Goal: Task Accomplishment & Management: Manage account settings

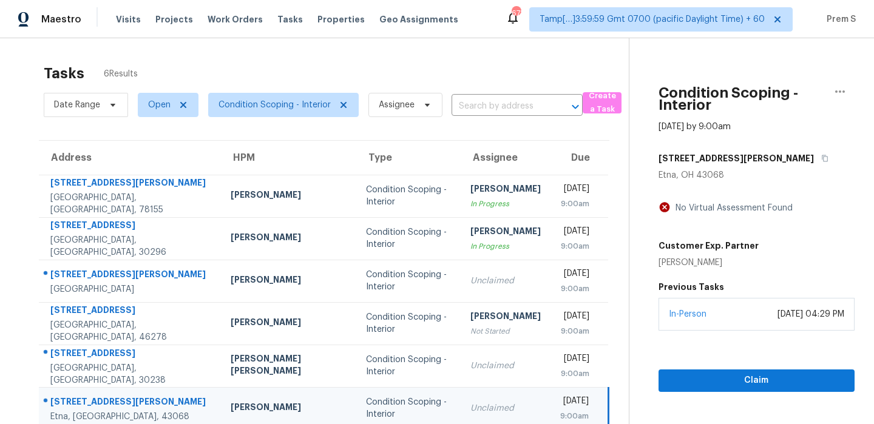
scroll to position [38, 0]
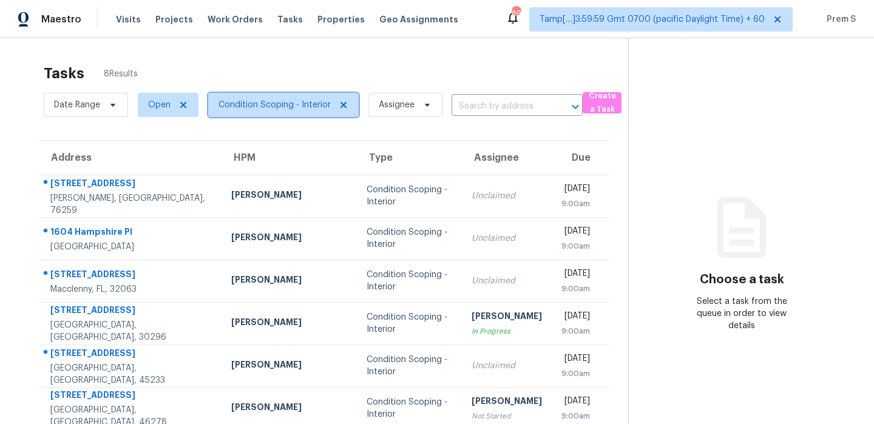
click at [283, 109] on span "Condition Scoping - Interior" at bounding box center [274, 105] width 112 height 12
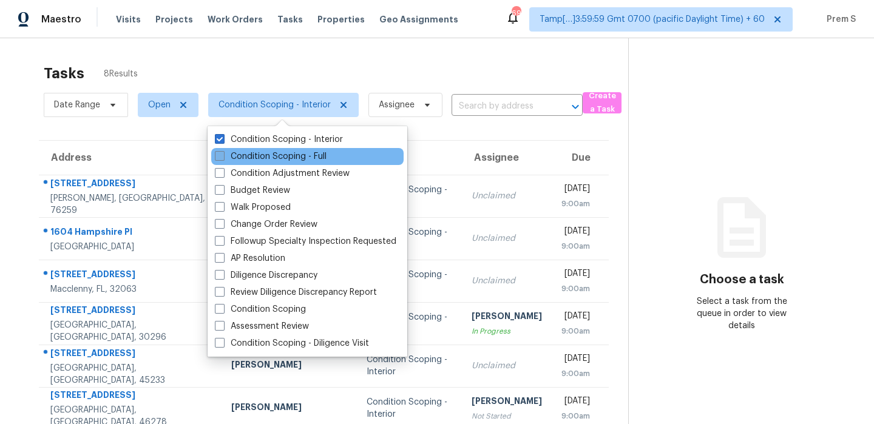
click at [269, 151] on label "Condition Scoping - Full" at bounding box center [271, 156] width 112 height 12
click at [223, 151] on input "Condition Scoping - Full" at bounding box center [219, 154] width 8 height 8
checkbox input "true"
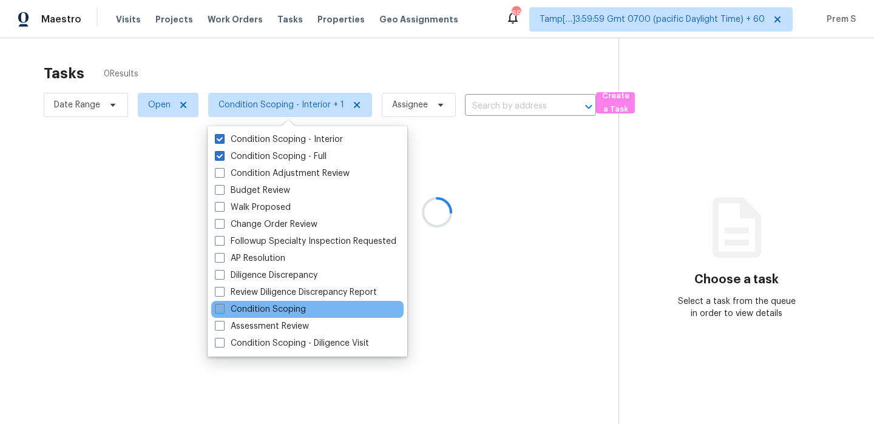
click at [263, 303] on label "Condition Scoping" at bounding box center [260, 309] width 91 height 12
click at [223, 303] on input "Condition Scoping" at bounding box center [219, 307] width 8 height 8
checkbox input "true"
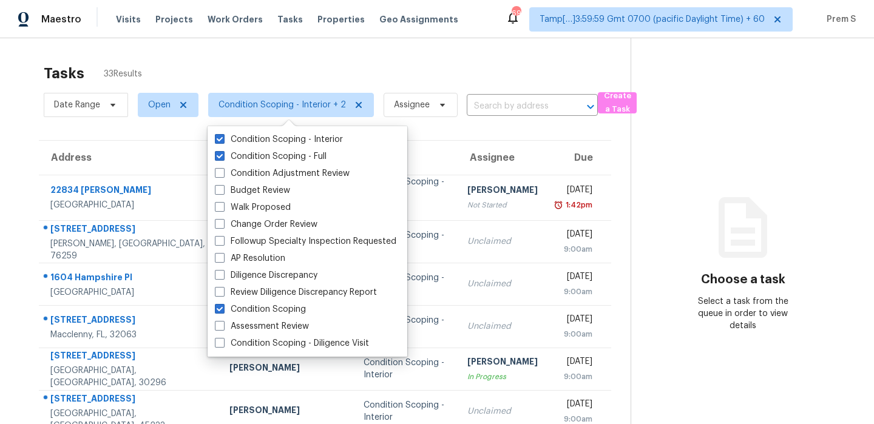
click at [381, 68] on div "Tasks 33 Results" at bounding box center [337, 74] width 587 height 32
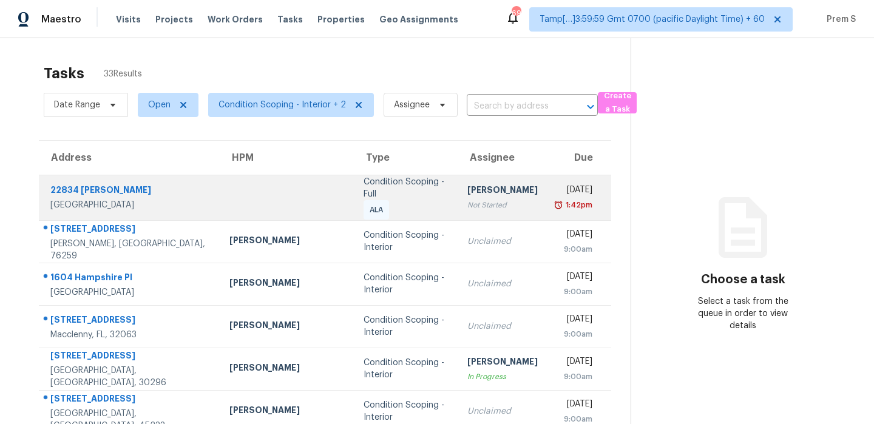
click at [496, 210] on td "Aswini Stephenraj Not Started" at bounding box center [503, 198] width 90 height 46
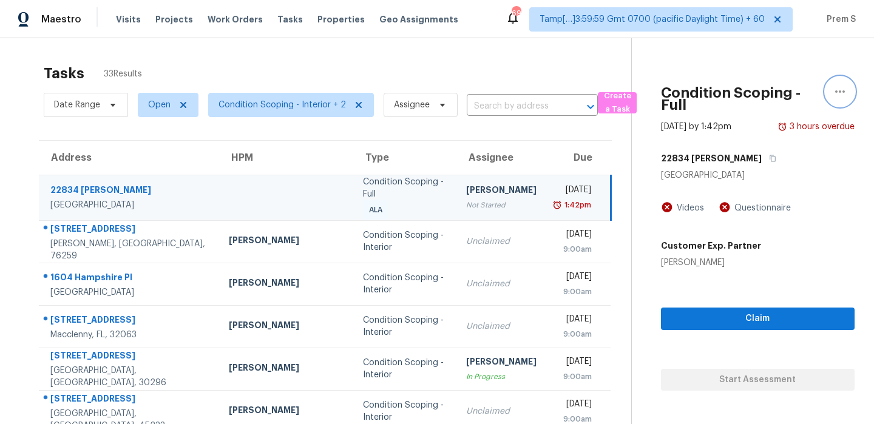
click at [842, 95] on icon "button" at bounding box center [840, 91] width 15 height 15
click at [644, 77] on div "Condition Scoping - Full Oct 13th 2025 by 1:42pm 3 hours overdue 22834 Evangeli…" at bounding box center [743, 214] width 223 height 353
click at [546, 148] on th "Due" at bounding box center [578, 158] width 64 height 34
click at [276, 107] on span "Condition Scoping - Interior + 2" at bounding box center [281, 105] width 127 height 12
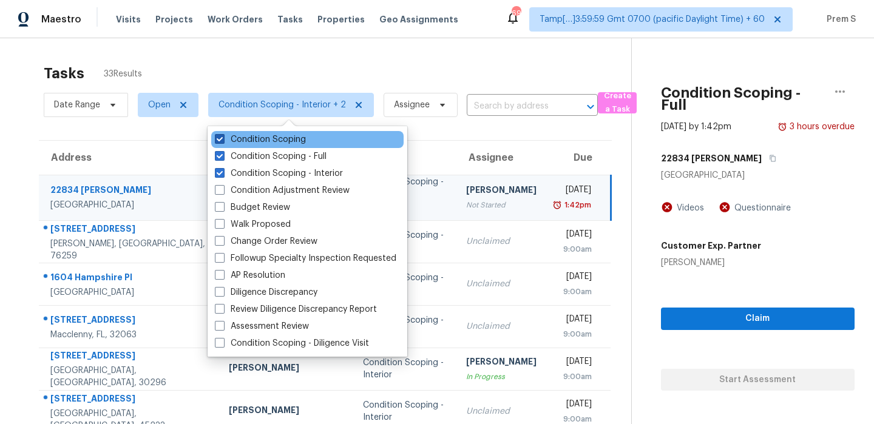
click at [266, 143] on label "Condition Scoping" at bounding box center [260, 139] width 91 height 12
click at [223, 141] on input "Condition Scoping" at bounding box center [219, 137] width 8 height 8
checkbox input "false"
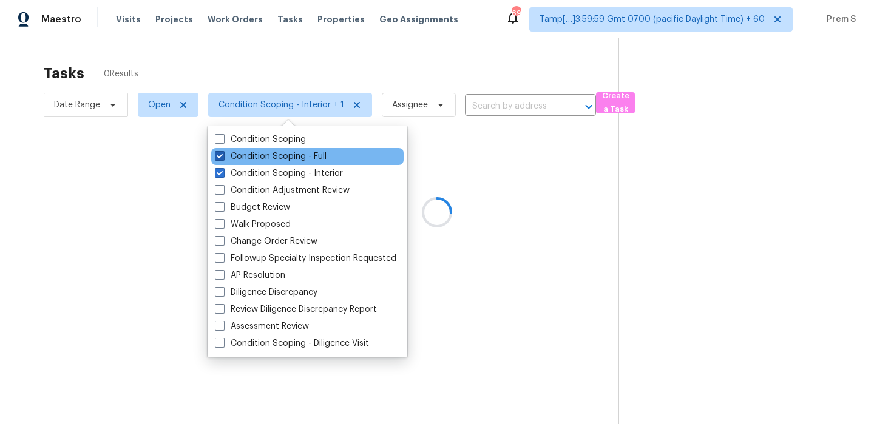
click at [271, 157] on label "Condition Scoping - Full" at bounding box center [271, 156] width 112 height 12
click at [223, 157] on input "Condition Scoping - Full" at bounding box center [219, 154] width 8 height 8
checkbox input "false"
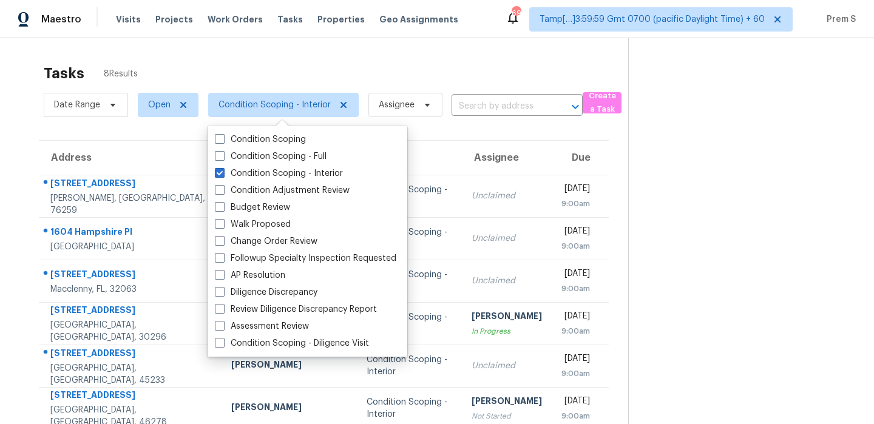
click at [520, 139] on section "Tasks 8 Results Date Range Open Condition Scoping - Interior Assignee ​ Create …" at bounding box center [323, 291] width 609 height 467
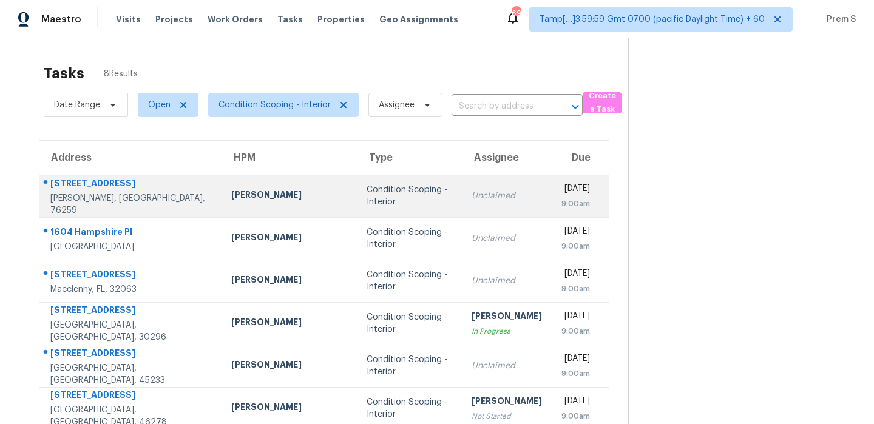
click at [462, 188] on td "Unclaimed" at bounding box center [507, 196] width 90 height 42
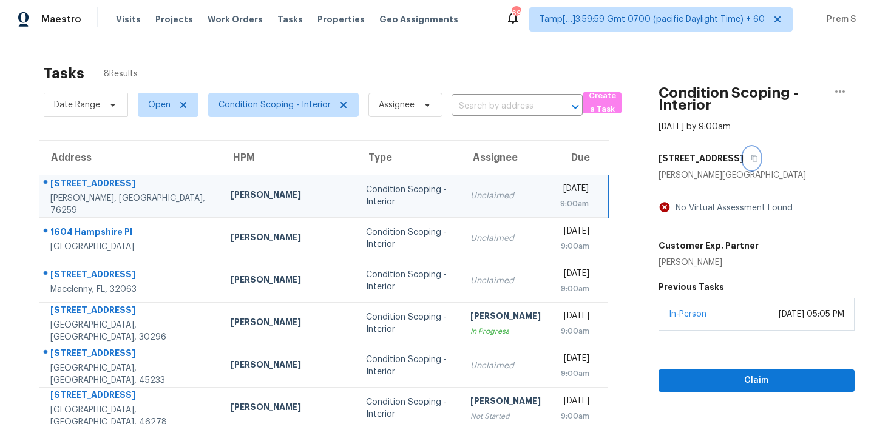
click at [743, 164] on button "button" at bounding box center [751, 158] width 16 height 22
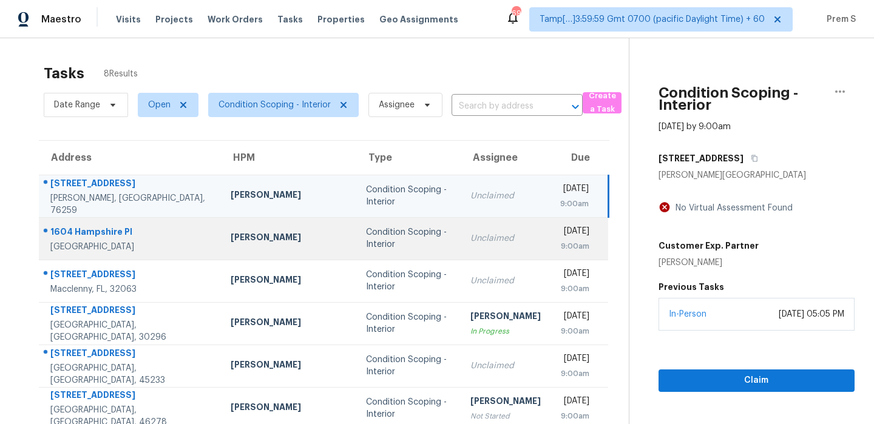
click at [461, 250] on td "Unclaimed" at bounding box center [506, 238] width 90 height 42
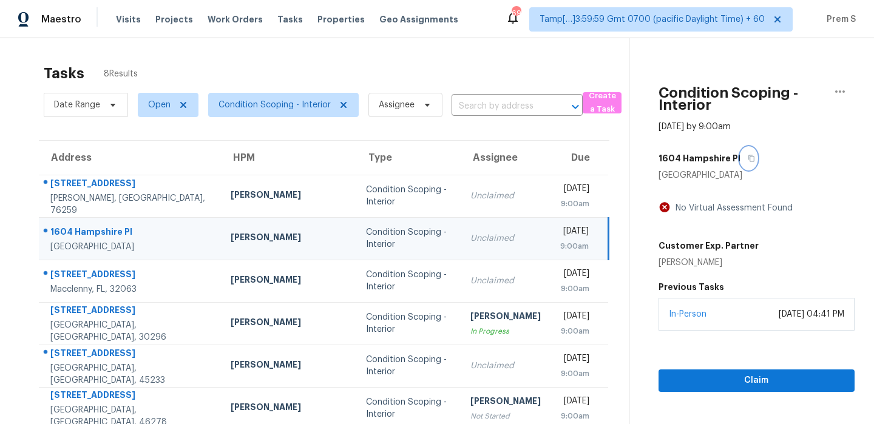
click at [748, 158] on icon "button" at bounding box center [751, 158] width 7 height 7
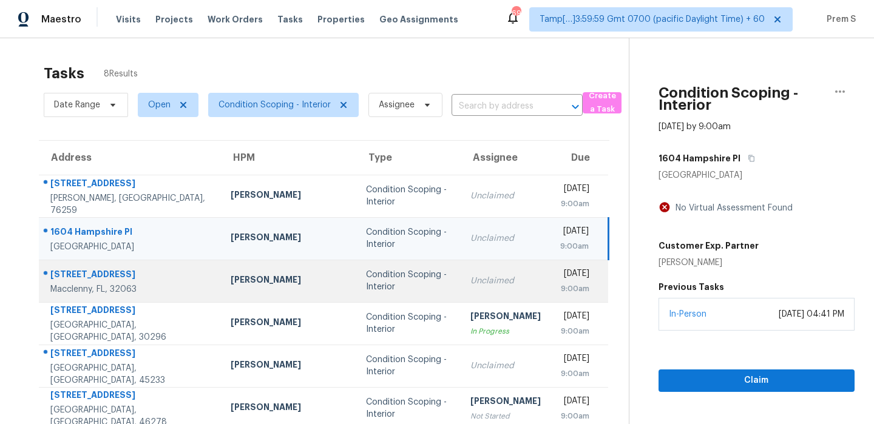
click at [461, 269] on td "Unclaimed" at bounding box center [506, 281] width 90 height 42
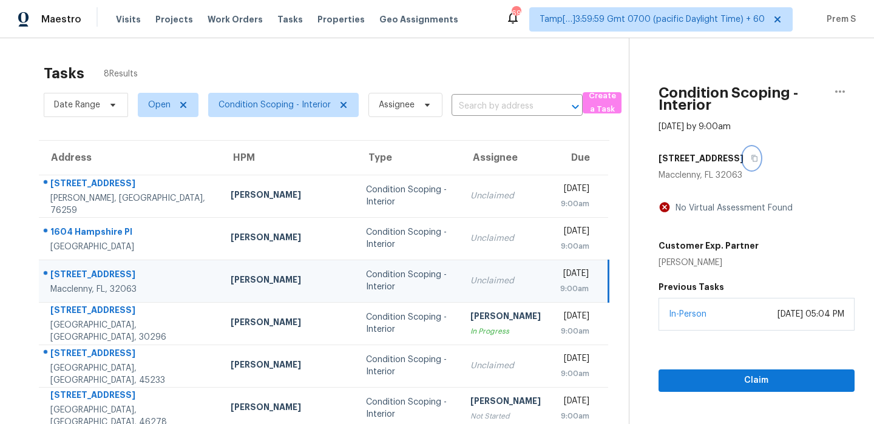
click at [751, 158] on icon "button" at bounding box center [754, 158] width 7 height 7
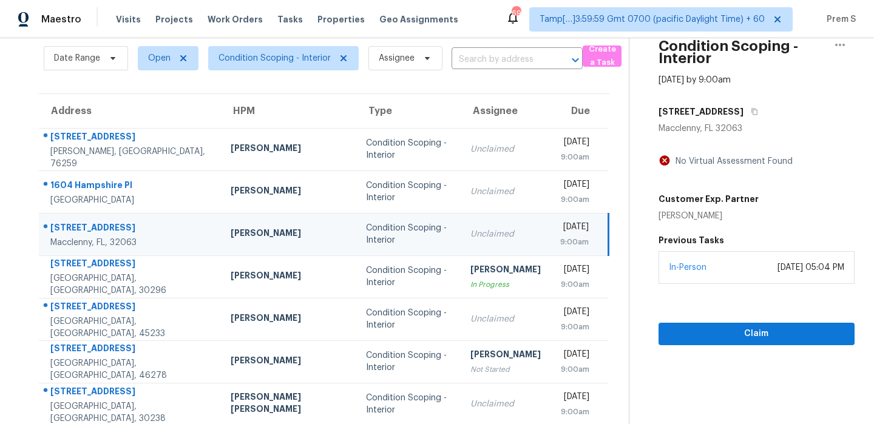
scroll to position [58, 0]
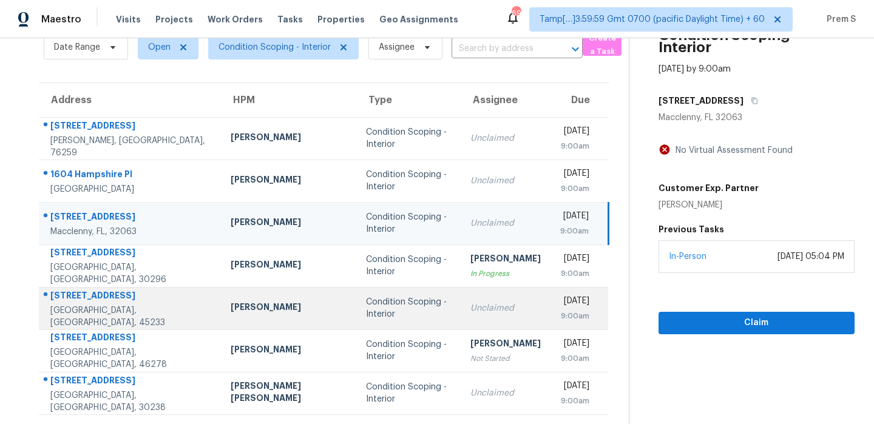
click at [470, 303] on div "Unclaimed" at bounding box center [505, 308] width 70 height 12
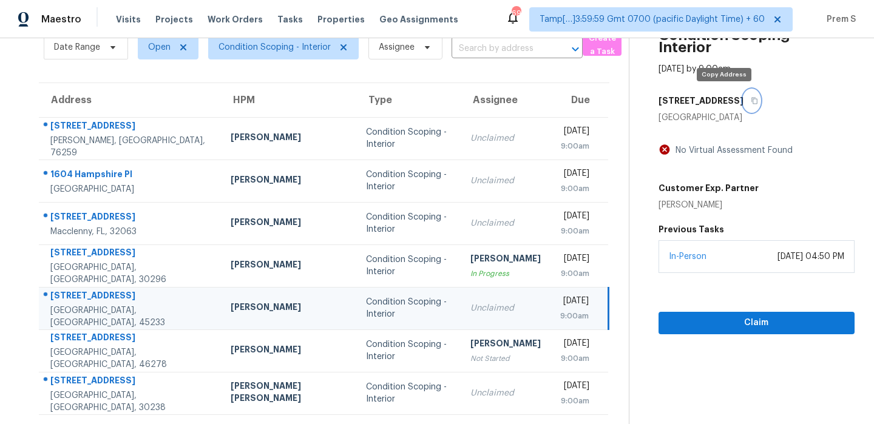
click at [751, 101] on icon "button" at bounding box center [754, 100] width 7 height 7
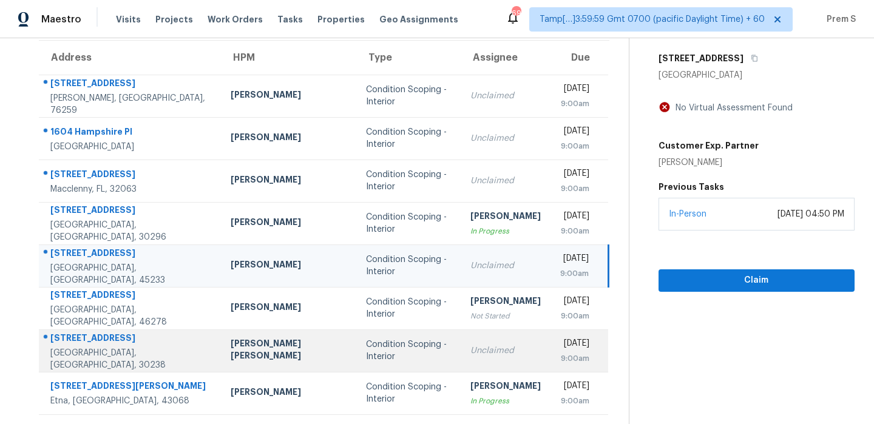
click at [470, 352] on div "Unclaimed" at bounding box center [505, 351] width 70 height 12
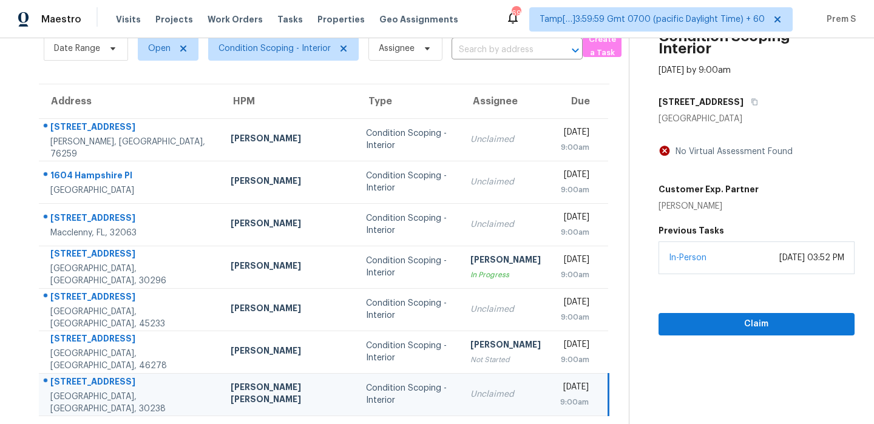
scroll to position [55, 0]
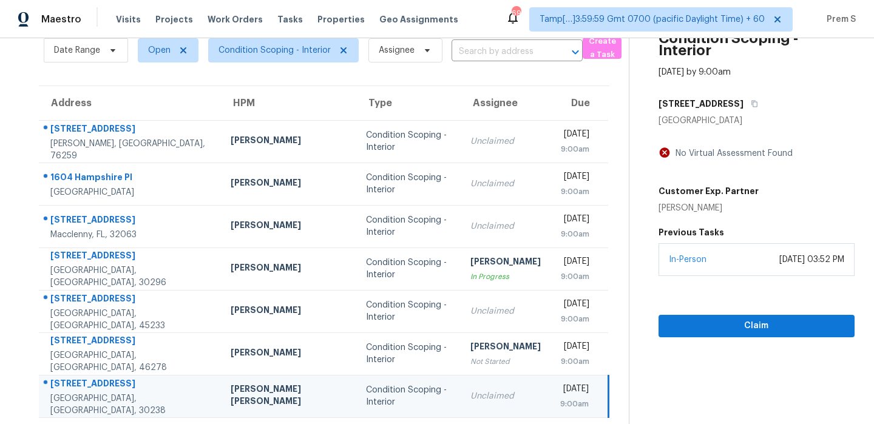
click at [737, 105] on div "[STREET_ADDRESS]" at bounding box center [756, 104] width 196 height 22
click at [751, 105] on icon "button" at bounding box center [754, 103] width 7 height 7
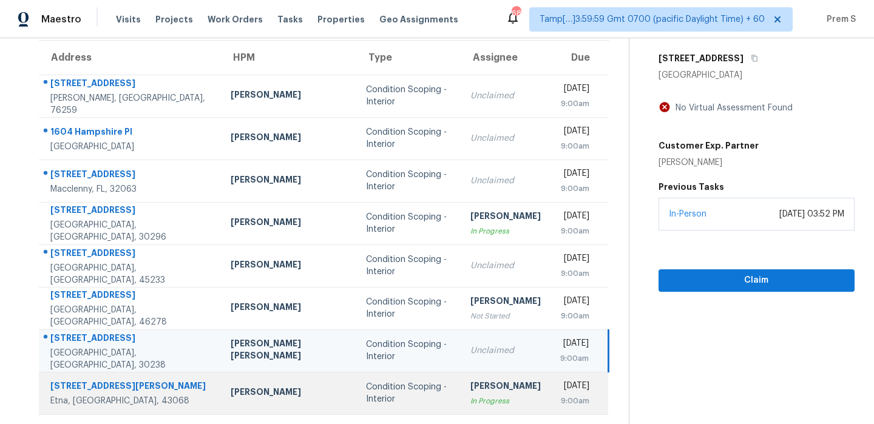
scroll to position [0, 0]
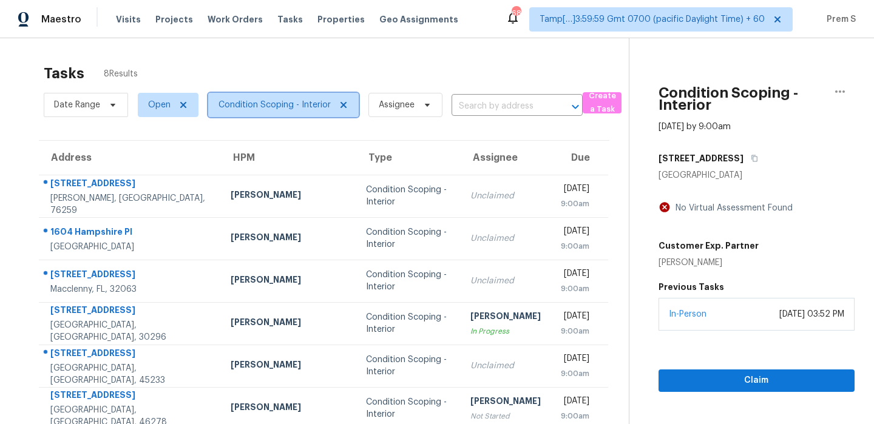
click at [281, 104] on span "Condition Scoping - Interior" at bounding box center [274, 105] width 112 height 12
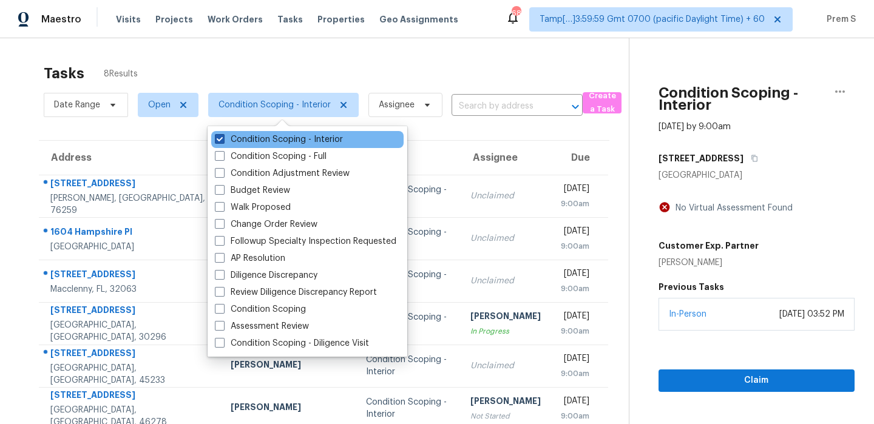
click at [275, 141] on label "Condition Scoping - Interior" at bounding box center [279, 139] width 128 height 12
click at [223, 141] on input "Condition Scoping - Interior" at bounding box center [219, 137] width 8 height 8
checkbox input "false"
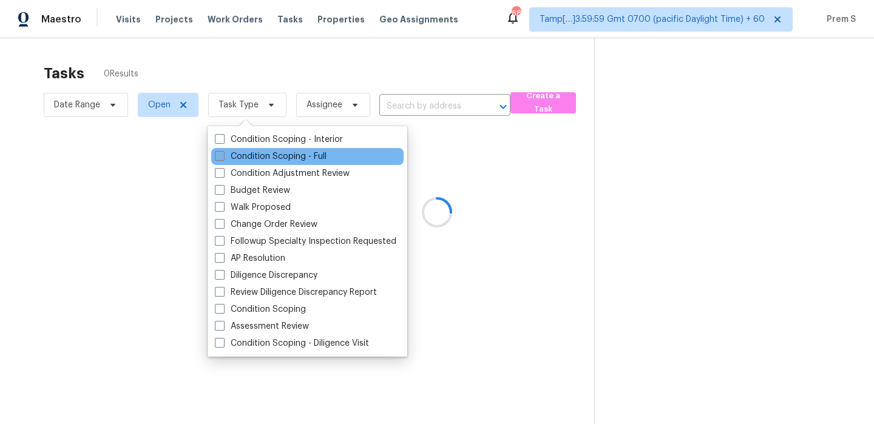
click at [284, 152] on label "Condition Scoping - Full" at bounding box center [271, 156] width 112 height 12
click at [223, 152] on input "Condition Scoping - Full" at bounding box center [219, 154] width 8 height 8
checkbox input "true"
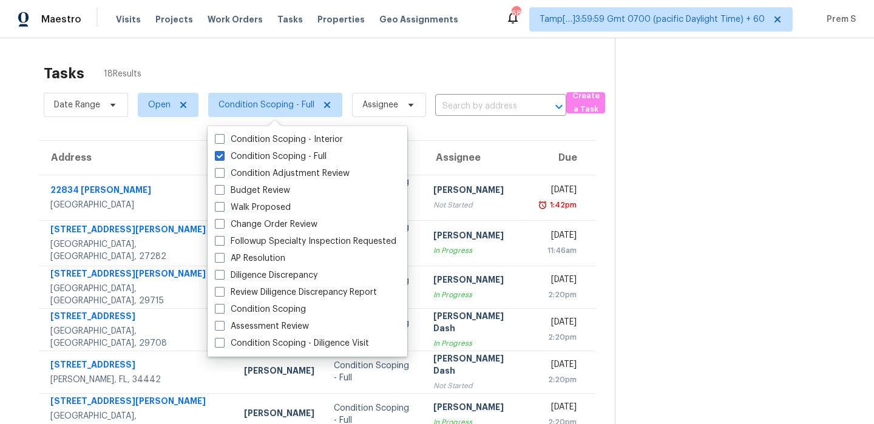
click at [455, 87] on div "Tasks 18 Results" at bounding box center [329, 74] width 571 height 32
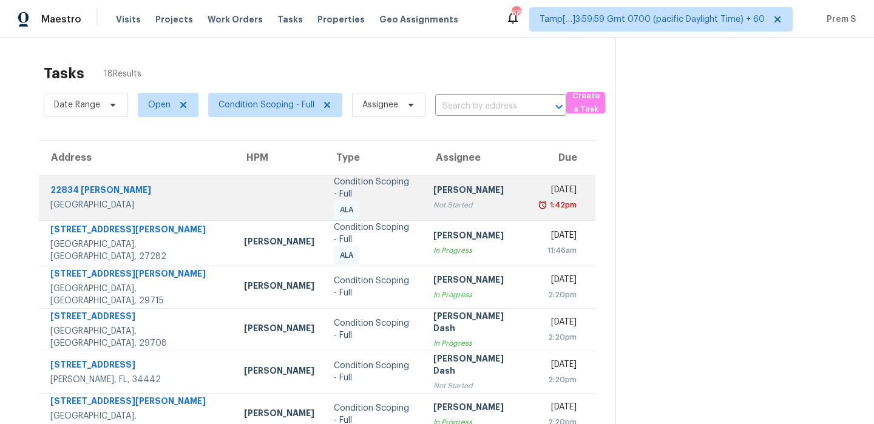
click at [461, 203] on div "Not Started" at bounding box center [476, 205] width 87 height 12
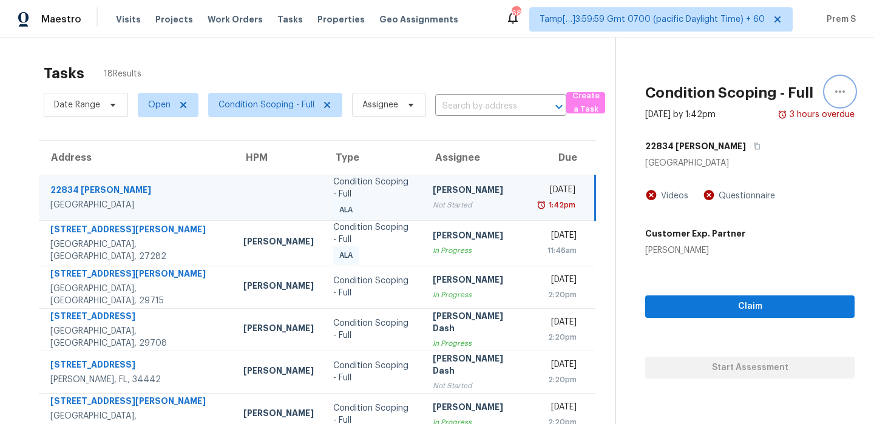
click at [833, 91] on icon "button" at bounding box center [840, 91] width 15 height 15
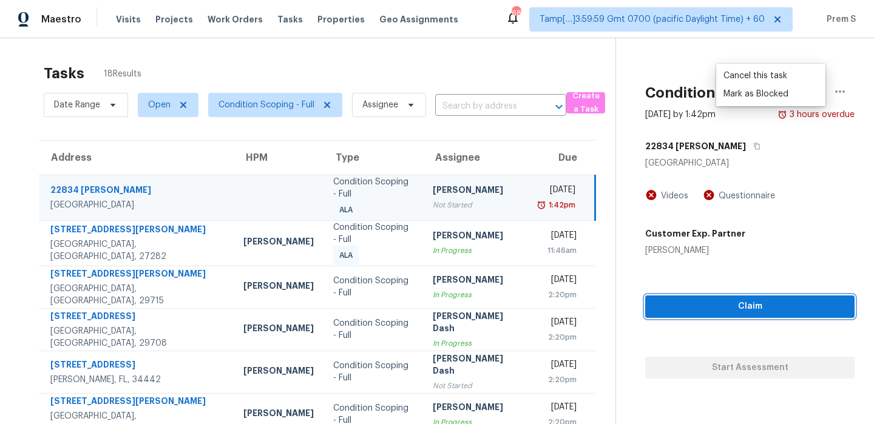
click at [699, 316] on button "Claim" at bounding box center [749, 307] width 209 height 22
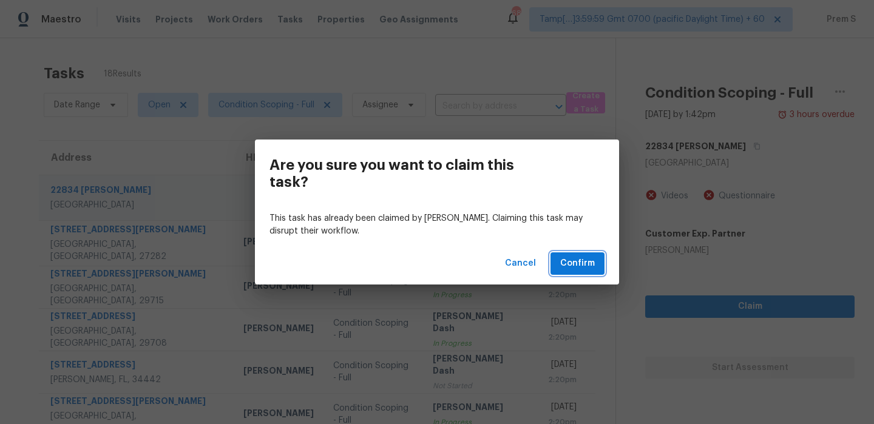
click at [575, 265] on span "Confirm" at bounding box center [577, 263] width 35 height 15
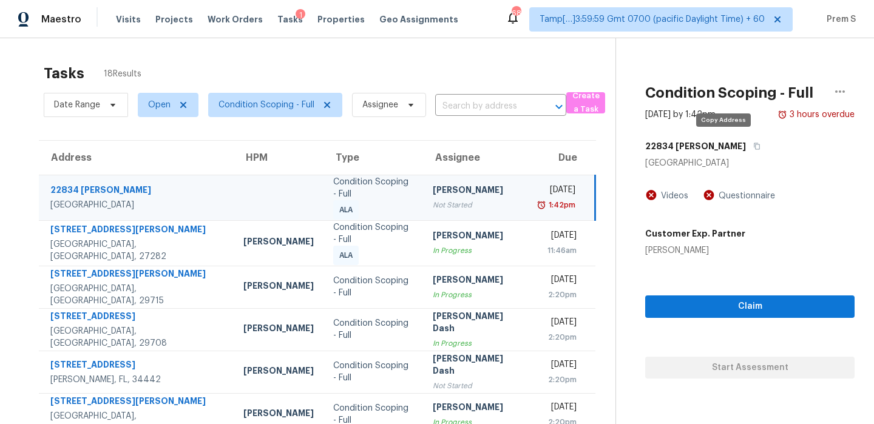
click at [746, 151] on button "button" at bounding box center [754, 146] width 16 height 22
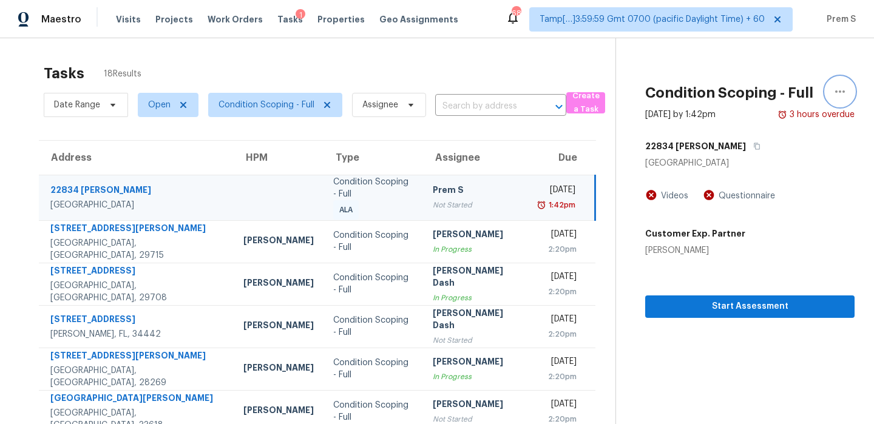
click at [837, 94] on icon "button" at bounding box center [840, 91] width 15 height 15
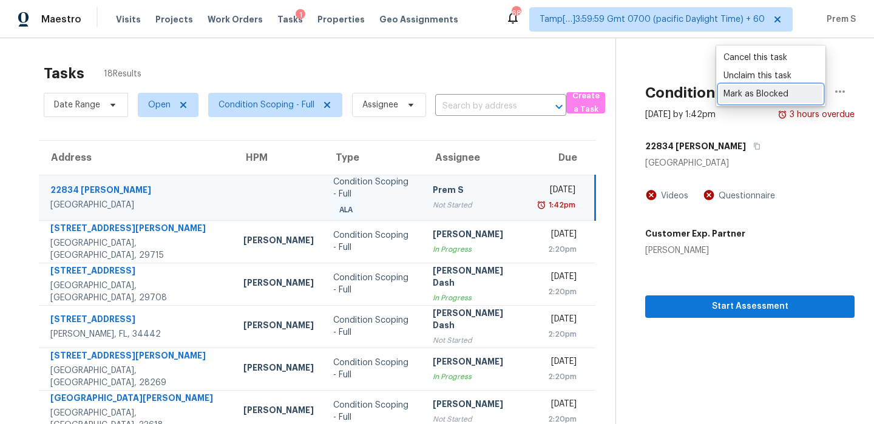
click at [738, 96] on div "Mark as Blocked" at bounding box center [770, 94] width 95 height 12
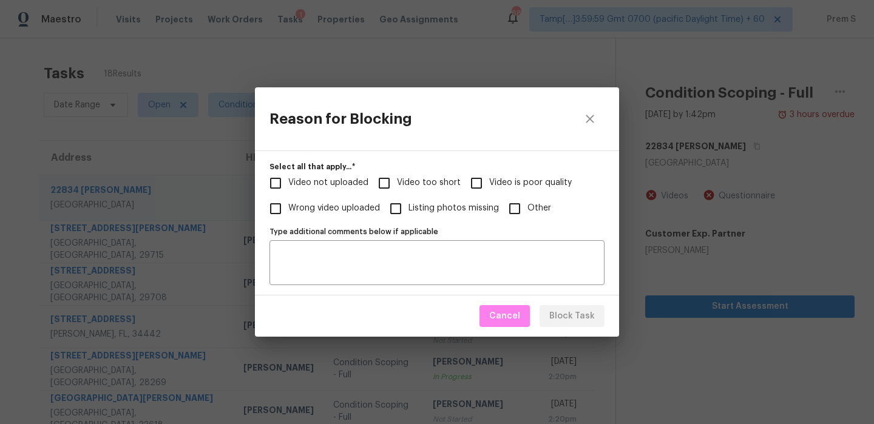
click at [385, 183] on input "Video too short" at bounding box center [383, 183] width 25 height 25
checkbox input "true"
click at [575, 318] on span "Block Task" at bounding box center [572, 316] width 46 height 15
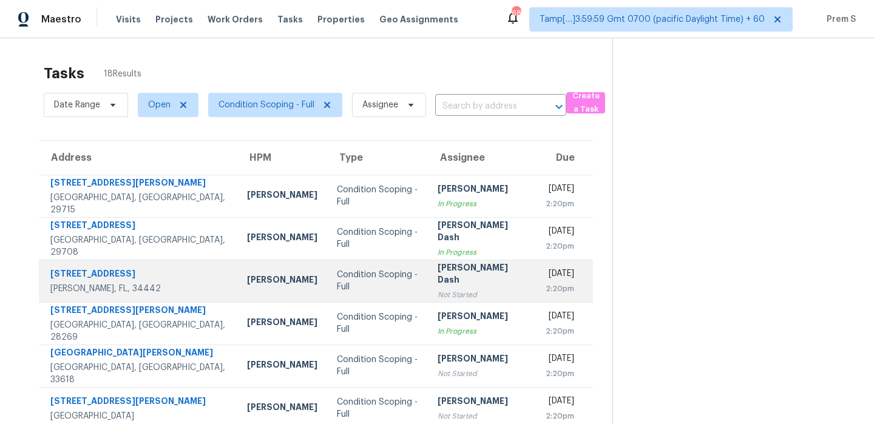
scroll to position [208, 0]
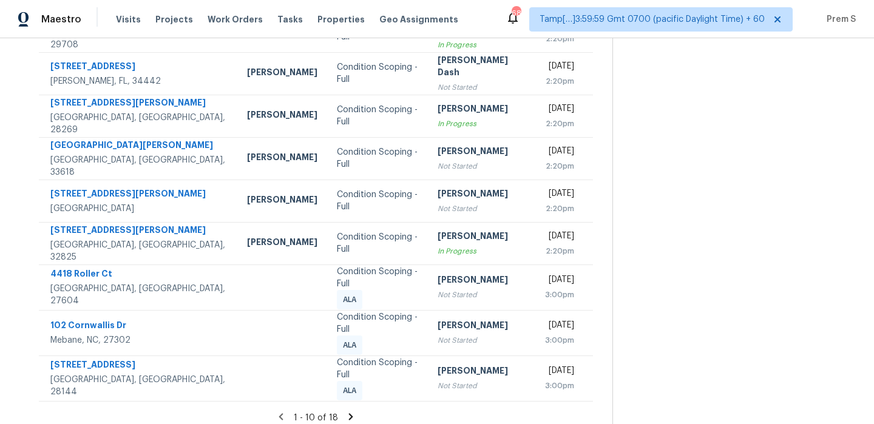
click at [352, 411] on icon at bounding box center [350, 416] width 11 height 11
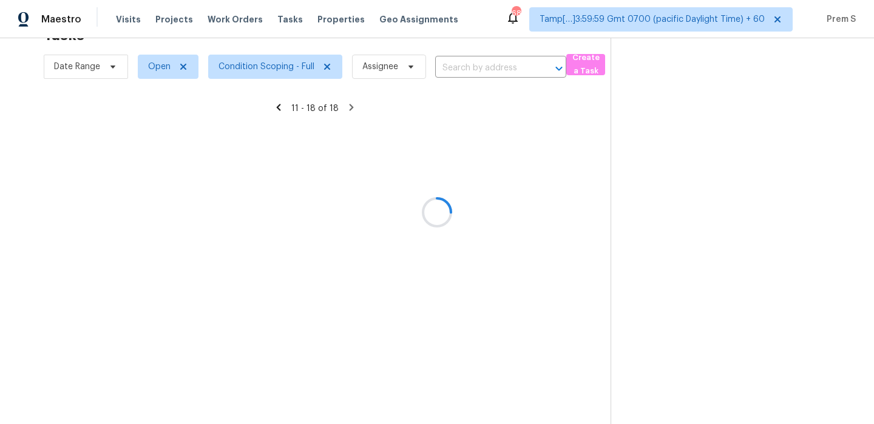
scroll to position [129, 0]
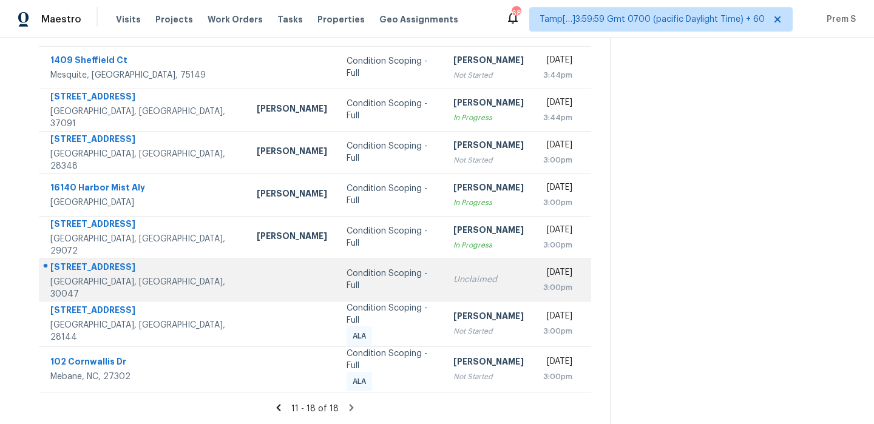
click at [453, 278] on div "Unclaimed" at bounding box center [488, 280] width 70 height 12
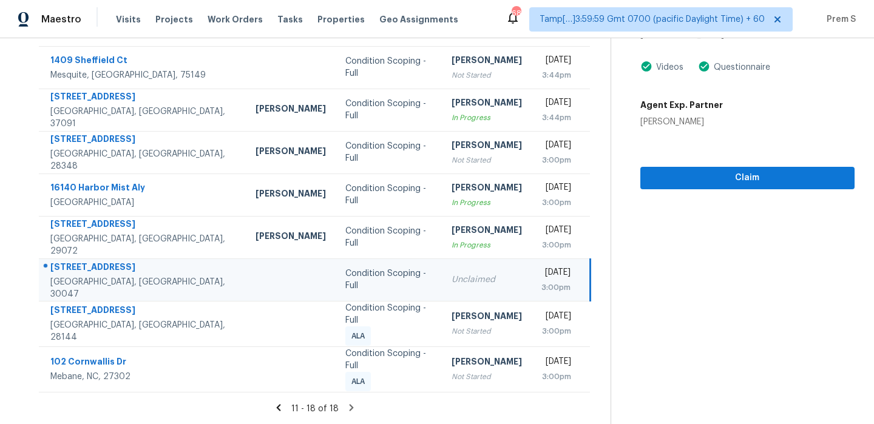
click at [353, 407] on icon at bounding box center [351, 407] width 11 height 11
click at [350, 407] on icon at bounding box center [352, 407] width 4 height 7
click at [442, 268] on td "Unclaimed" at bounding box center [487, 280] width 90 height 42
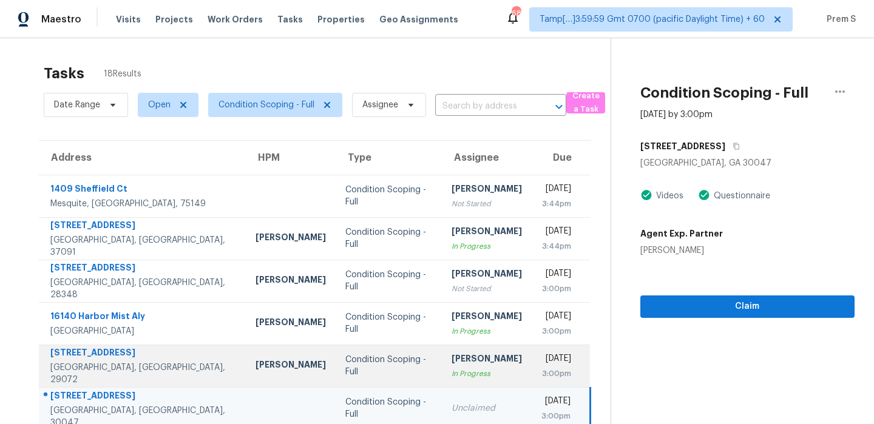
scroll to position [1, 0]
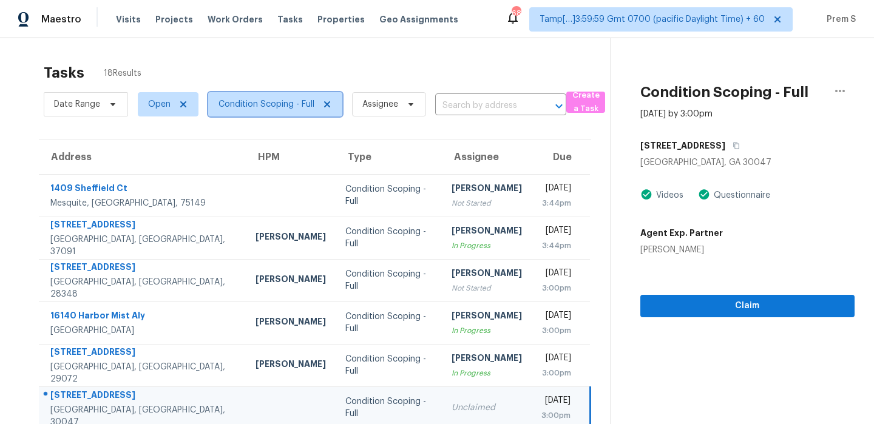
click at [275, 99] on span "Condition Scoping - Full" at bounding box center [266, 104] width 96 height 12
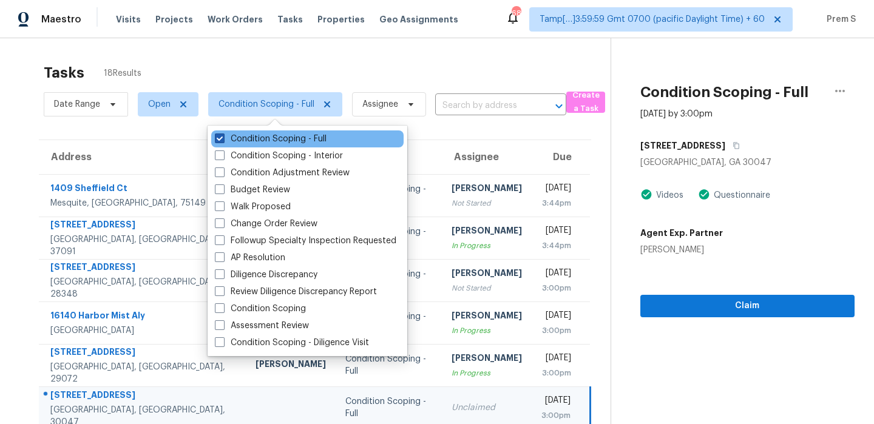
click at [273, 137] on label "Condition Scoping - Full" at bounding box center [271, 139] width 112 height 12
click at [223, 137] on input "Condition Scoping - Full" at bounding box center [219, 137] width 8 height 8
checkbox input "false"
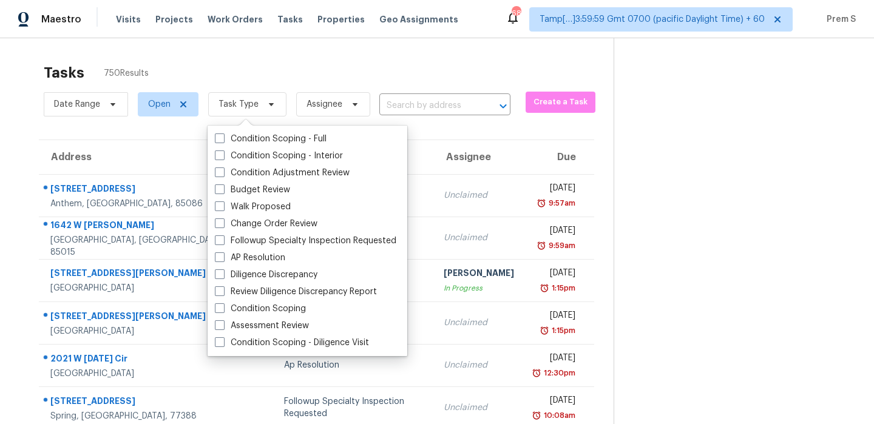
click at [419, 59] on div "Tasks 750 Results" at bounding box center [329, 73] width 570 height 32
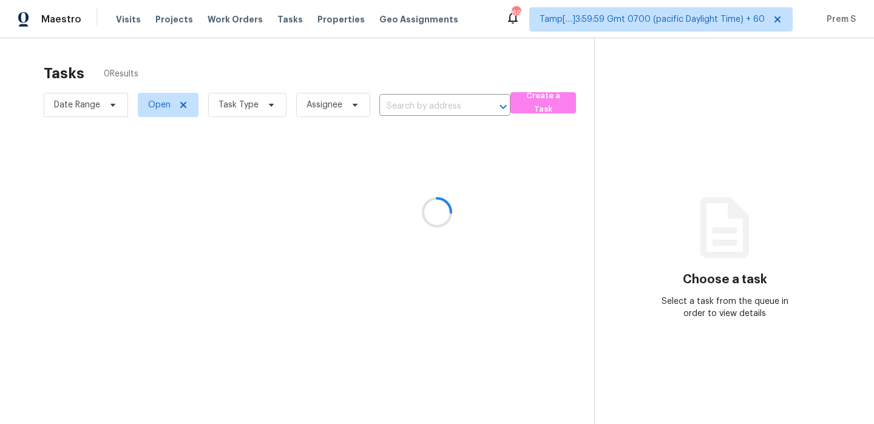
click at [252, 109] on div at bounding box center [437, 212] width 874 height 424
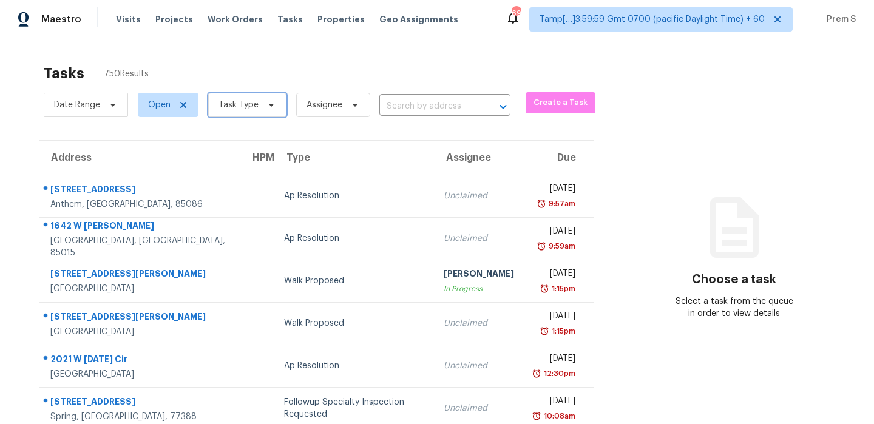
click at [241, 111] on span "Task Type" at bounding box center [247, 105] width 78 height 24
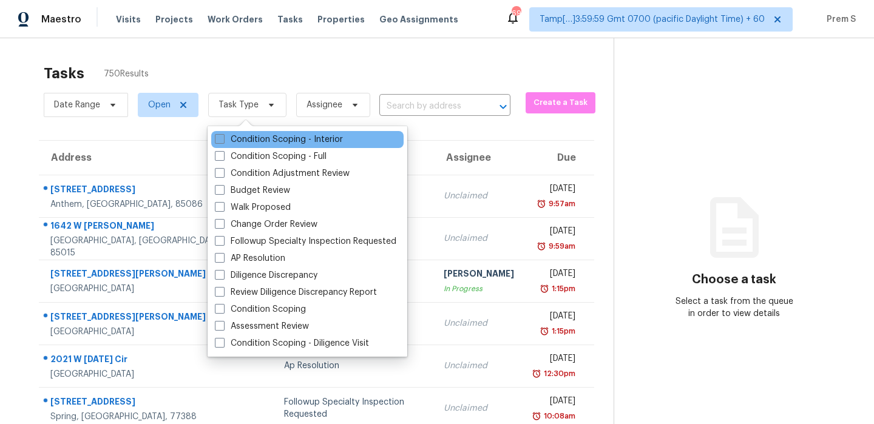
click at [245, 139] on label "Condition Scoping - Interior" at bounding box center [279, 139] width 128 height 12
click at [223, 139] on input "Condition Scoping - Interior" at bounding box center [219, 137] width 8 height 8
checkbox input "true"
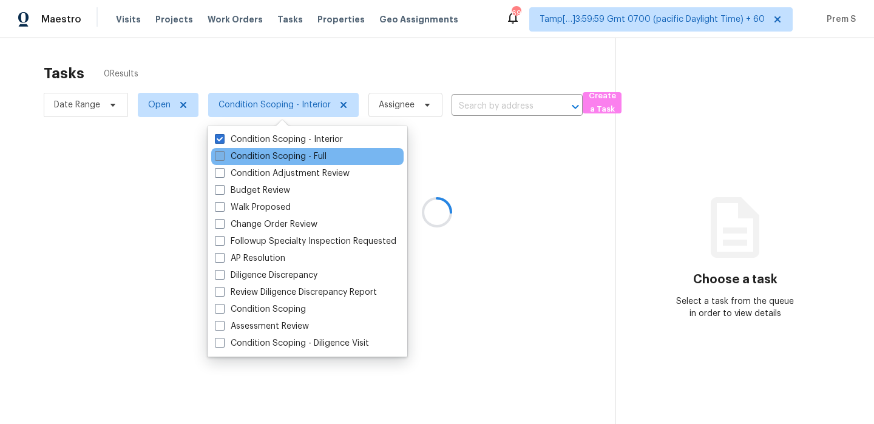
click at [247, 158] on label "Condition Scoping - Full" at bounding box center [271, 156] width 112 height 12
click at [223, 158] on input "Condition Scoping - Full" at bounding box center [219, 154] width 8 height 8
checkbox input "true"
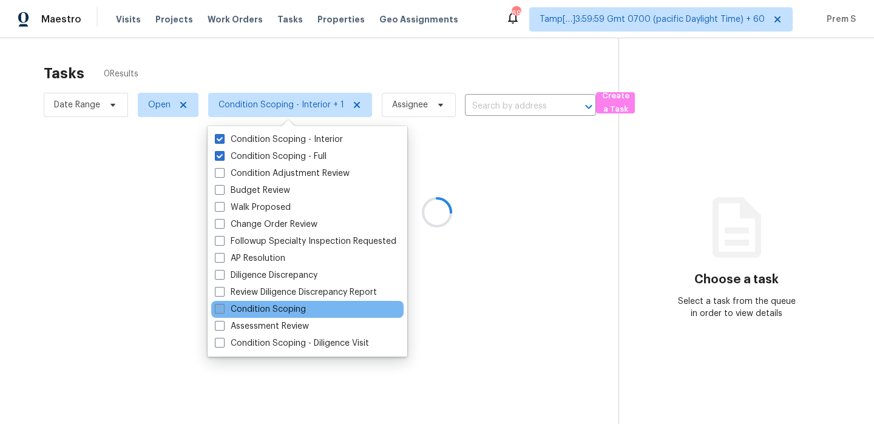
click at [269, 305] on label "Condition Scoping" at bounding box center [260, 309] width 91 height 12
click at [223, 305] on input "Condition Scoping" at bounding box center [219, 307] width 8 height 8
checkbox input "true"
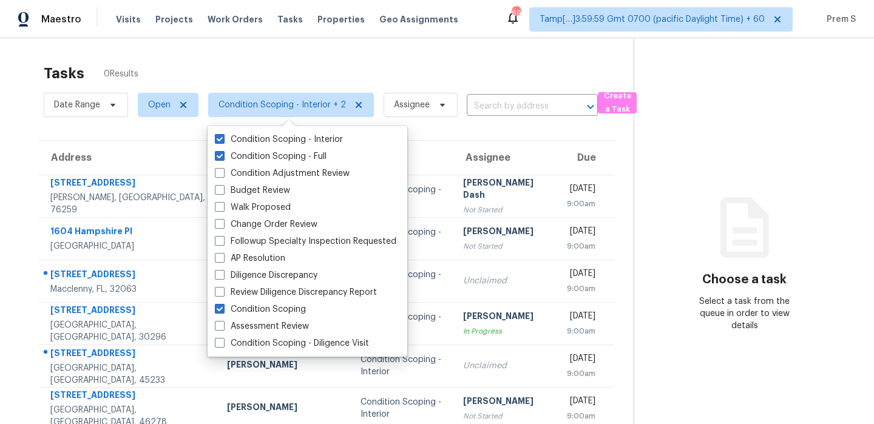
click at [439, 138] on section "Tasks 0 Results Date Range Open Condition Scoping - Interior + 2 Assignee ​ Cre…" at bounding box center [326, 334] width 614 height 552
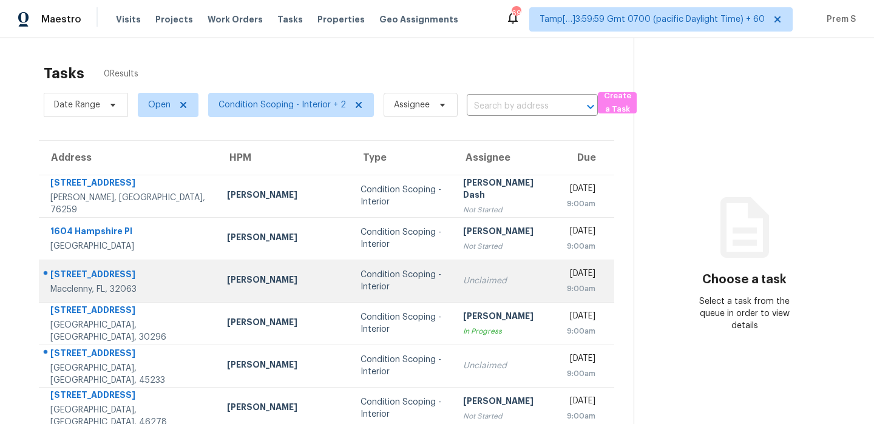
scroll to position [43, 0]
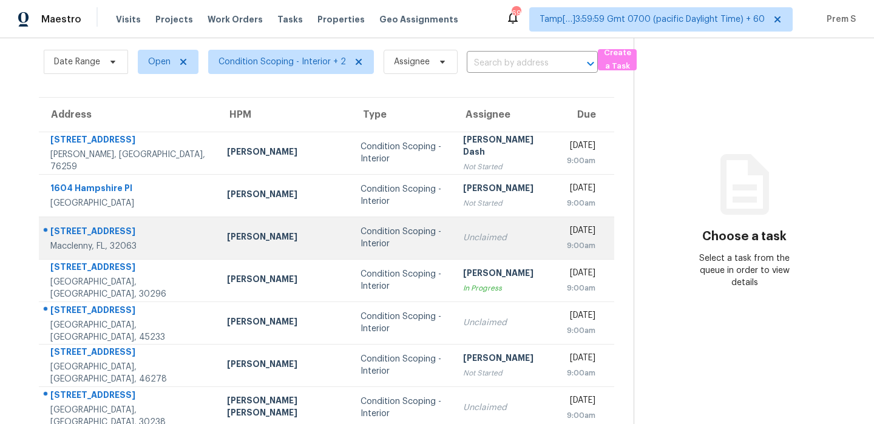
click at [461, 245] on td "Unclaimed" at bounding box center [505, 238] width 104 height 42
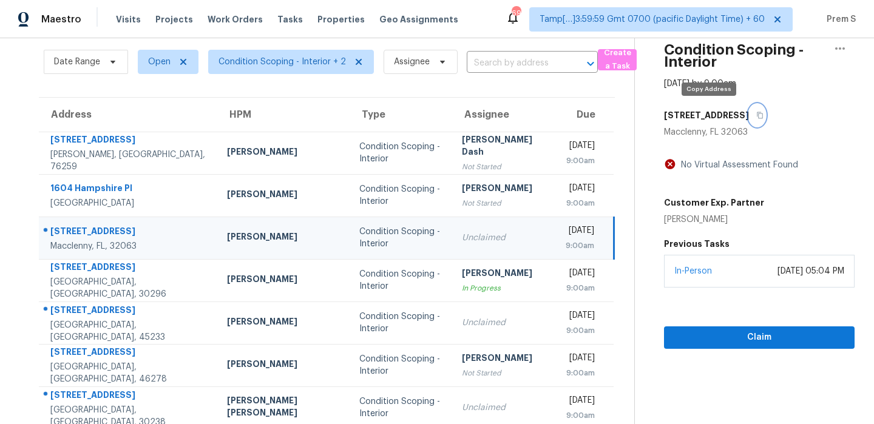
click at [749, 120] on button "button" at bounding box center [757, 115] width 16 height 22
click at [766, 238] on h5 "Previous Tasks" at bounding box center [759, 244] width 191 height 12
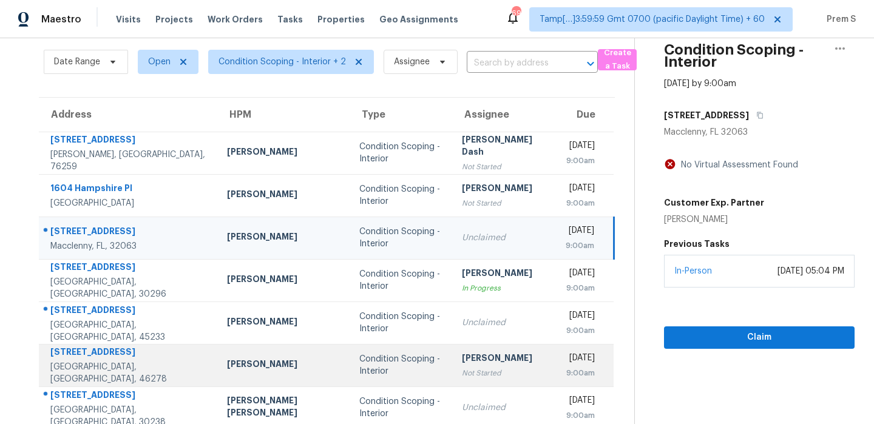
scroll to position [208, 0]
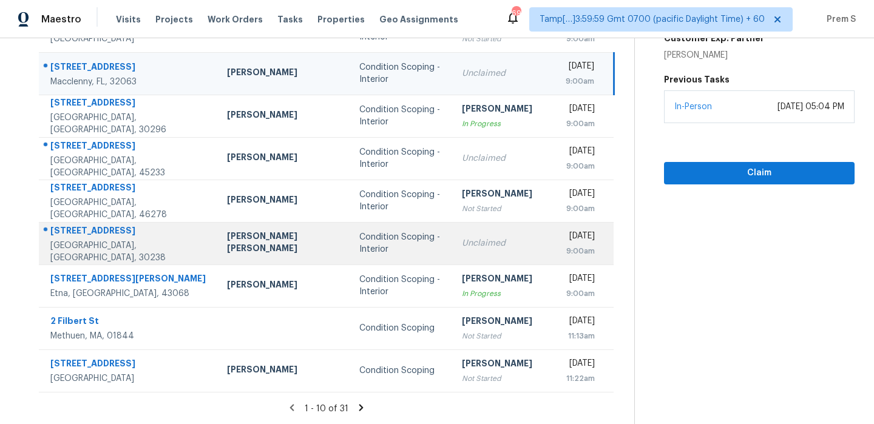
click at [452, 236] on td "Unclaimed" at bounding box center [504, 243] width 104 height 42
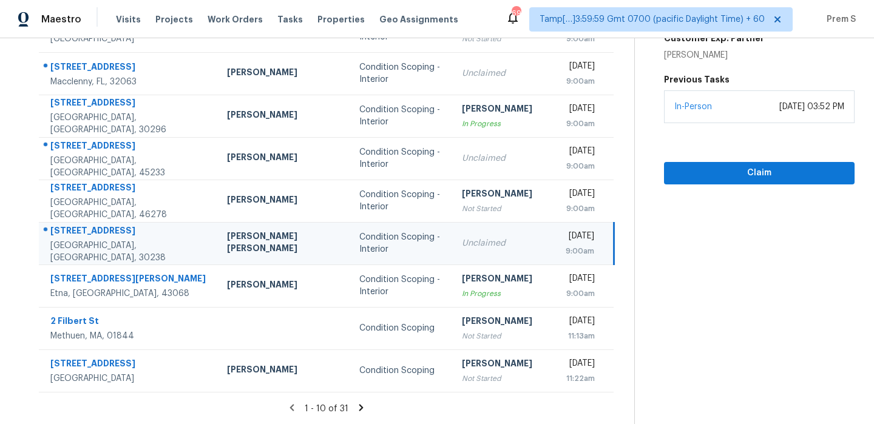
click at [359, 409] on icon at bounding box center [361, 407] width 4 height 7
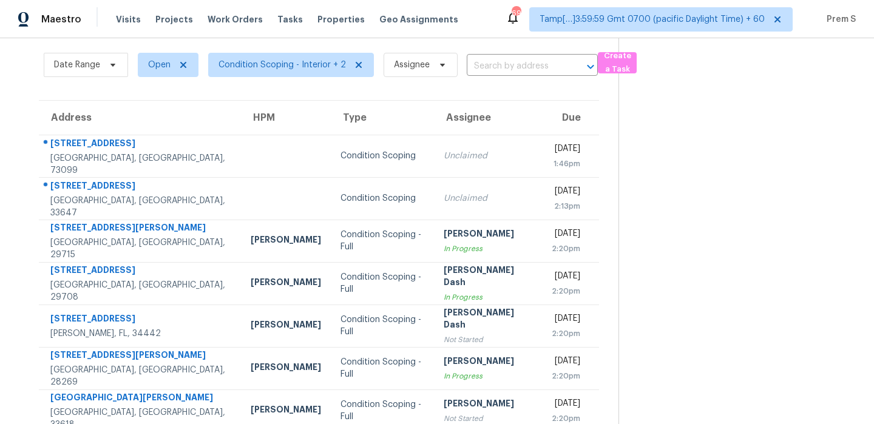
scroll to position [38, 0]
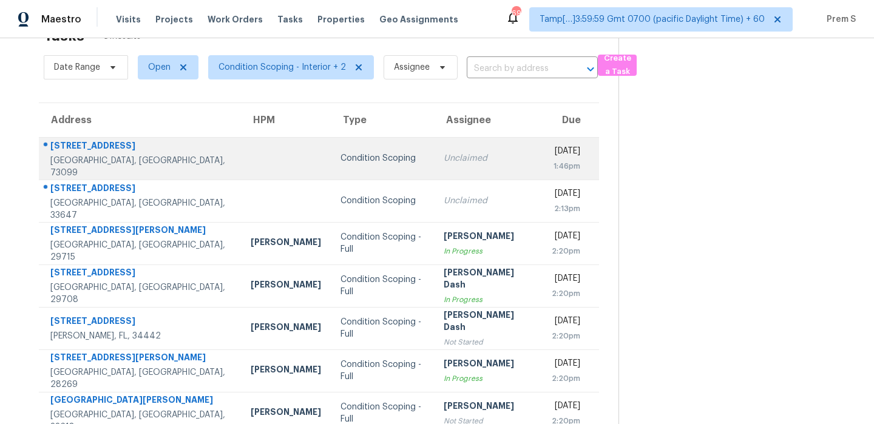
click at [450, 162] on div "Unclaimed" at bounding box center [488, 158] width 89 height 12
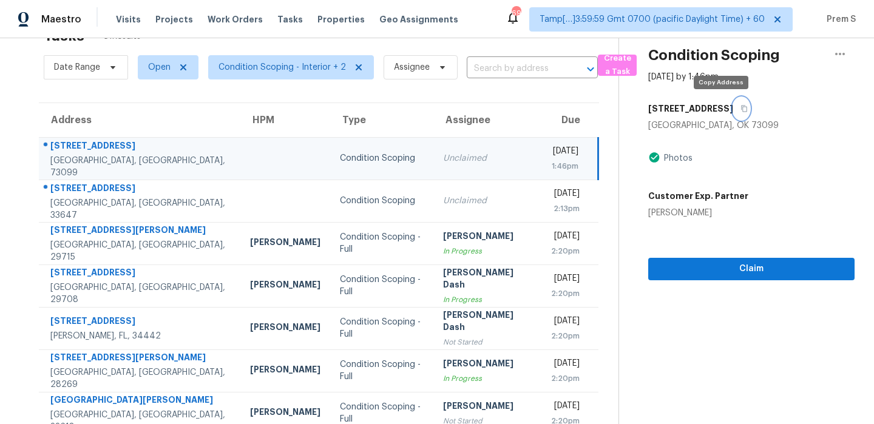
click at [742, 106] on icon "button" at bounding box center [745, 109] width 6 height 7
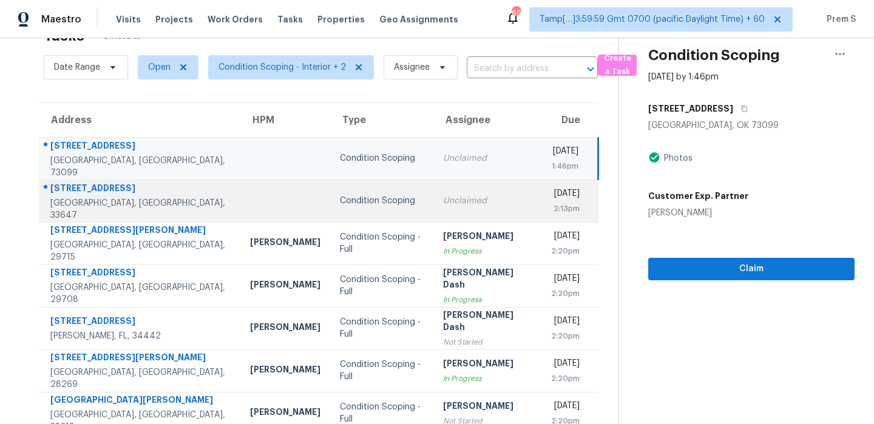
click at [487, 199] on td "Unclaimed" at bounding box center [487, 201] width 108 height 42
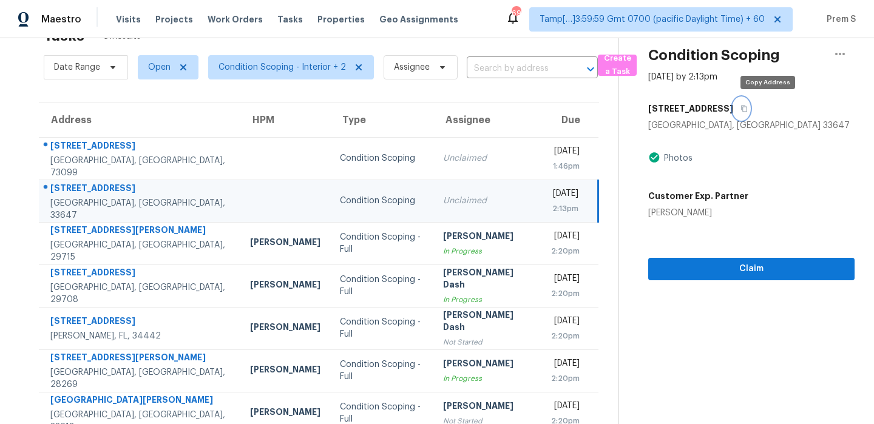
click at [748, 105] on icon "button" at bounding box center [743, 108] width 7 height 7
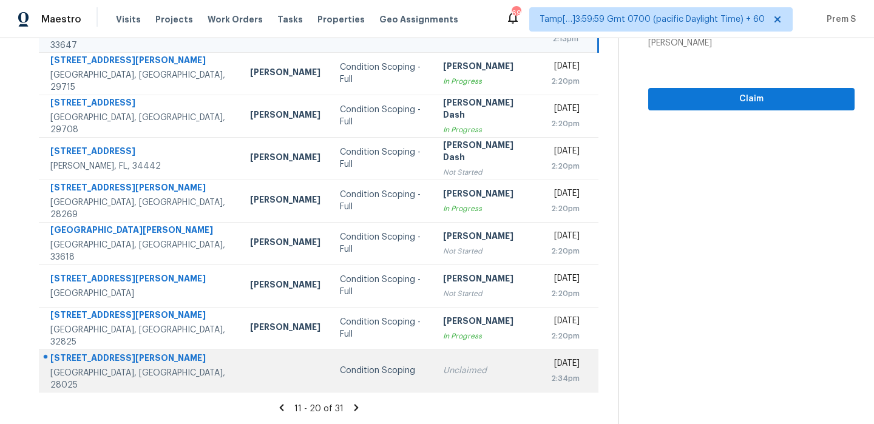
click at [443, 374] on div "Unclaimed" at bounding box center [487, 371] width 89 height 12
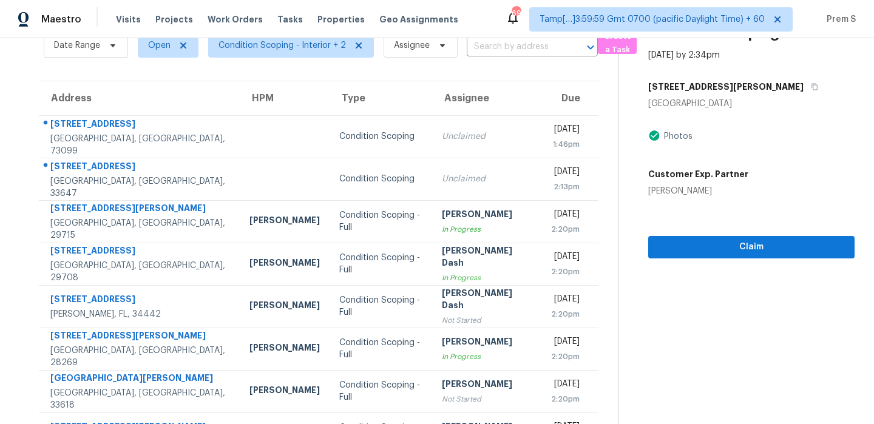
scroll to position [40, 0]
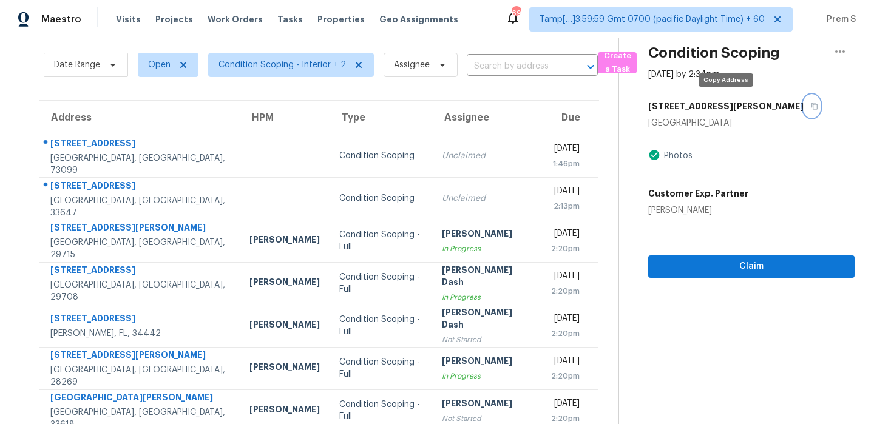
click at [803, 111] on button "button" at bounding box center [811, 106] width 16 height 22
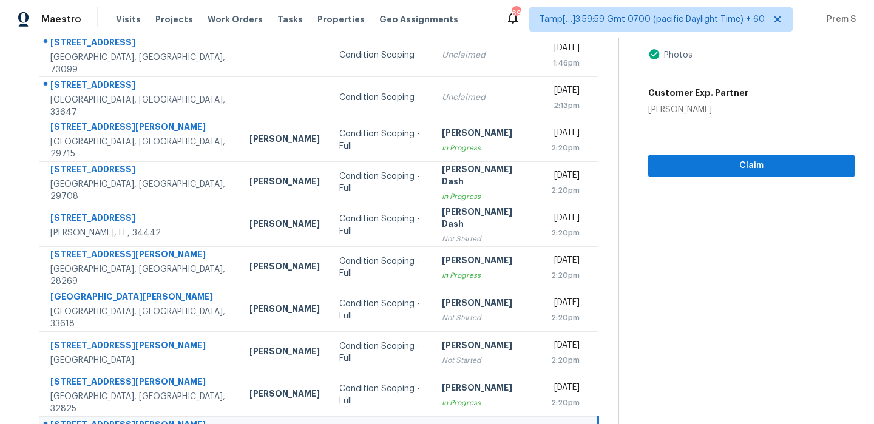
scroll to position [208, 0]
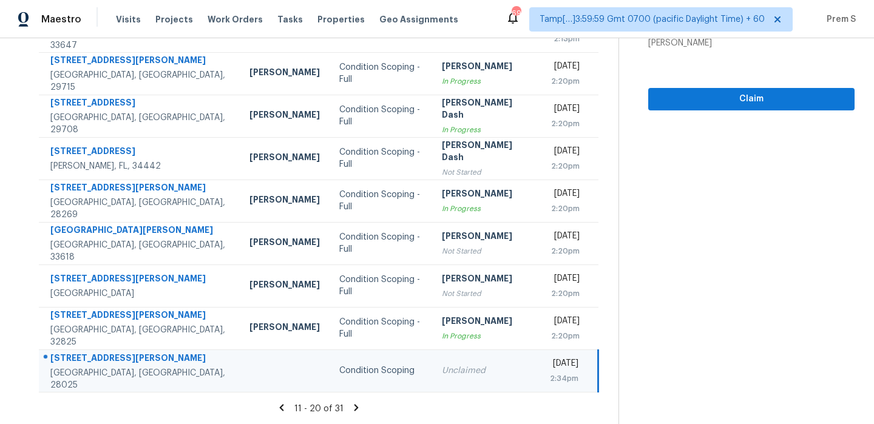
click at [355, 408] on icon at bounding box center [356, 407] width 4 height 7
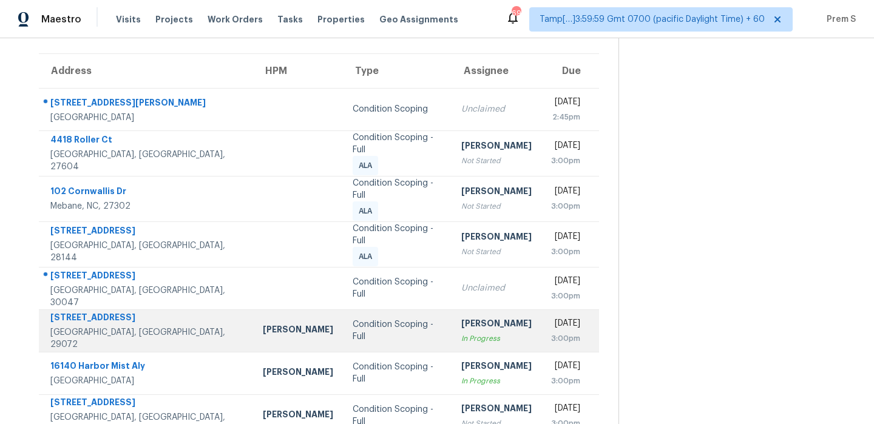
scroll to position [86, 0]
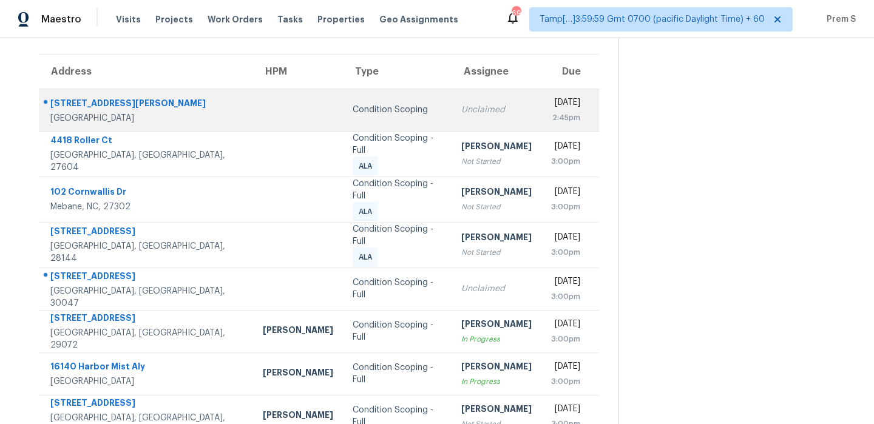
click at [471, 117] on td "Unclaimed" at bounding box center [496, 110] width 90 height 42
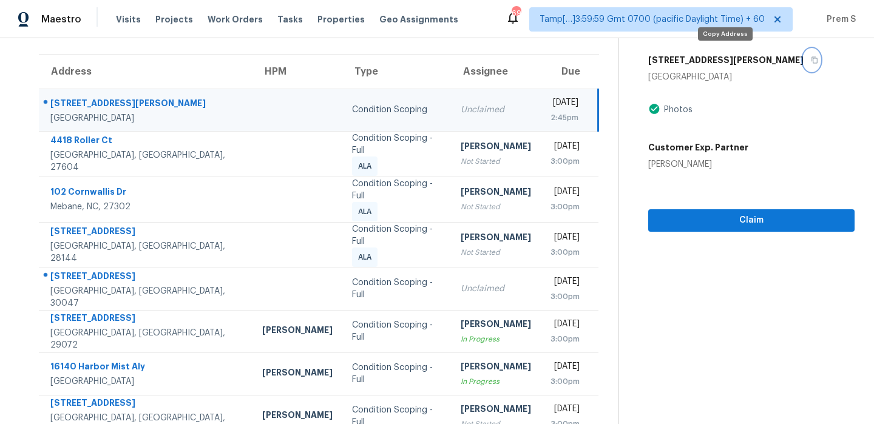
click at [811, 62] on icon "button" at bounding box center [814, 59] width 7 height 7
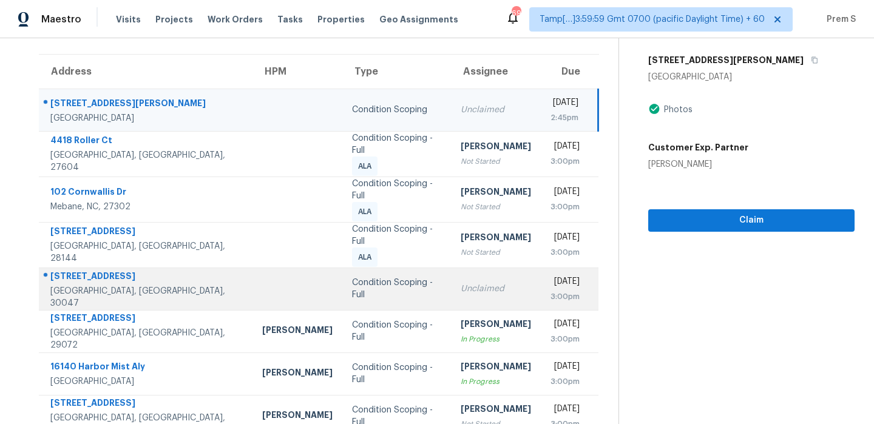
click at [461, 289] on div "Unclaimed" at bounding box center [496, 289] width 70 height 12
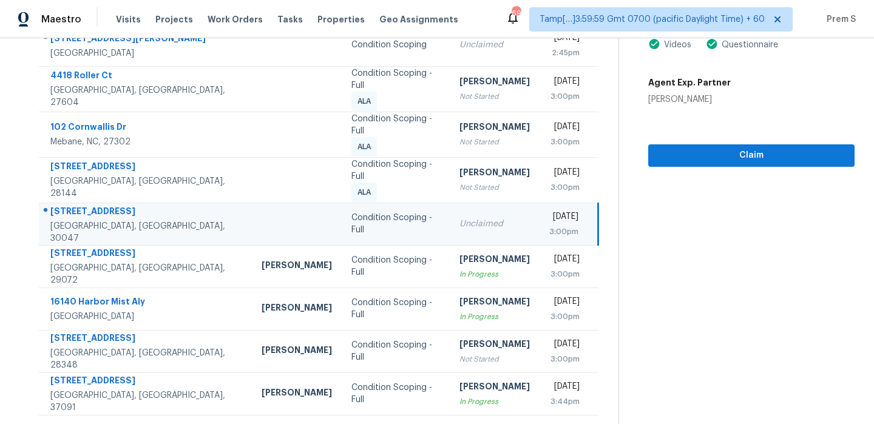
scroll to position [217, 0]
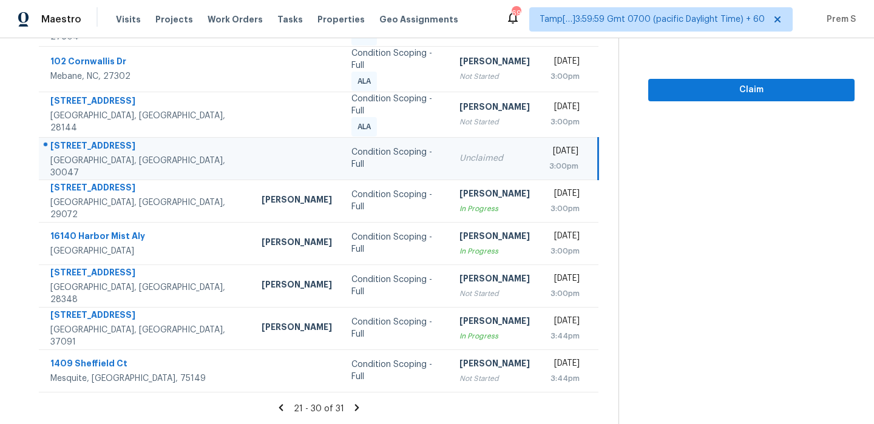
click at [357, 407] on icon at bounding box center [356, 407] width 11 height 11
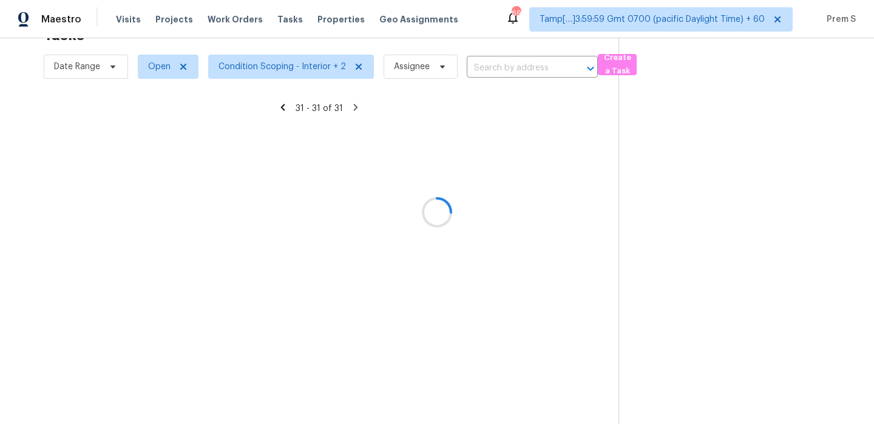
scroll to position [38, 0]
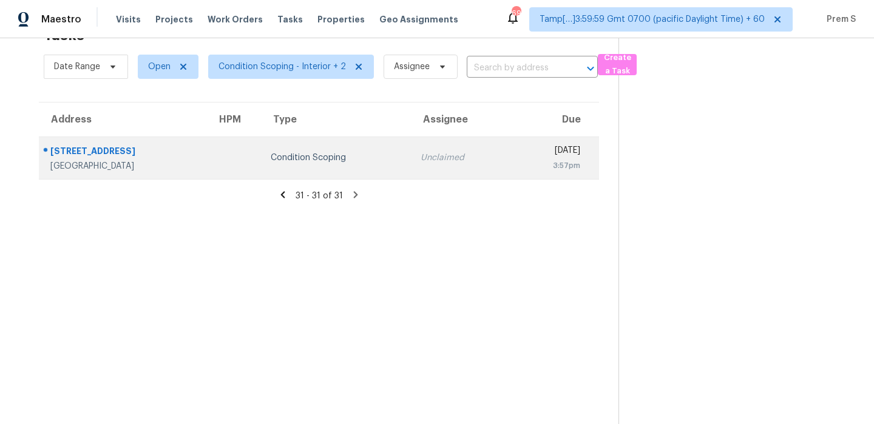
click at [411, 147] on td "Unclaimed" at bounding box center [461, 158] width 100 height 42
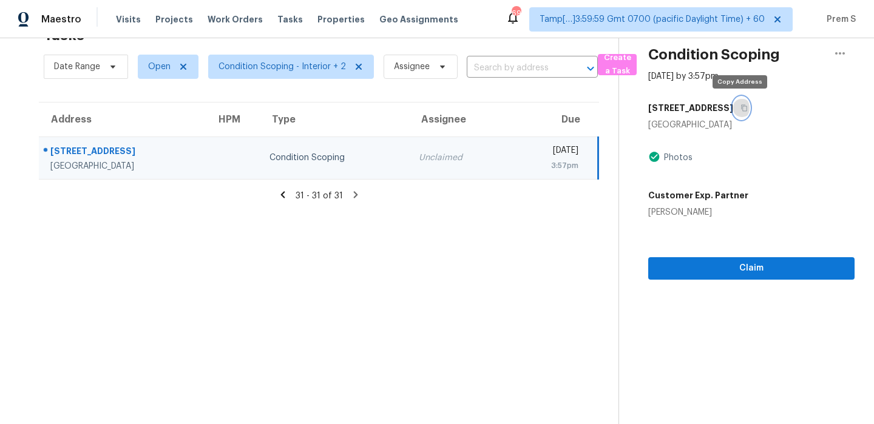
click at [742, 109] on icon "button" at bounding box center [743, 107] width 7 height 7
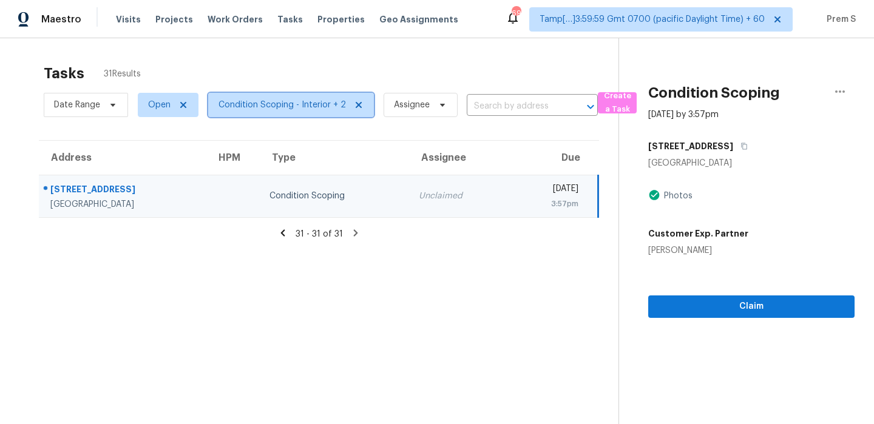
click at [265, 104] on span "Condition Scoping - Interior + 2" at bounding box center [281, 105] width 127 height 12
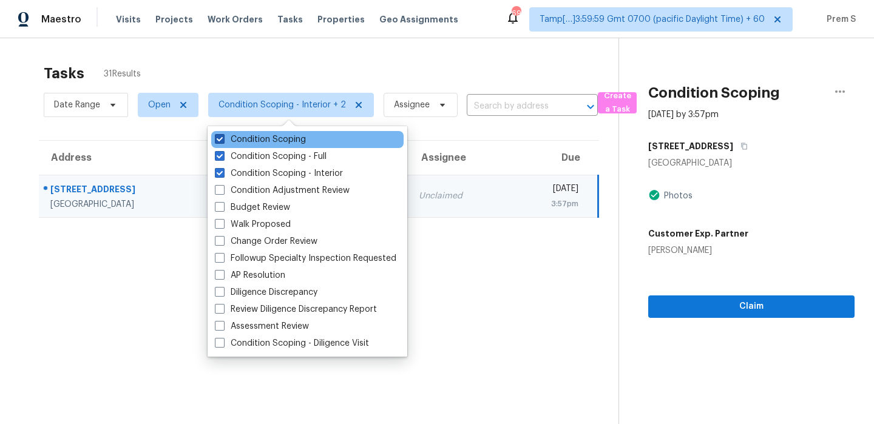
click at [262, 144] on label "Condition Scoping" at bounding box center [260, 139] width 91 height 12
click at [223, 141] on input "Condition Scoping" at bounding box center [219, 137] width 8 height 8
checkbox input "false"
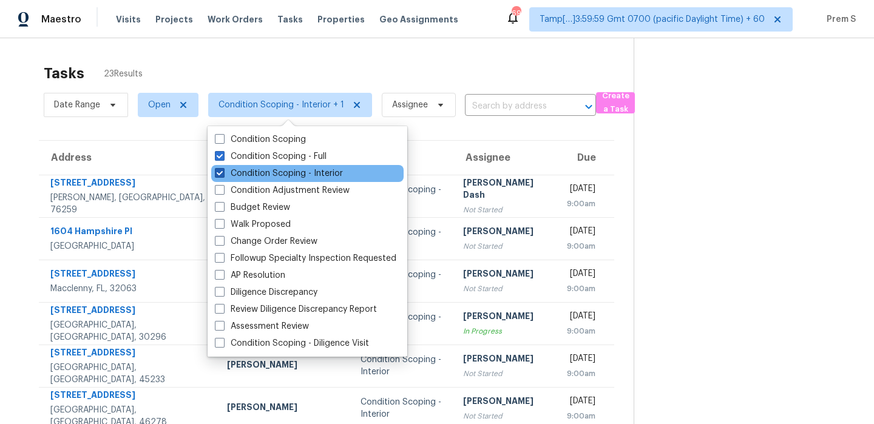
click at [280, 171] on label "Condition Scoping - Interior" at bounding box center [279, 173] width 128 height 12
click at [223, 171] on input "Condition Scoping - Interior" at bounding box center [219, 171] width 8 height 8
checkbox input "false"
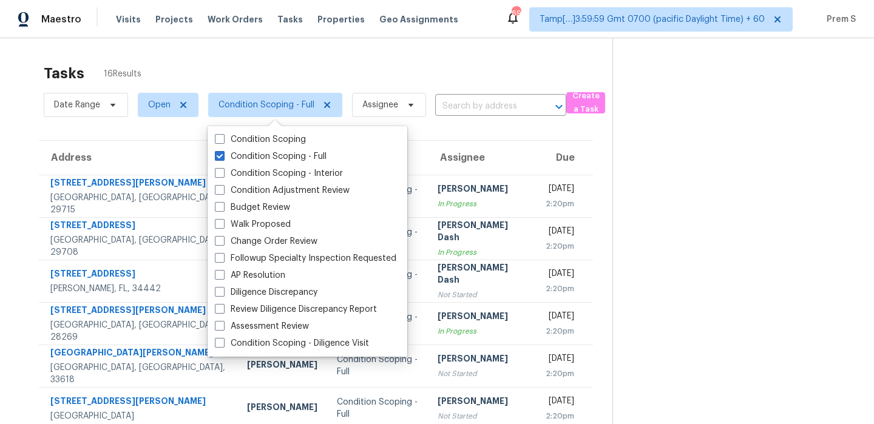
click at [462, 150] on th "Assignee" at bounding box center [481, 158] width 107 height 34
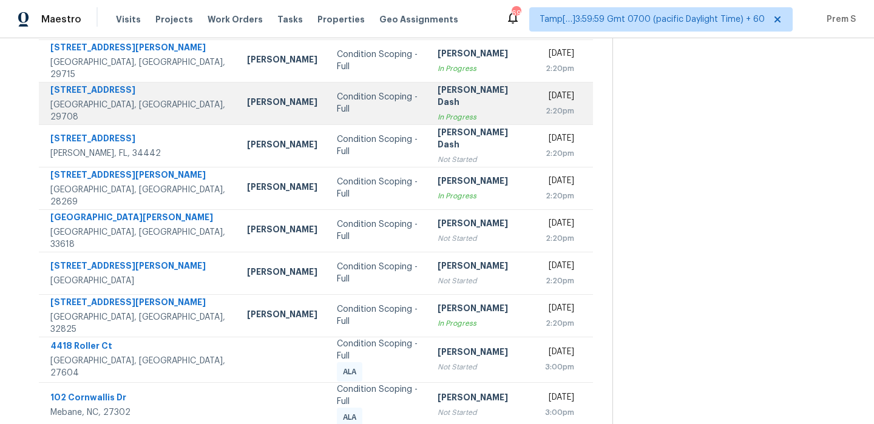
scroll to position [208, 0]
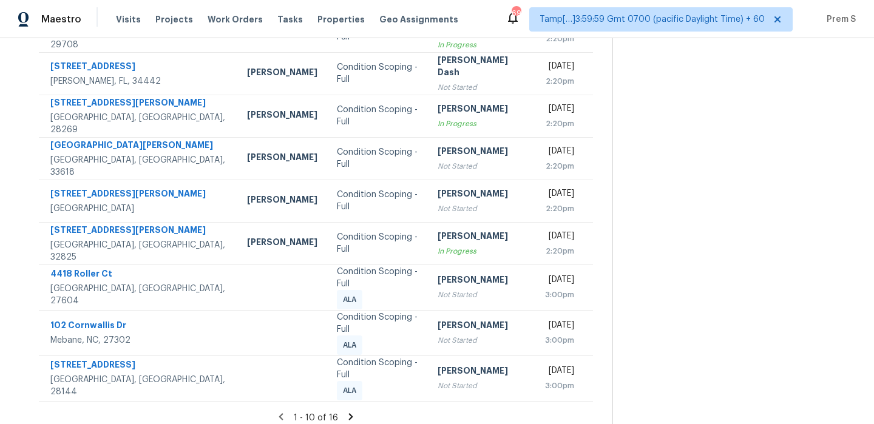
click at [346, 411] on icon at bounding box center [350, 416] width 11 height 11
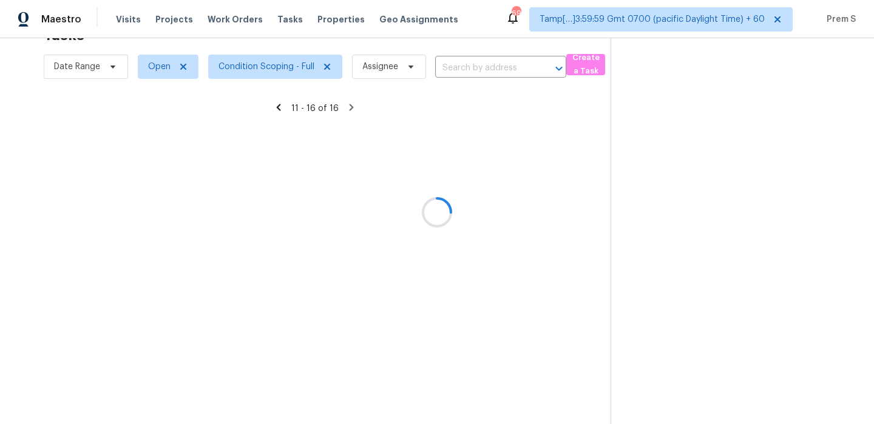
scroll to position [38, 0]
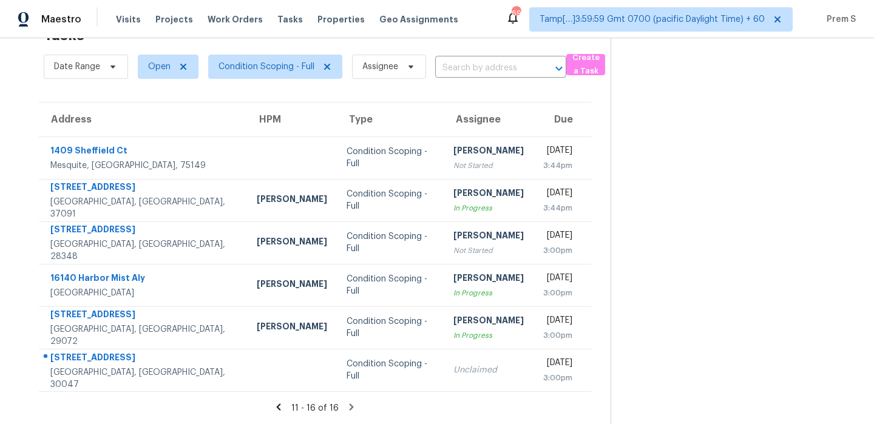
click at [347, 408] on icon at bounding box center [351, 407] width 11 height 11
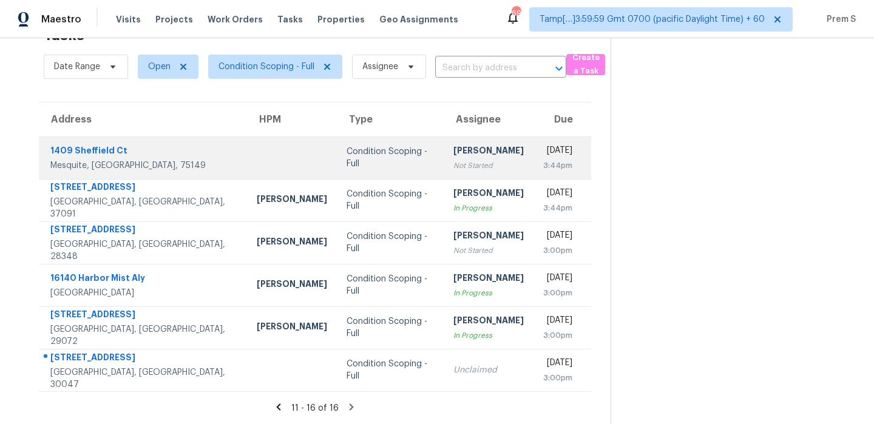
scroll to position [0, 0]
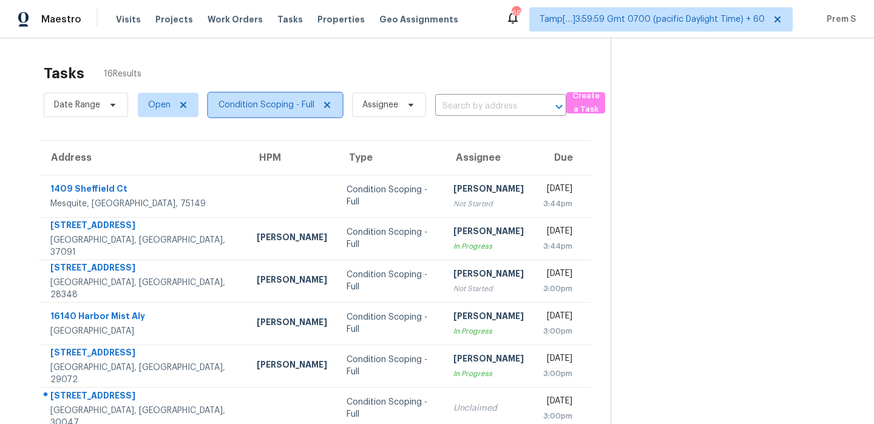
click at [275, 103] on span "Condition Scoping - Full" at bounding box center [266, 105] width 96 height 12
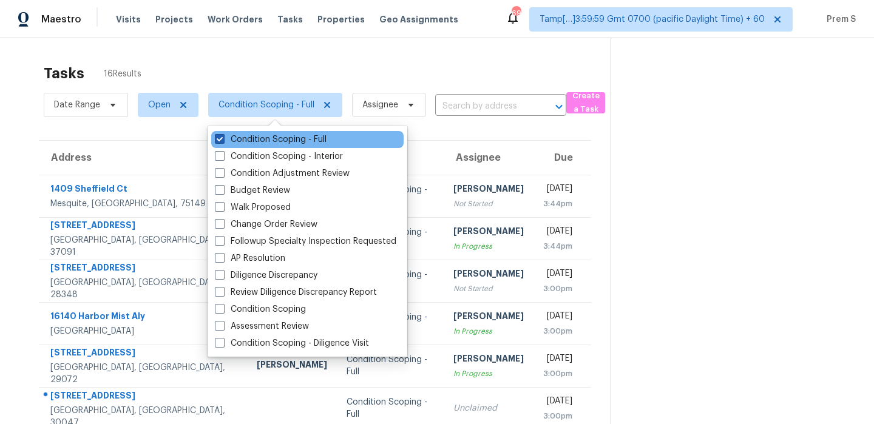
click at [265, 138] on label "Condition Scoping - Full" at bounding box center [271, 139] width 112 height 12
click at [223, 138] on input "Condition Scoping - Full" at bounding box center [219, 137] width 8 height 8
checkbox input "false"
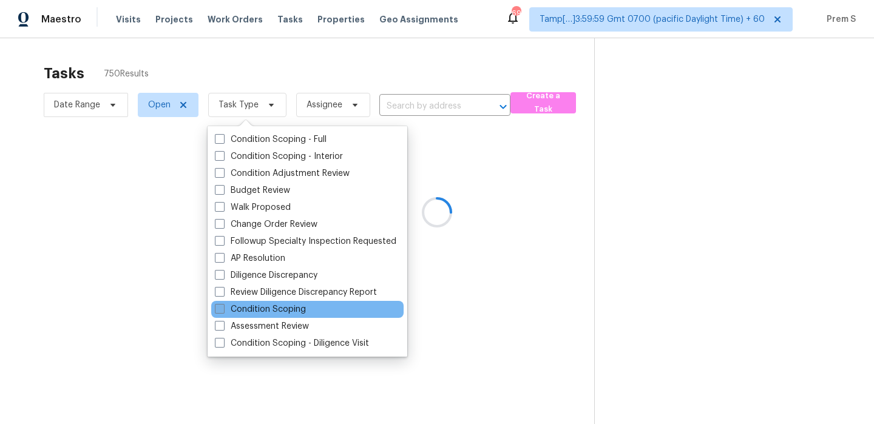
click at [270, 304] on label "Condition Scoping" at bounding box center [260, 309] width 91 height 12
click at [223, 304] on input "Condition Scoping" at bounding box center [219, 307] width 8 height 8
checkbox input "true"
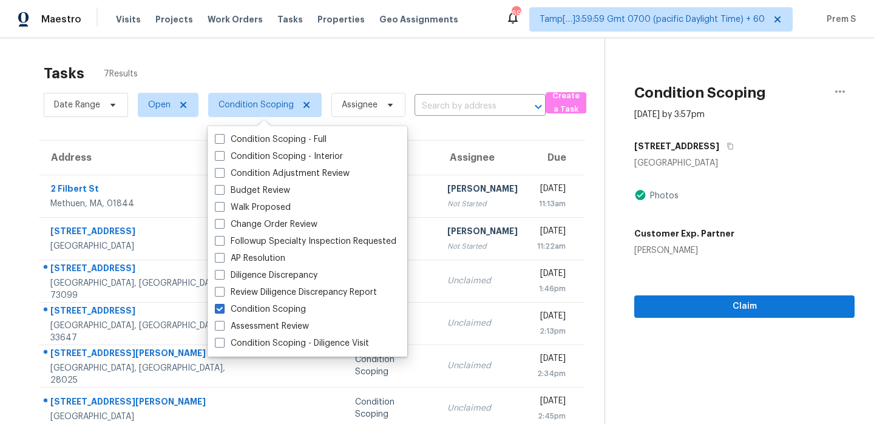
click at [331, 68] on div "Tasks 7 Results" at bounding box center [324, 74] width 561 height 32
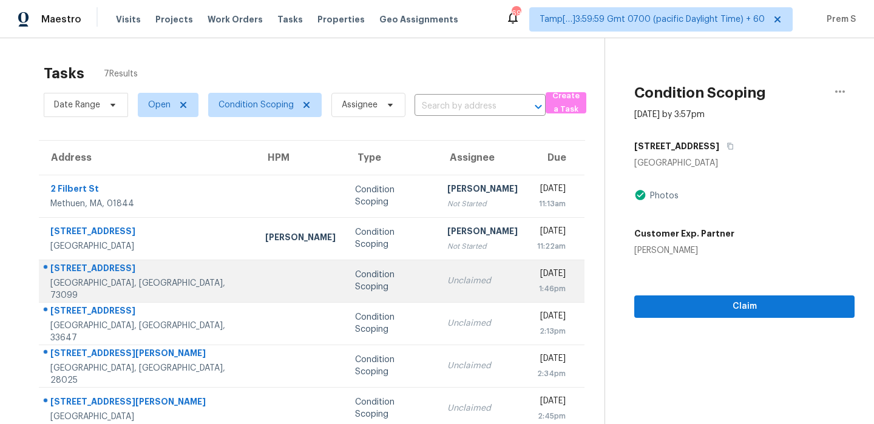
scroll to position [58, 0]
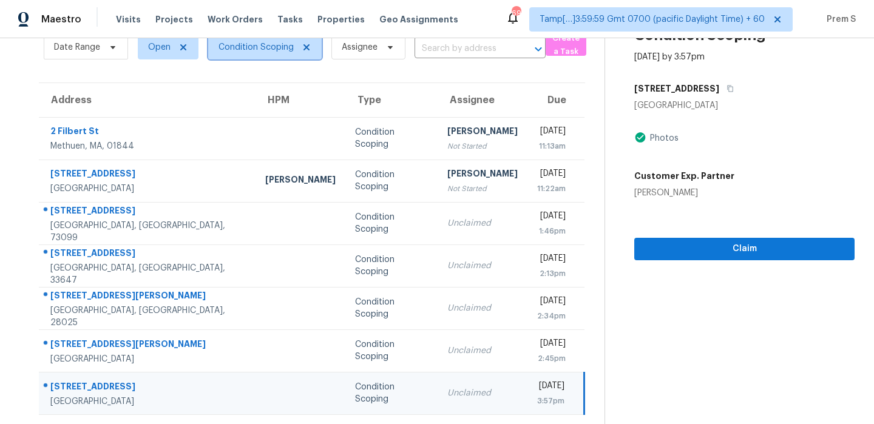
click at [258, 46] on span "Condition Scoping" at bounding box center [255, 47] width 75 height 12
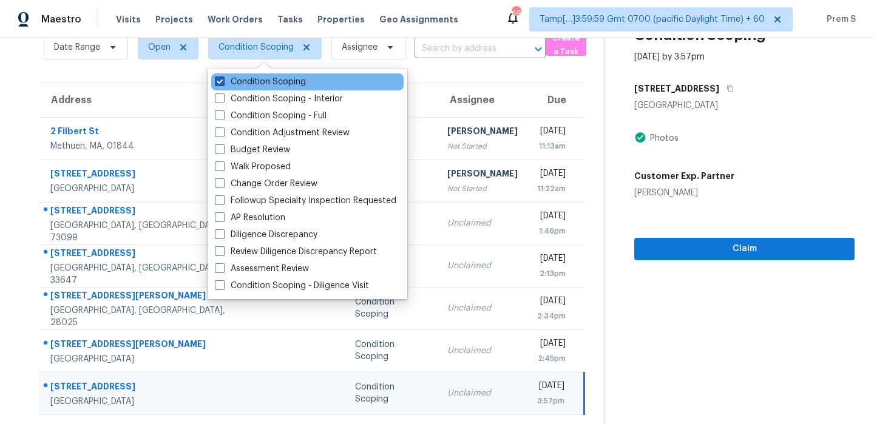
click at [236, 86] on label "Condition Scoping" at bounding box center [260, 82] width 91 height 12
click at [223, 84] on input "Condition Scoping" at bounding box center [219, 80] width 8 height 8
checkbox input "false"
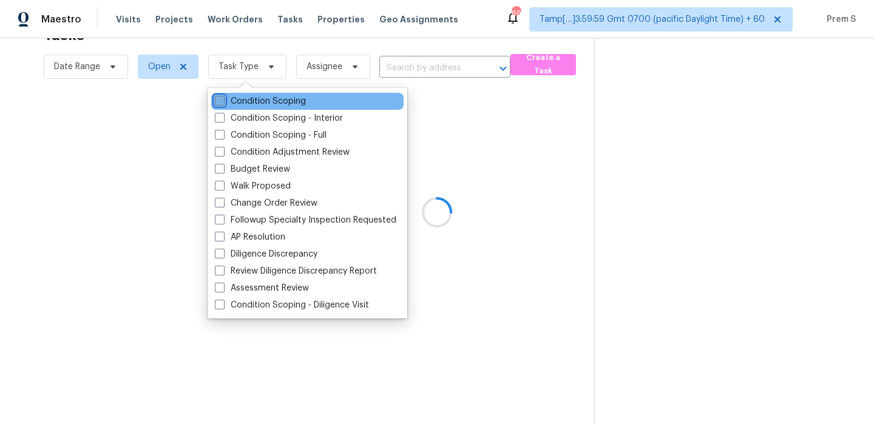
scroll to position [38, 0]
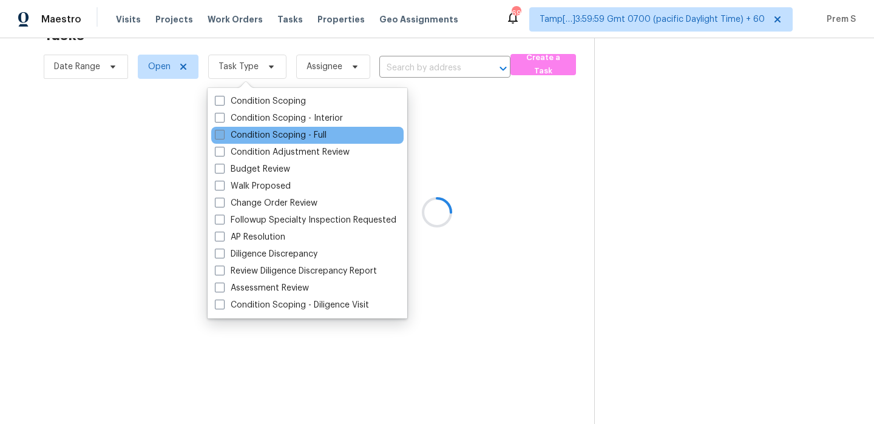
click at [269, 131] on label "Condition Scoping - Full" at bounding box center [271, 135] width 112 height 12
click at [223, 131] on input "Condition Scoping - Full" at bounding box center [219, 133] width 8 height 8
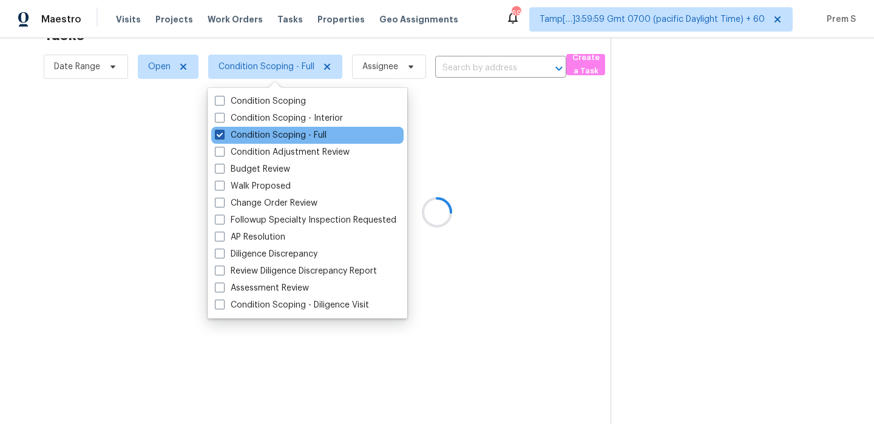
click at [266, 133] on label "Condition Scoping - Full" at bounding box center [271, 135] width 112 height 12
click at [223, 133] on input "Condition Scoping - Full" at bounding box center [219, 133] width 8 height 8
checkbox input "false"
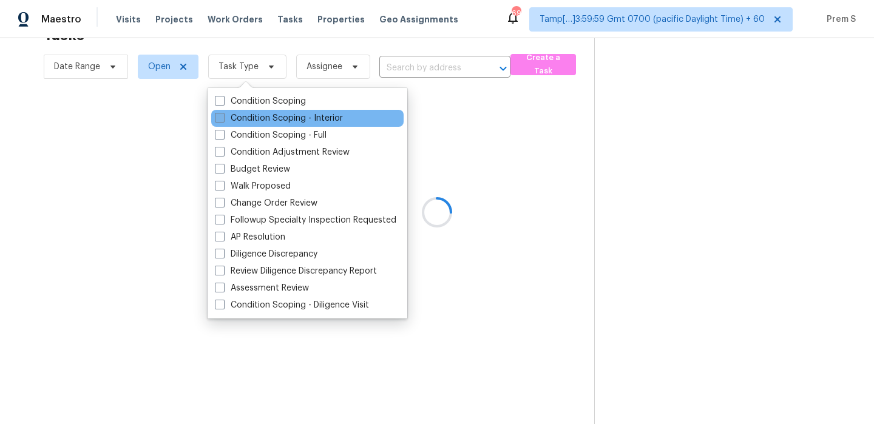
click at [284, 118] on label "Condition Scoping - Interior" at bounding box center [279, 118] width 128 height 12
click at [223, 118] on input "Condition Scoping - Interior" at bounding box center [219, 116] width 8 height 8
checkbox input "true"
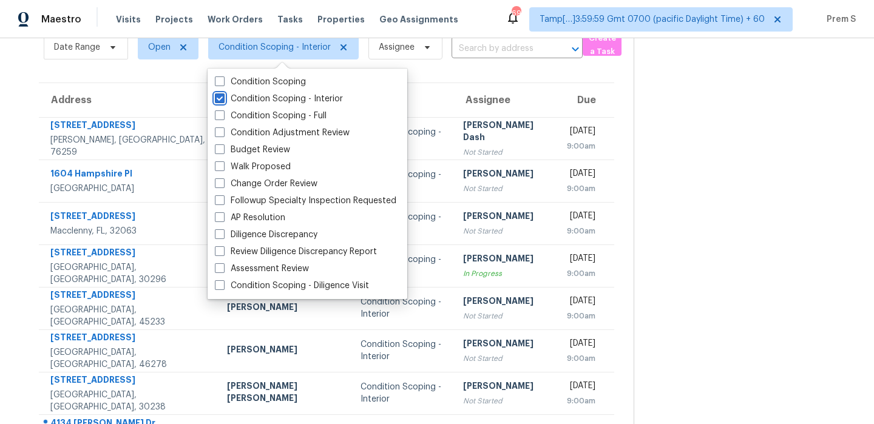
scroll to position [100, 0]
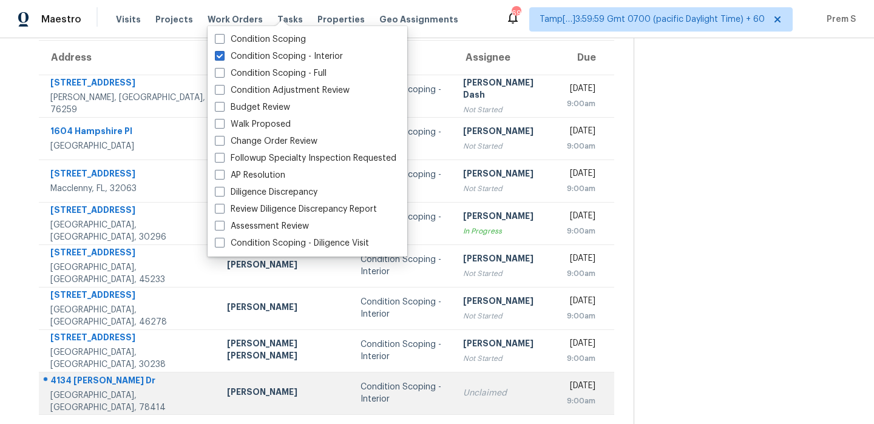
click at [463, 399] on div "Unclaimed" at bounding box center [505, 393] width 84 height 12
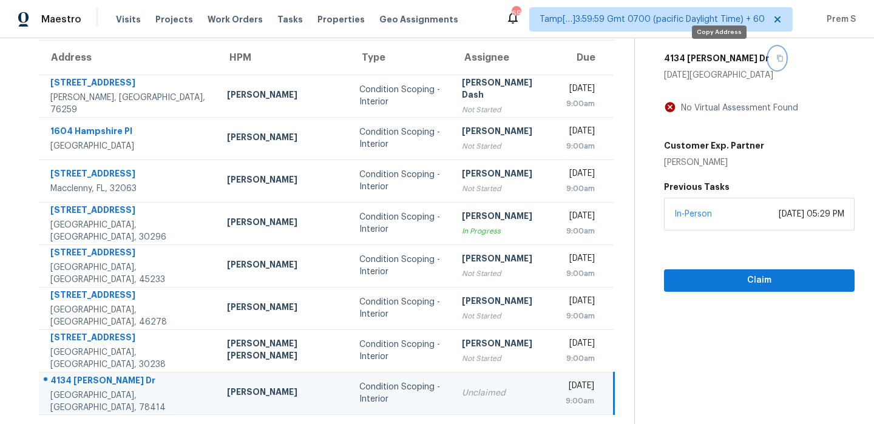
click at [776, 56] on icon "button" at bounding box center [779, 58] width 7 height 7
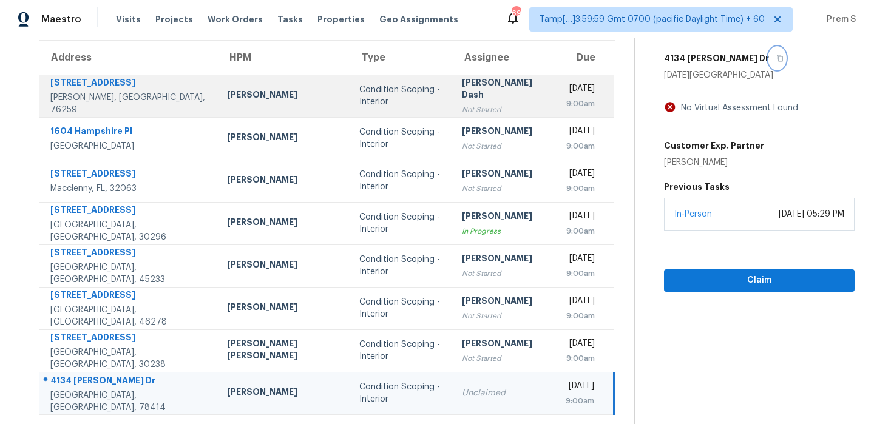
scroll to position [0, 0]
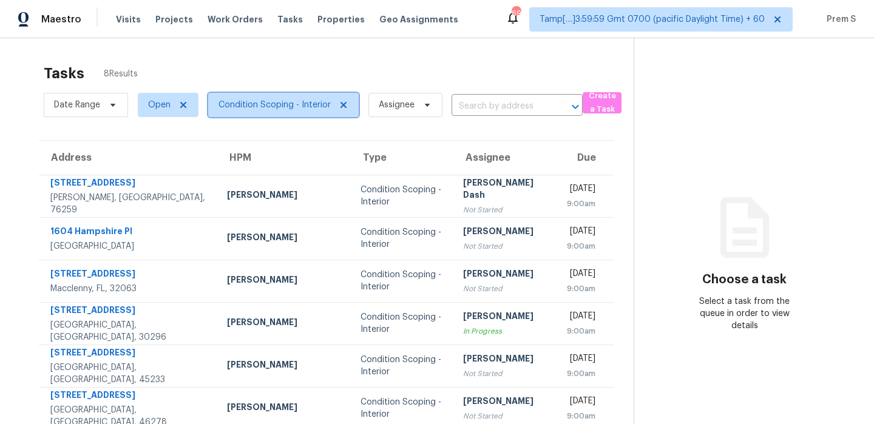
click at [304, 106] on span "Condition Scoping - Interior" at bounding box center [274, 105] width 112 height 12
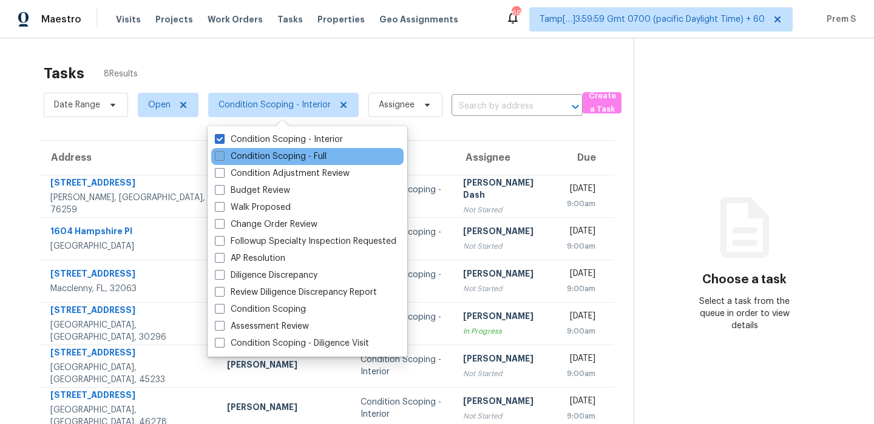
click at [289, 156] on label "Condition Scoping - Full" at bounding box center [271, 156] width 112 height 12
click at [223, 156] on input "Condition Scoping - Full" at bounding box center [219, 154] width 8 height 8
checkbox input "true"
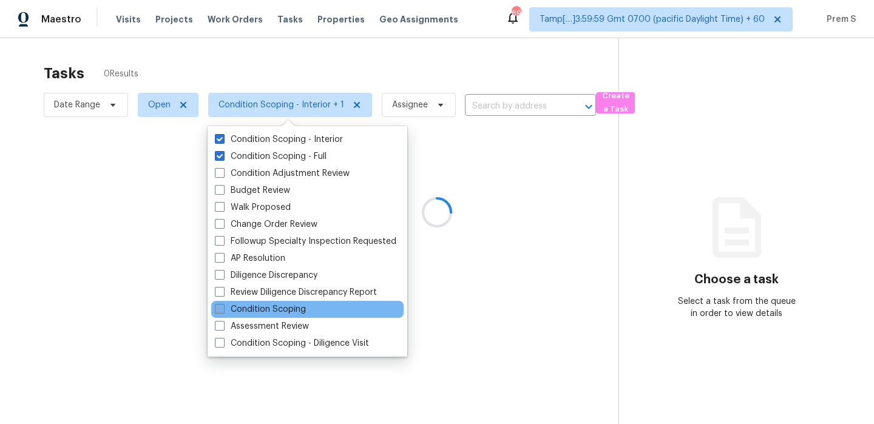
click at [286, 314] on label "Condition Scoping" at bounding box center [260, 309] width 91 height 12
click at [223, 311] on input "Condition Scoping" at bounding box center [219, 307] width 8 height 8
checkbox input "true"
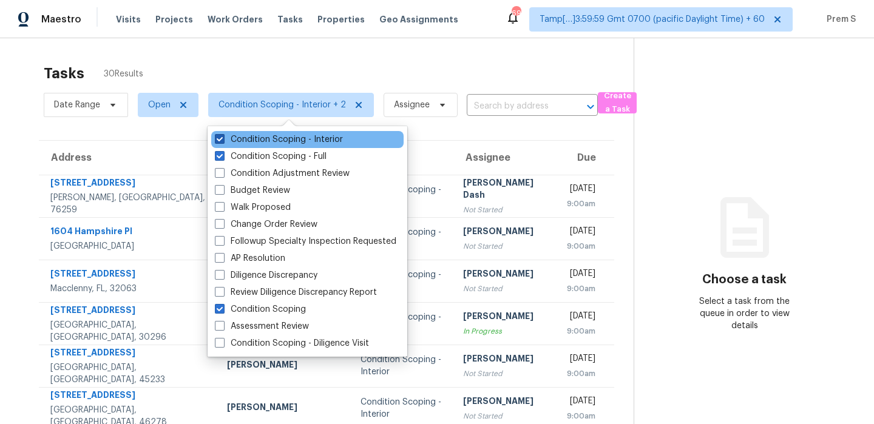
click at [245, 143] on label "Condition Scoping - Interior" at bounding box center [279, 139] width 128 height 12
click at [223, 141] on input "Condition Scoping - Interior" at bounding box center [219, 137] width 8 height 8
checkbox input "false"
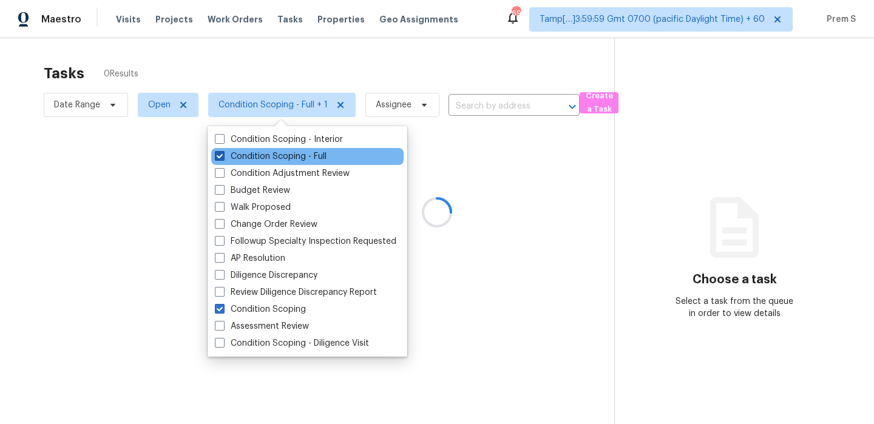
click at [245, 154] on label "Condition Scoping - Full" at bounding box center [271, 156] width 112 height 12
click at [223, 154] on input "Condition Scoping - Full" at bounding box center [219, 154] width 8 height 8
checkbox input "false"
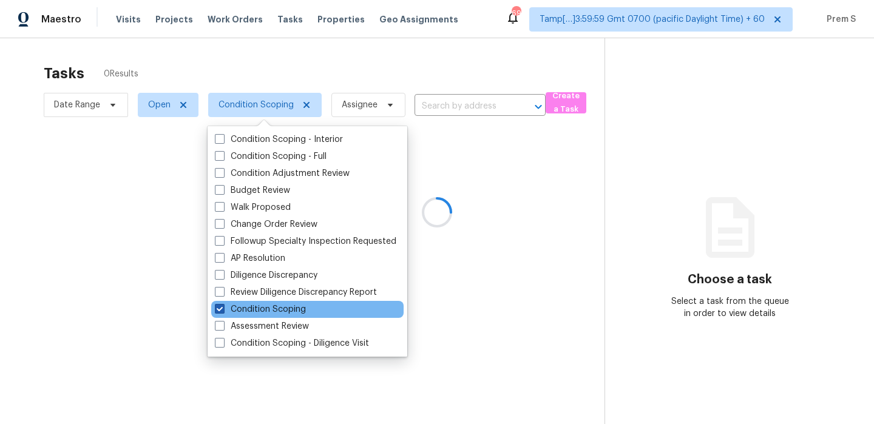
click at [234, 309] on label "Condition Scoping" at bounding box center [260, 309] width 91 height 12
click at [223, 309] on input "Condition Scoping" at bounding box center [219, 307] width 8 height 8
checkbox input "false"
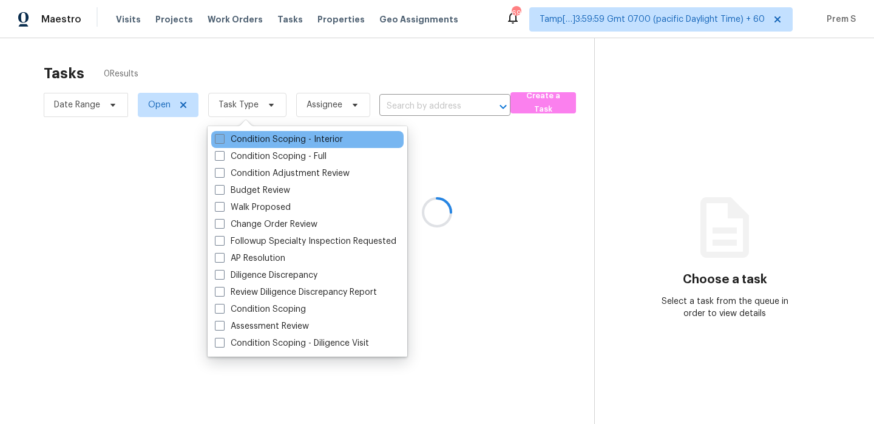
click at [272, 136] on label "Condition Scoping - Interior" at bounding box center [279, 139] width 128 height 12
click at [223, 136] on input "Condition Scoping - Interior" at bounding box center [219, 137] width 8 height 8
checkbox input "true"
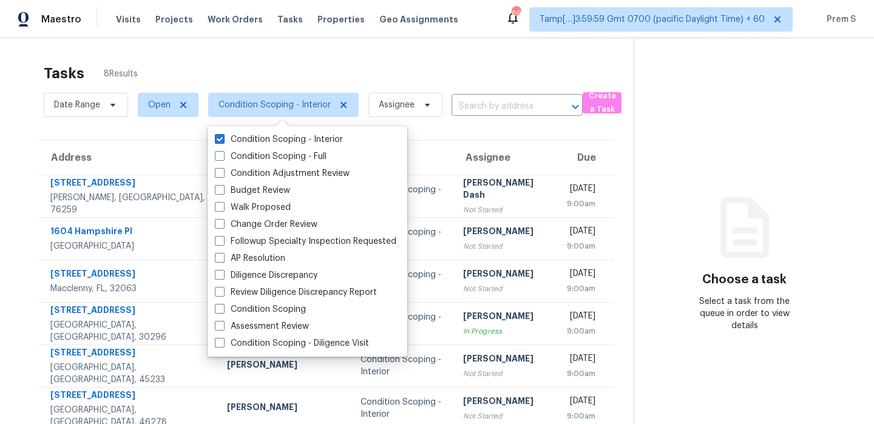
click at [280, 58] on div "Tasks 8 Results" at bounding box center [339, 74] width 590 height 32
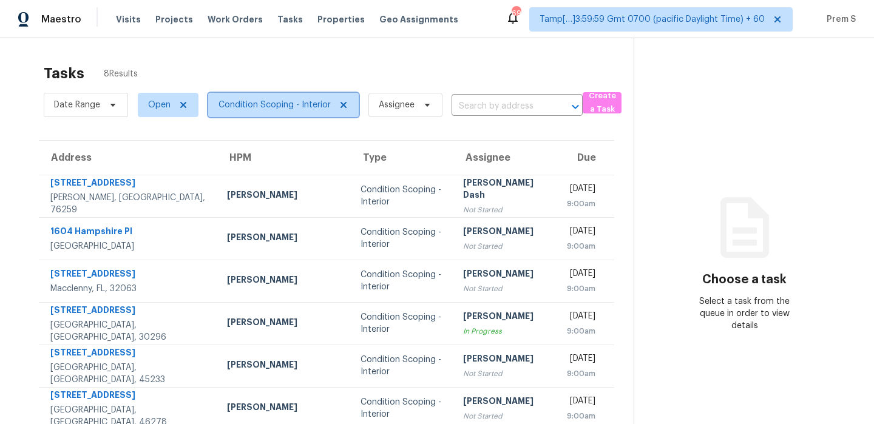
click at [290, 97] on span "Condition Scoping - Interior" at bounding box center [283, 105] width 150 height 24
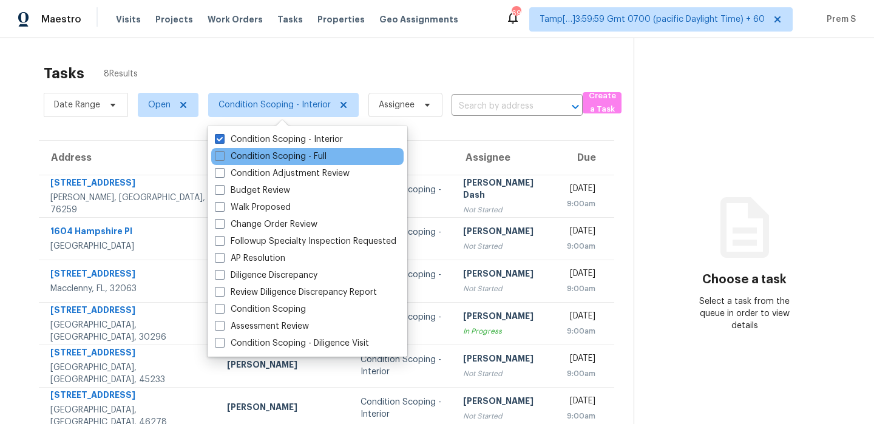
click at [266, 149] on div "Condition Scoping - Full" at bounding box center [307, 156] width 192 height 17
click at [264, 155] on label "Condition Scoping - Full" at bounding box center [271, 156] width 112 height 12
click at [223, 155] on input "Condition Scoping - Full" at bounding box center [219, 154] width 8 height 8
checkbox input "true"
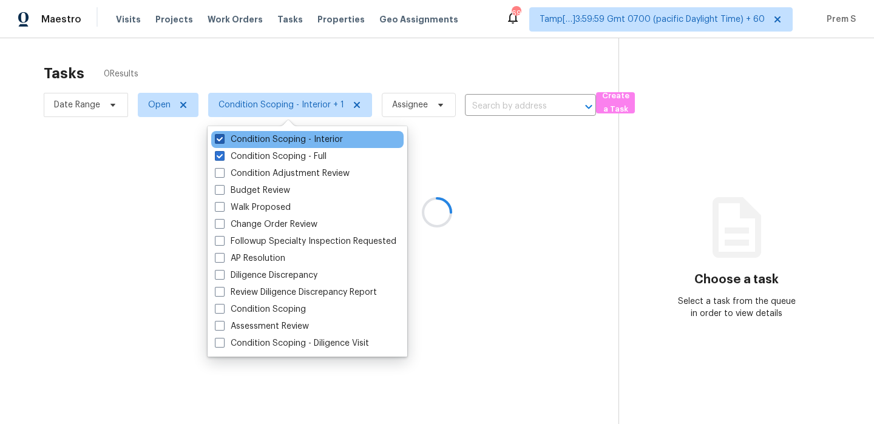
click at [268, 143] on label "Condition Scoping - Interior" at bounding box center [279, 139] width 128 height 12
click at [223, 141] on input "Condition Scoping - Interior" at bounding box center [219, 137] width 8 height 8
checkbox input "false"
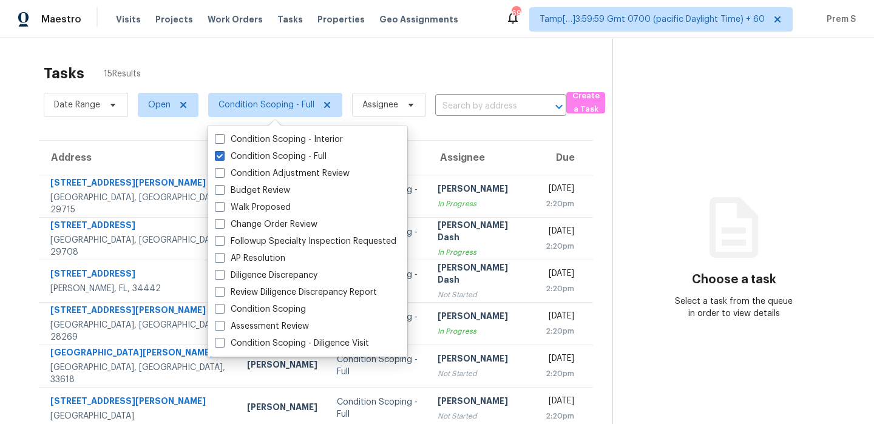
click at [465, 158] on th "Assignee" at bounding box center [481, 158] width 107 height 34
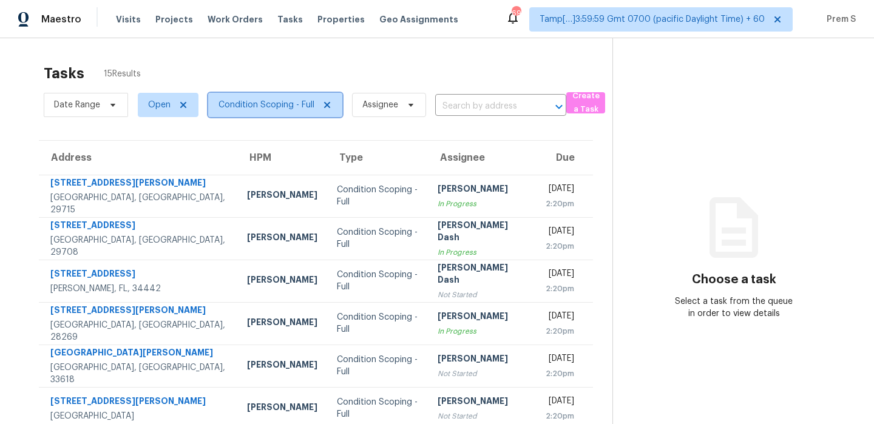
click at [292, 103] on span "Condition Scoping - Full" at bounding box center [266, 105] width 96 height 12
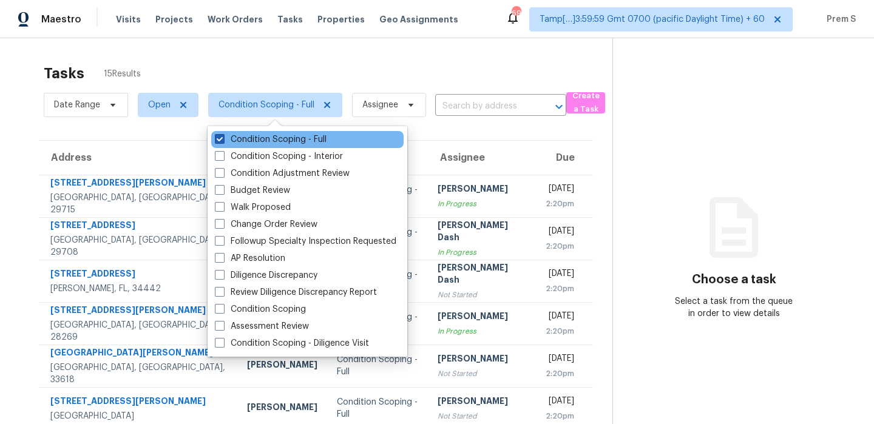
click at [279, 136] on label "Condition Scoping - Full" at bounding box center [271, 139] width 112 height 12
click at [223, 136] on input "Condition Scoping - Full" at bounding box center [219, 137] width 8 height 8
checkbox input "false"
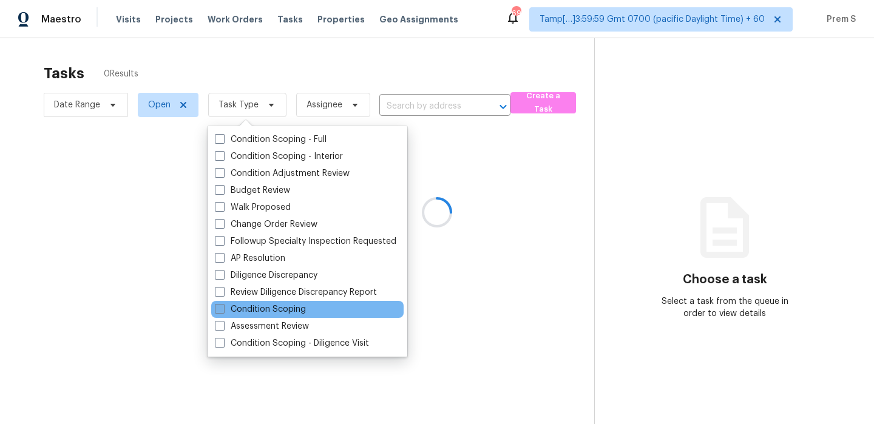
click at [291, 314] on label "Condition Scoping" at bounding box center [260, 309] width 91 height 12
click at [223, 311] on input "Condition Scoping" at bounding box center [219, 307] width 8 height 8
checkbox input "true"
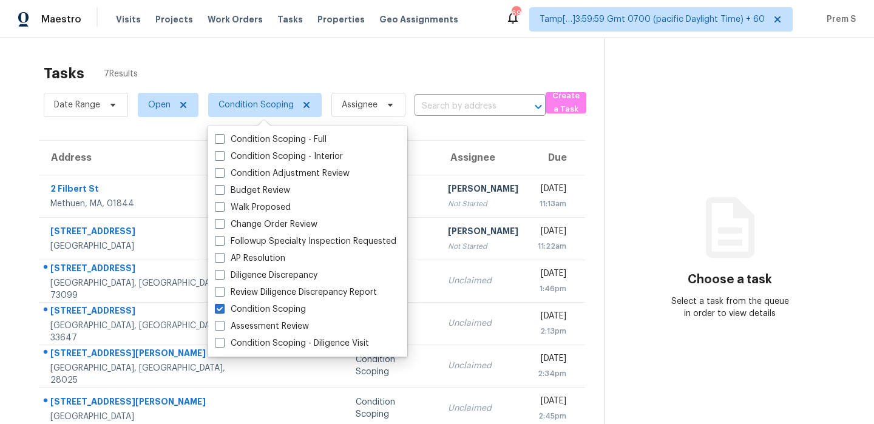
click at [528, 157] on th "Due" at bounding box center [556, 158] width 57 height 34
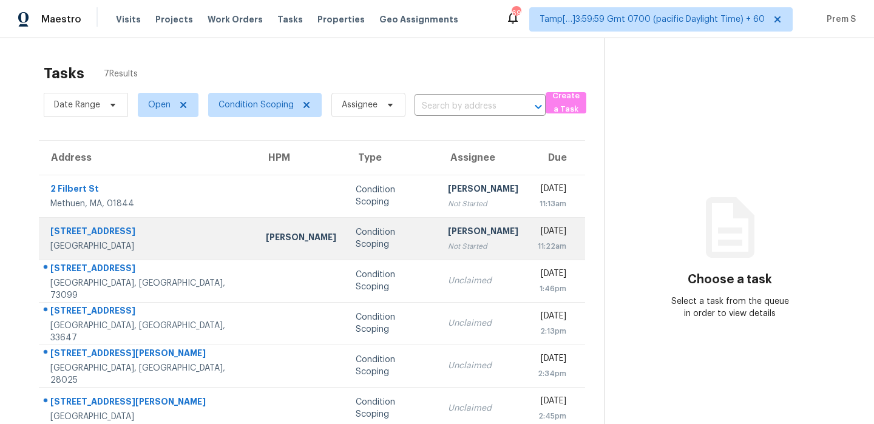
scroll to position [58, 0]
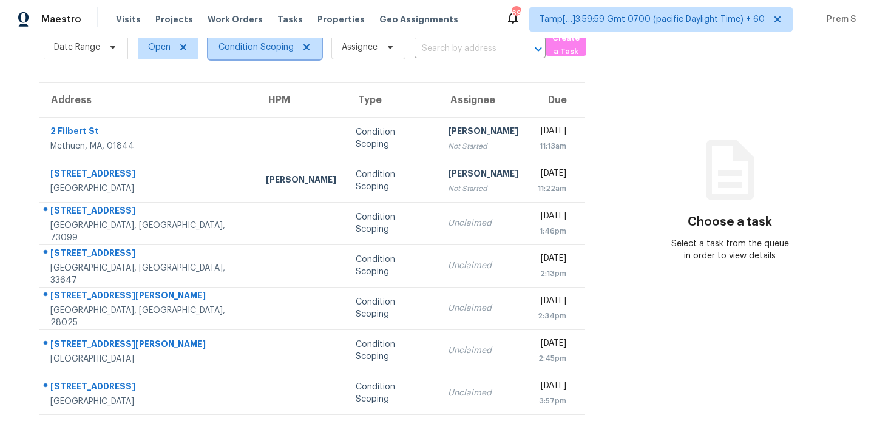
click at [257, 52] on span "Condition Scoping" at bounding box center [255, 47] width 75 height 12
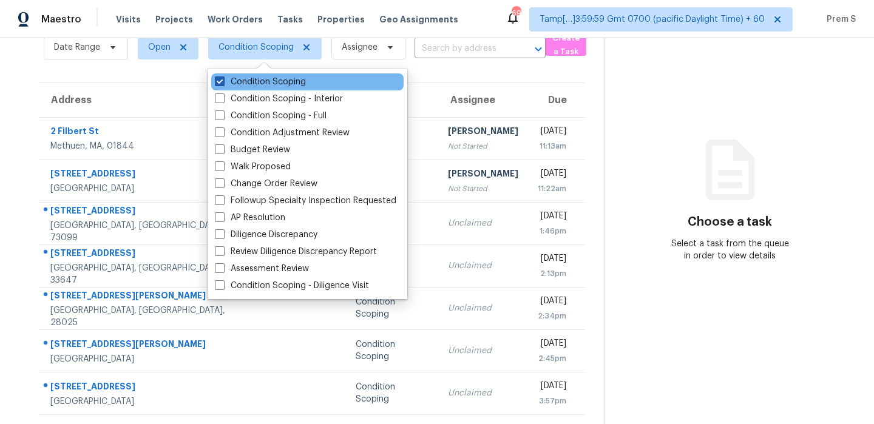
click at [251, 81] on label "Condition Scoping" at bounding box center [260, 82] width 91 height 12
click at [223, 81] on input "Condition Scoping" at bounding box center [219, 80] width 8 height 8
checkbox input "false"
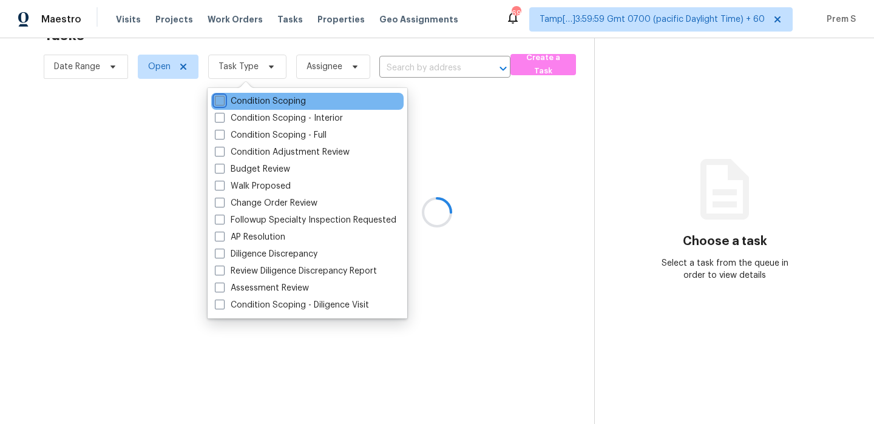
scroll to position [38, 0]
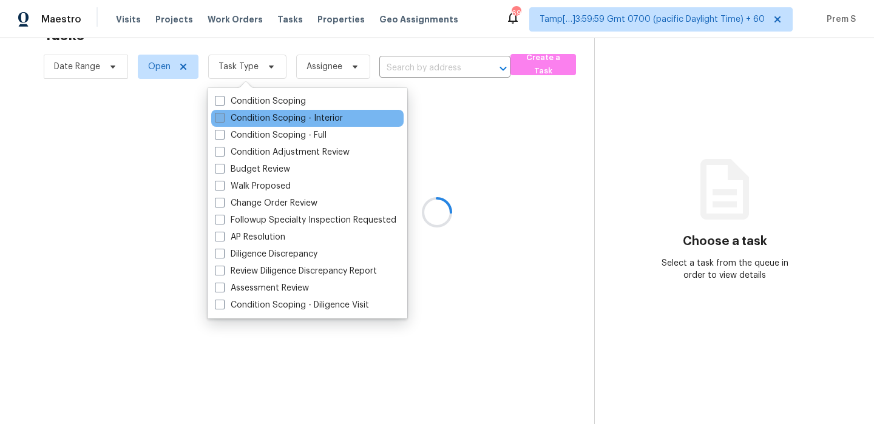
click at [249, 115] on label "Condition Scoping - Interior" at bounding box center [279, 118] width 128 height 12
click at [223, 115] on input "Condition Scoping - Interior" at bounding box center [219, 116] width 8 height 8
checkbox input "true"
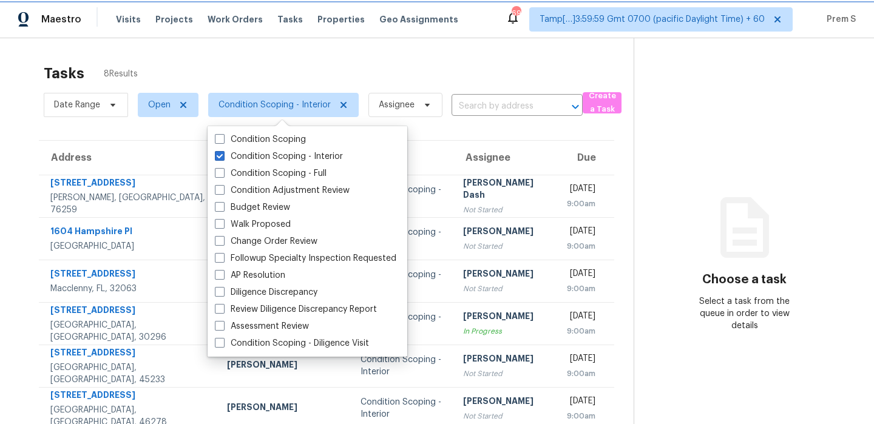
click at [291, 99] on span "Condition Scoping - Interior" at bounding box center [274, 105] width 112 height 12
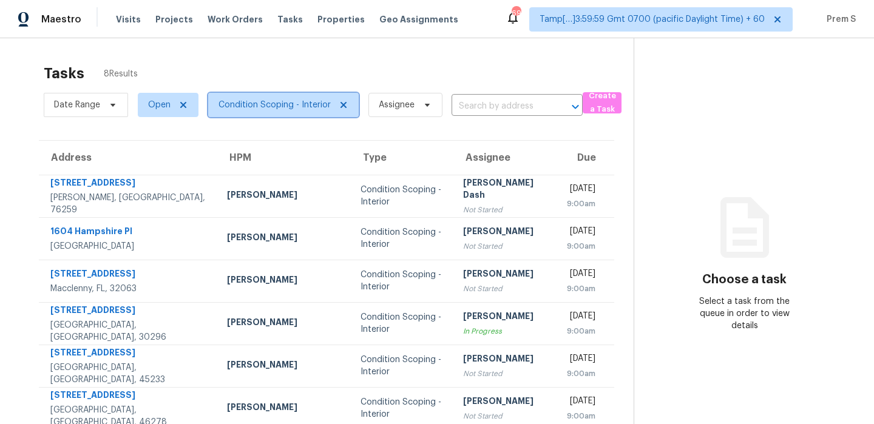
click at [282, 111] on span "Condition Scoping - Interior" at bounding box center [283, 105] width 150 height 24
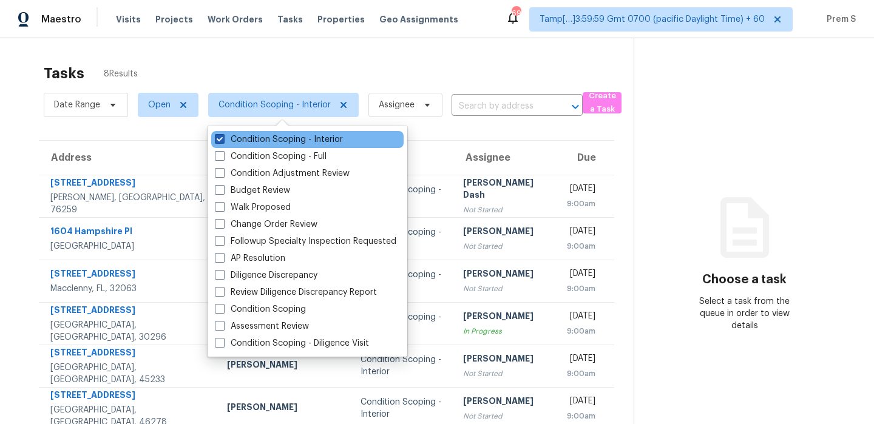
click at [276, 139] on label "Condition Scoping - Interior" at bounding box center [279, 139] width 128 height 12
click at [223, 139] on input "Condition Scoping - Interior" at bounding box center [219, 137] width 8 height 8
checkbox input "false"
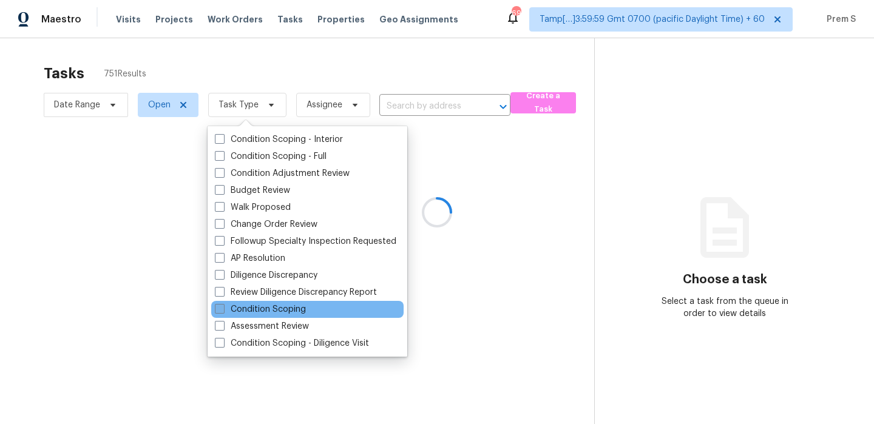
click at [263, 311] on label "Condition Scoping" at bounding box center [260, 309] width 91 height 12
click at [223, 311] on input "Condition Scoping" at bounding box center [219, 307] width 8 height 8
checkbox input "true"
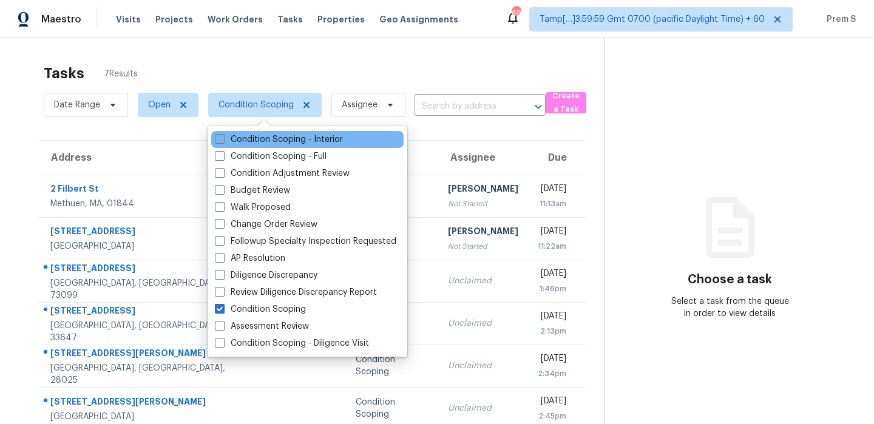
click at [243, 135] on label "Condition Scoping - Interior" at bounding box center [279, 139] width 128 height 12
click at [223, 135] on input "Condition Scoping - Interior" at bounding box center [219, 137] width 8 height 8
checkbox input "true"
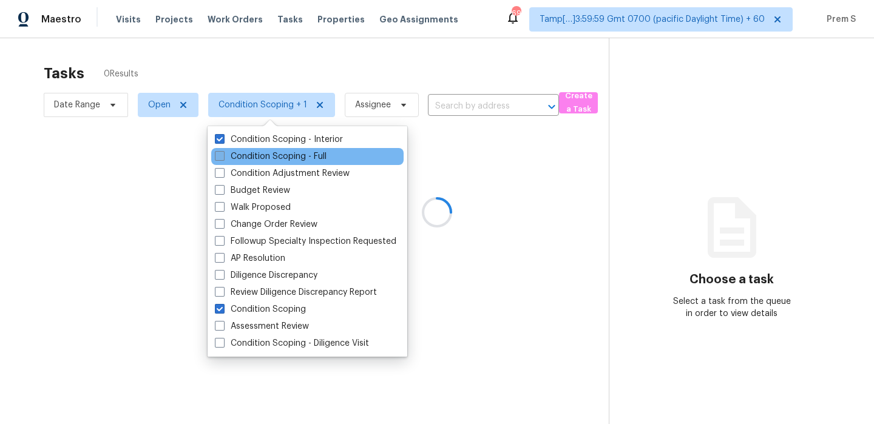
click at [238, 152] on label "Condition Scoping - Full" at bounding box center [271, 156] width 112 height 12
click at [223, 152] on input "Condition Scoping - Full" at bounding box center [219, 154] width 8 height 8
checkbox input "true"
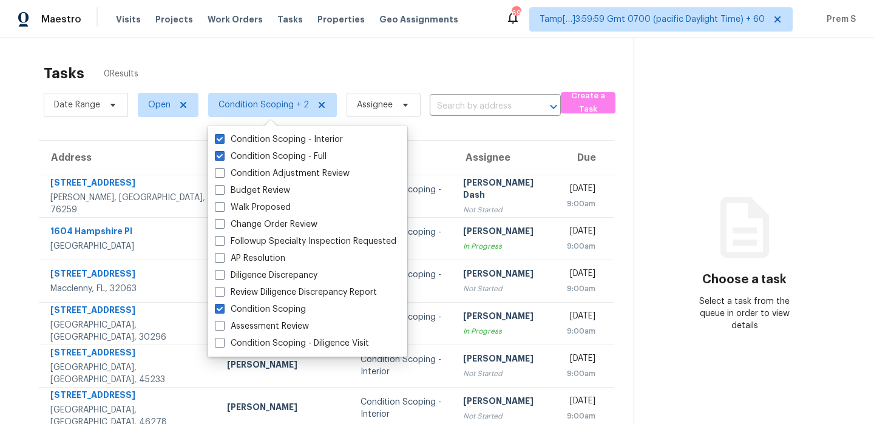
click at [234, 89] on div "Tasks 0 Results" at bounding box center [339, 74] width 590 height 32
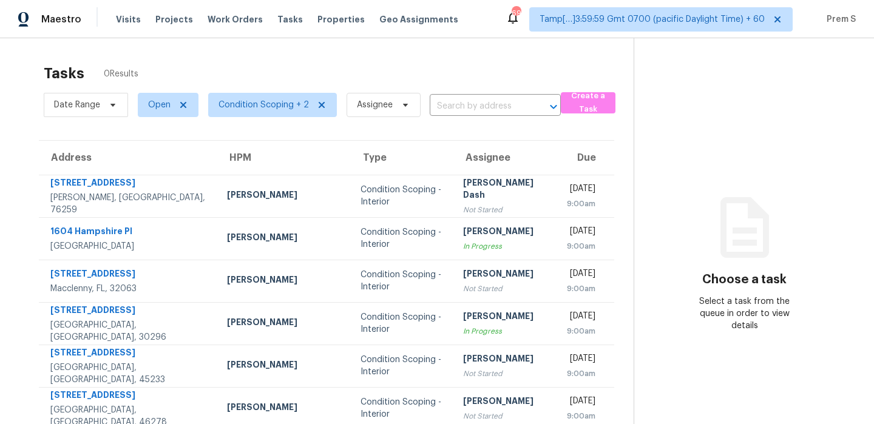
click at [233, 73] on div "Tasks 0 Results" at bounding box center [339, 74] width 590 height 32
click at [177, 104] on span at bounding box center [181, 105] width 13 height 10
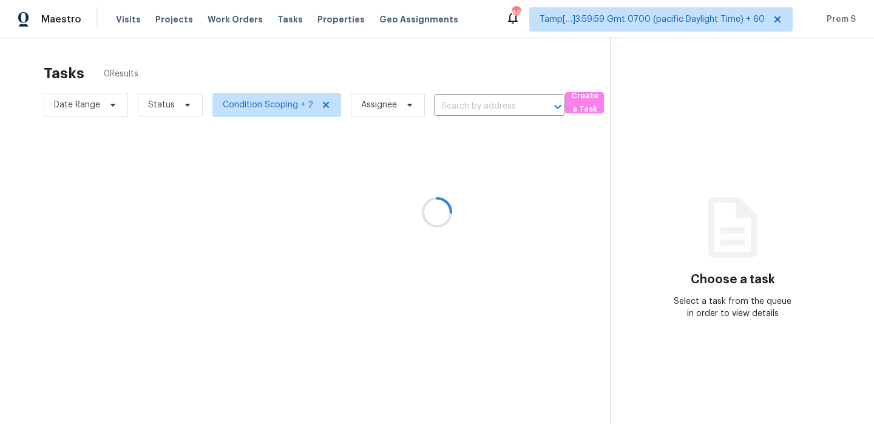
click at [175, 108] on div at bounding box center [437, 212] width 874 height 424
click at [230, 103] on div at bounding box center [437, 212] width 874 height 424
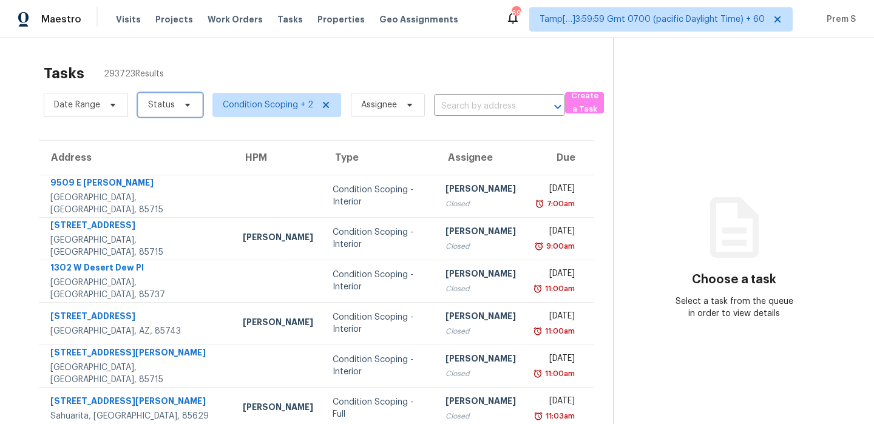
click at [172, 110] on span "Status" at bounding box center [161, 105] width 27 height 12
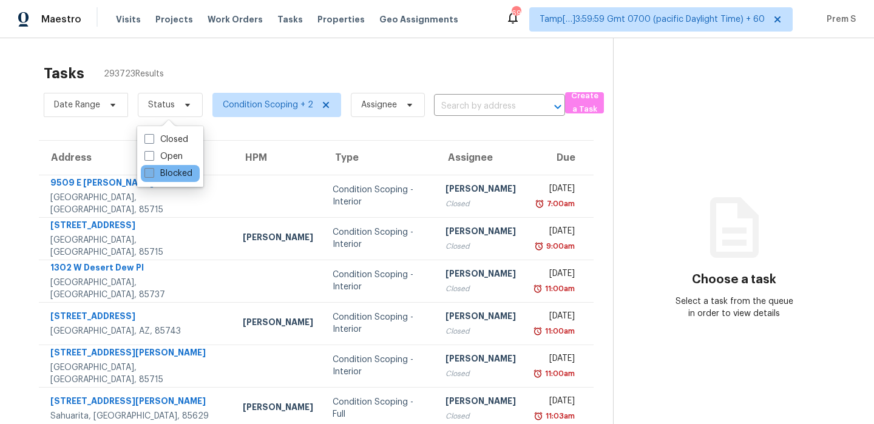
click at [171, 174] on label "Blocked" at bounding box center [168, 173] width 48 height 12
click at [152, 174] on input "Blocked" at bounding box center [148, 171] width 8 height 8
checkbox input "true"
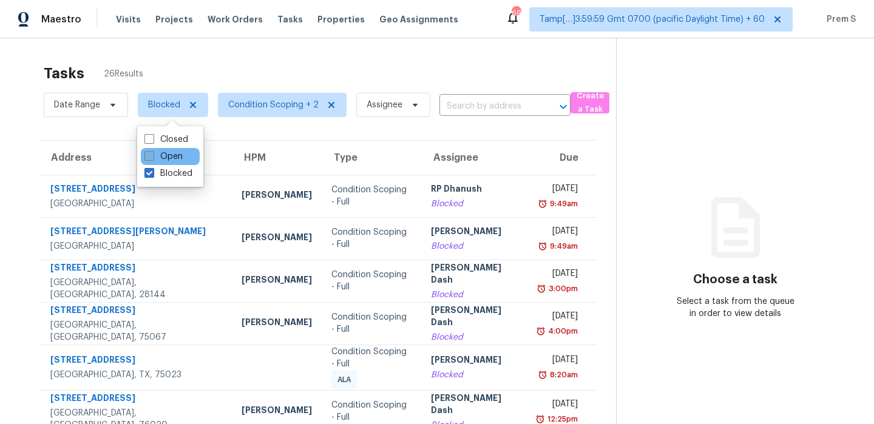
click at [179, 158] on label "Open" at bounding box center [163, 156] width 38 height 12
click at [152, 158] on input "Open" at bounding box center [148, 154] width 8 height 8
checkbox input "true"
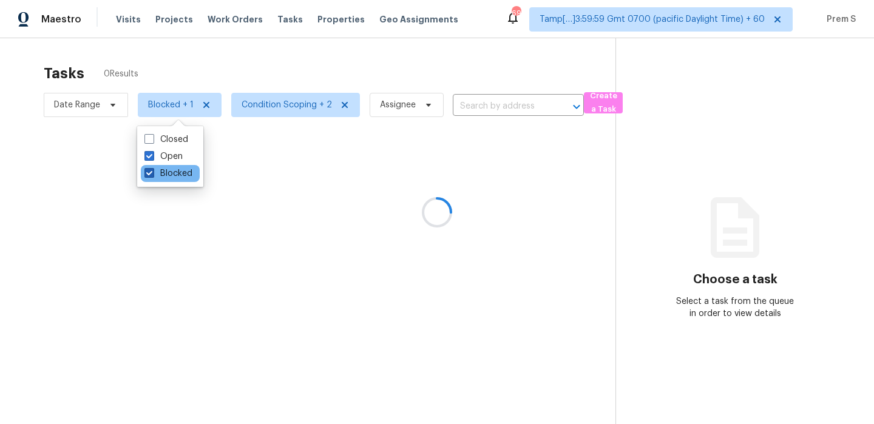
click at [167, 172] on label "Blocked" at bounding box center [168, 173] width 48 height 12
click at [152, 172] on input "Blocked" at bounding box center [148, 171] width 8 height 8
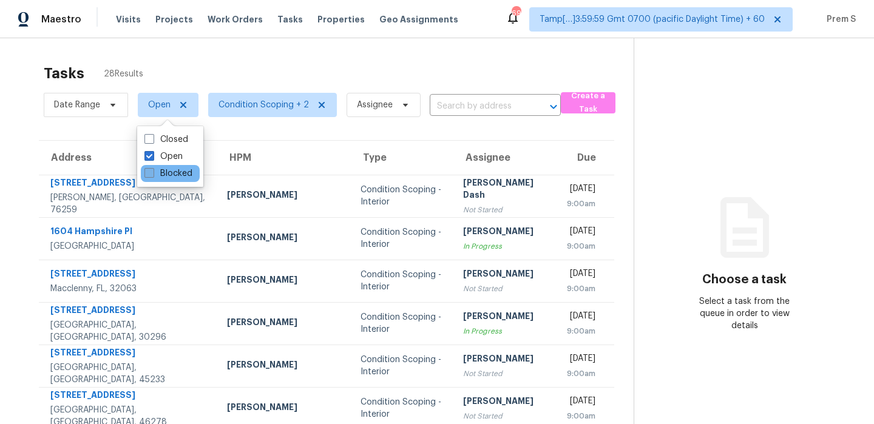
click at [158, 174] on label "Blocked" at bounding box center [168, 173] width 48 height 12
click at [152, 174] on input "Blocked" at bounding box center [148, 171] width 8 height 8
checkbox input "true"
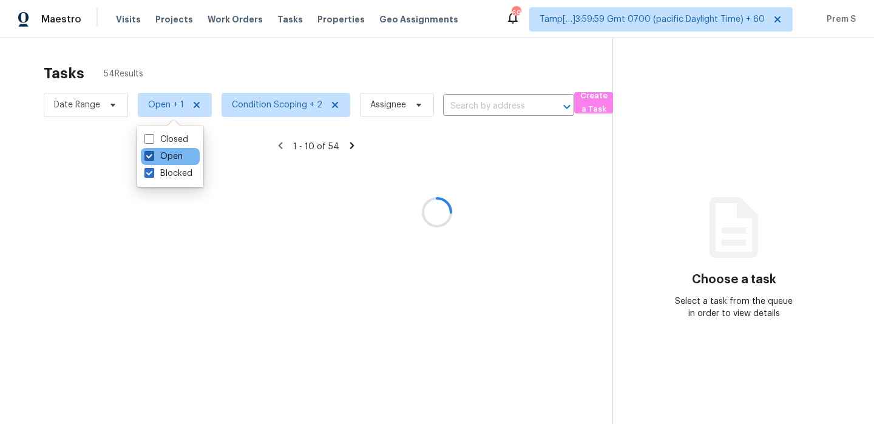
click at [169, 158] on label "Open" at bounding box center [163, 156] width 38 height 12
click at [152, 158] on input "Open" at bounding box center [148, 154] width 8 height 8
checkbox input "false"
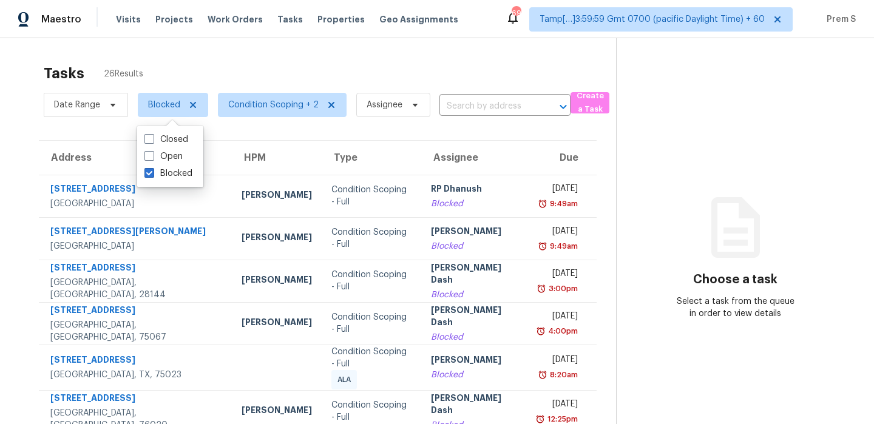
click at [208, 67] on div "Tasks 26 Results" at bounding box center [330, 74] width 572 height 32
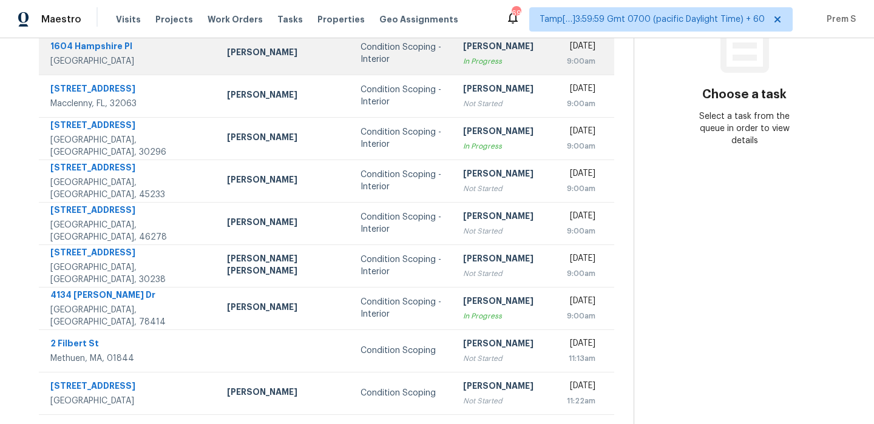
scroll to position [208, 0]
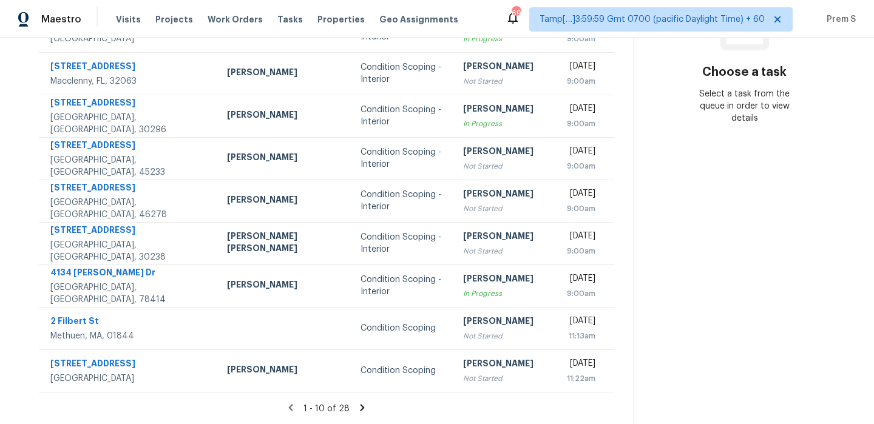
click at [360, 409] on icon at bounding box center [362, 407] width 4 height 7
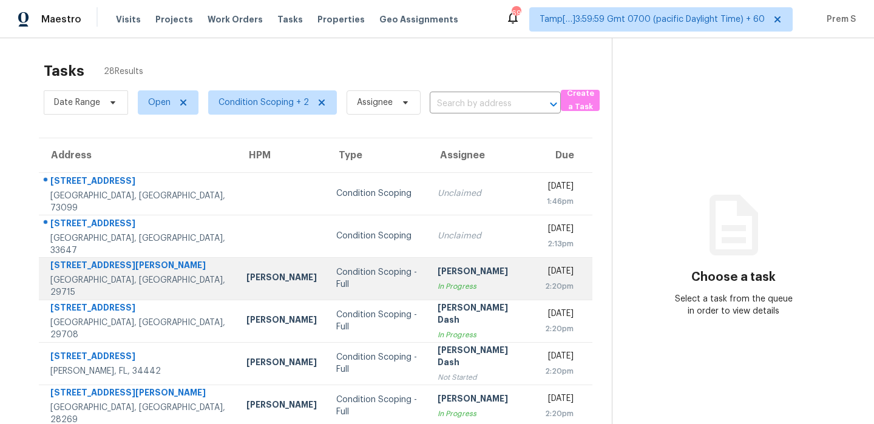
scroll to position [0, 0]
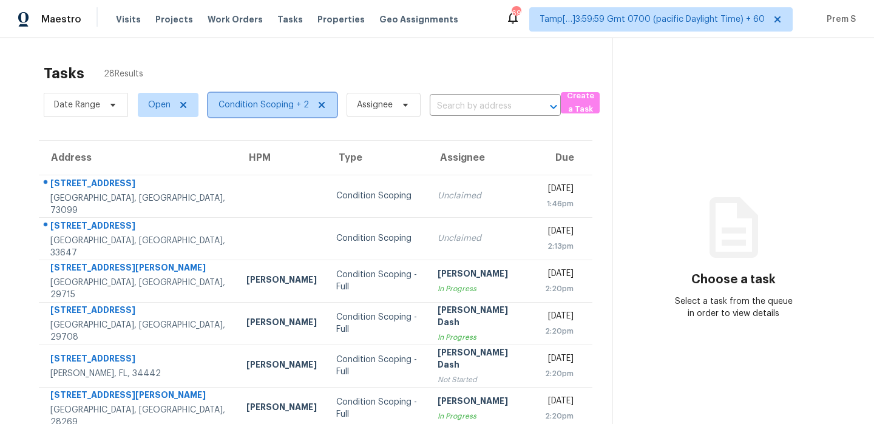
click at [262, 110] on span "Condition Scoping + 2" at bounding box center [263, 105] width 90 height 12
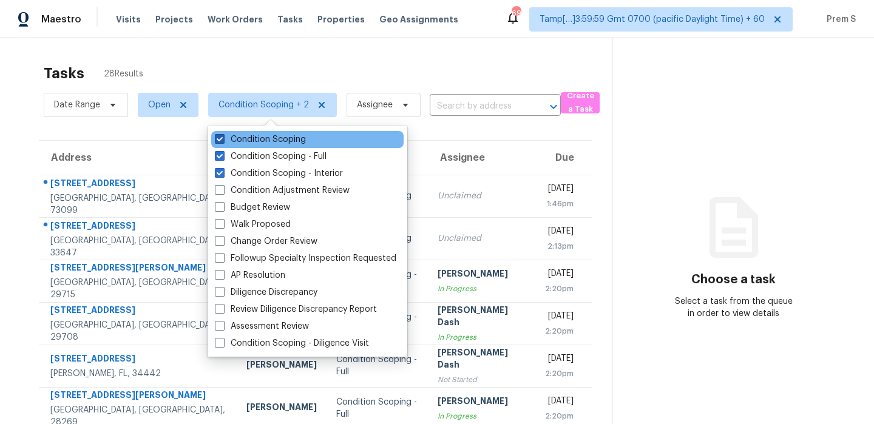
click at [258, 137] on label "Condition Scoping" at bounding box center [260, 139] width 91 height 12
click at [223, 137] on input "Condition Scoping" at bounding box center [219, 137] width 8 height 8
checkbox input "false"
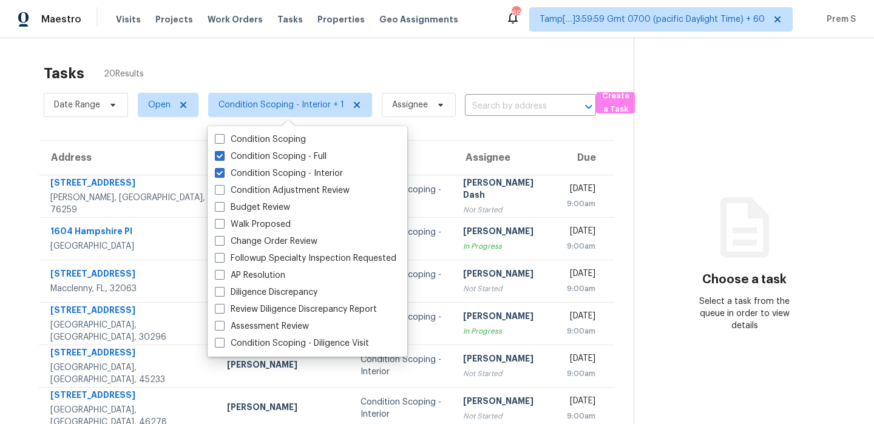
click at [502, 140] on div "Address HPM Type Assignee Due [STREET_ADDRESS][PERSON_NAME] [PERSON_NAME] Condi…" at bounding box center [326, 370] width 575 height 460
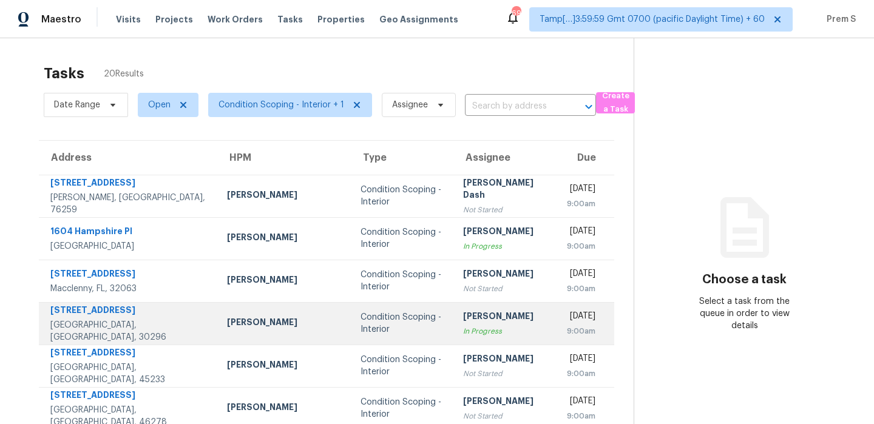
scroll to position [208, 0]
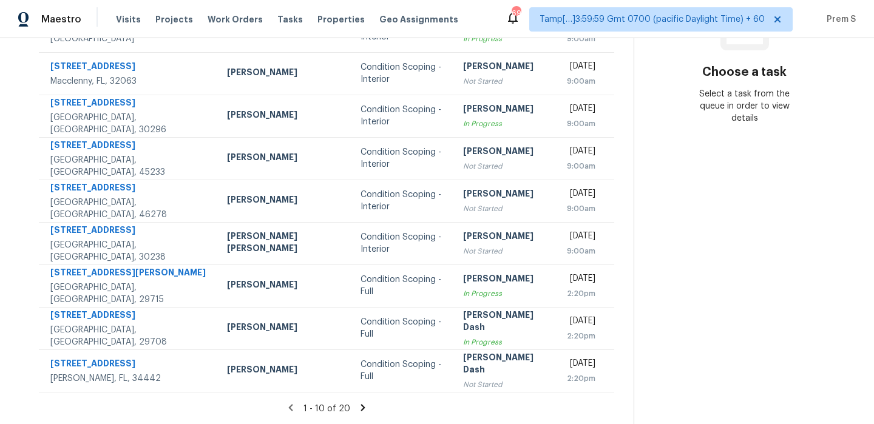
click at [357, 410] on icon at bounding box center [362, 407] width 11 height 11
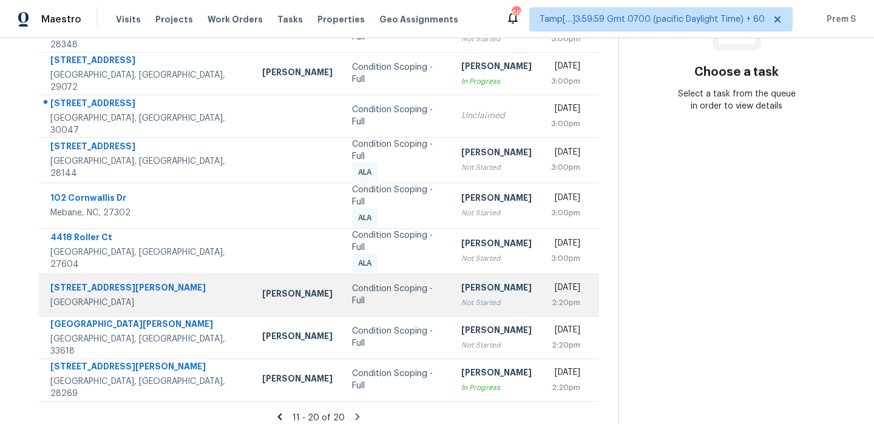
scroll to position [0, 0]
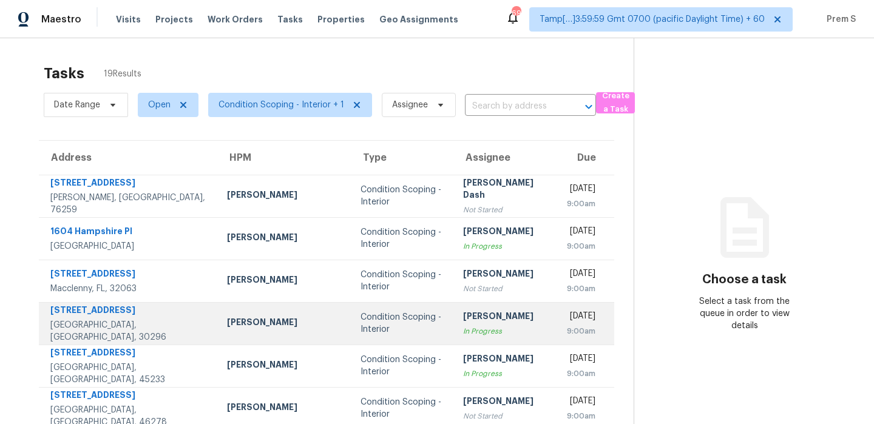
scroll to position [208, 0]
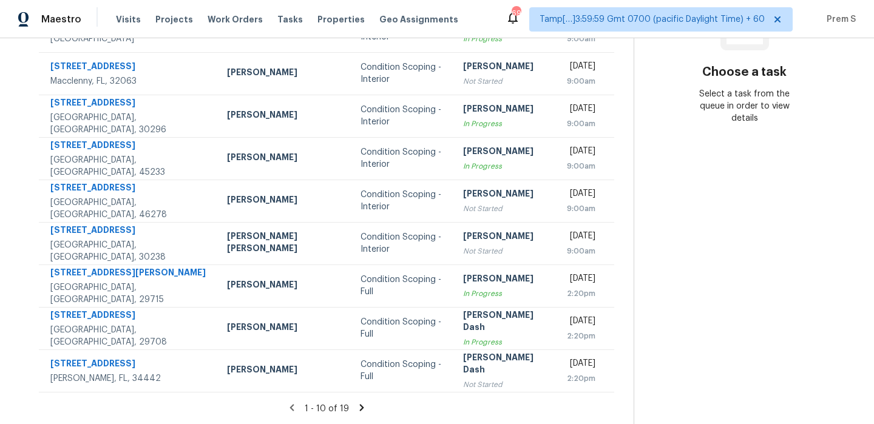
click at [358, 408] on icon at bounding box center [361, 407] width 11 height 11
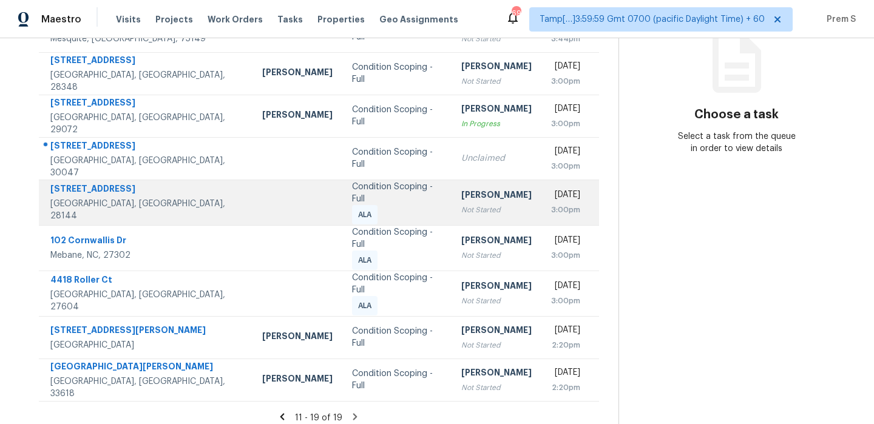
scroll to position [0, 0]
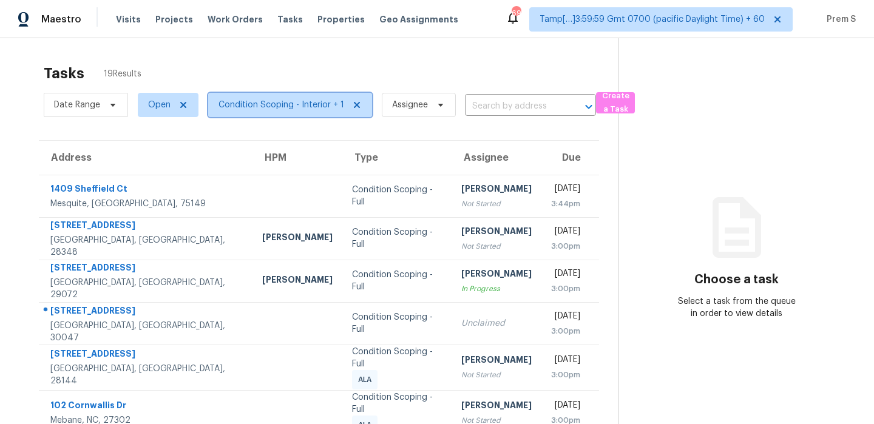
click at [314, 112] on span "Condition Scoping - Interior + 1" at bounding box center [290, 105] width 164 height 24
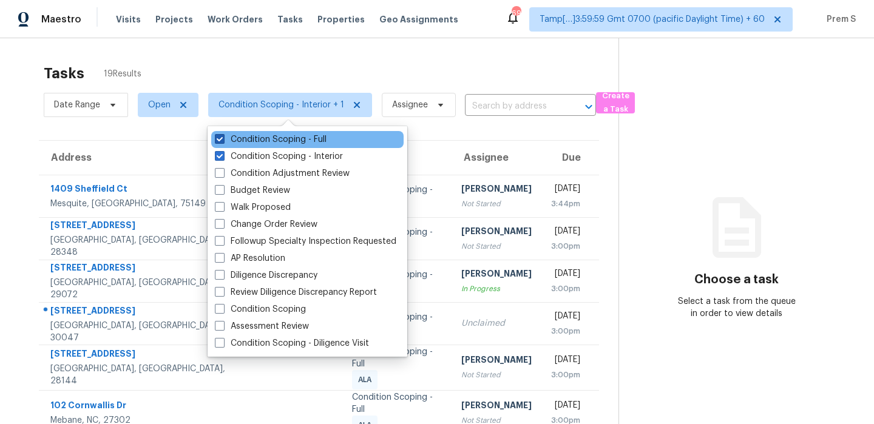
click at [292, 137] on label "Condition Scoping - Full" at bounding box center [271, 139] width 112 height 12
click at [223, 137] on input "Condition Scoping - Full" at bounding box center [219, 137] width 8 height 8
checkbox input "false"
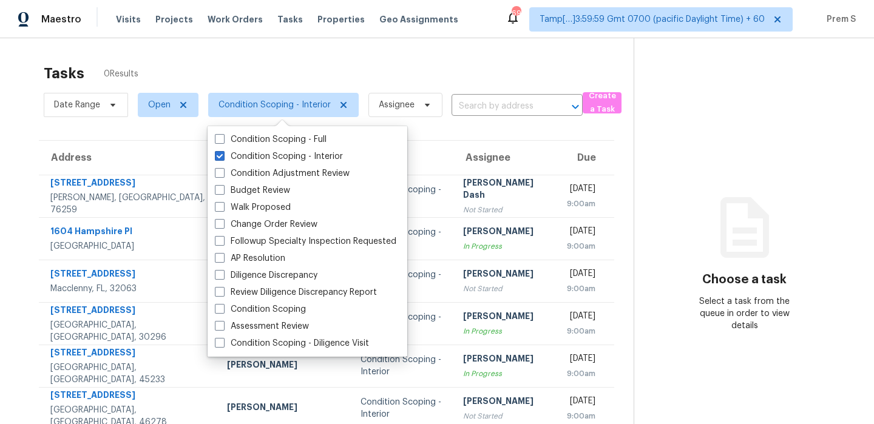
click at [467, 62] on div "Tasks 0 Results" at bounding box center [339, 74] width 590 height 32
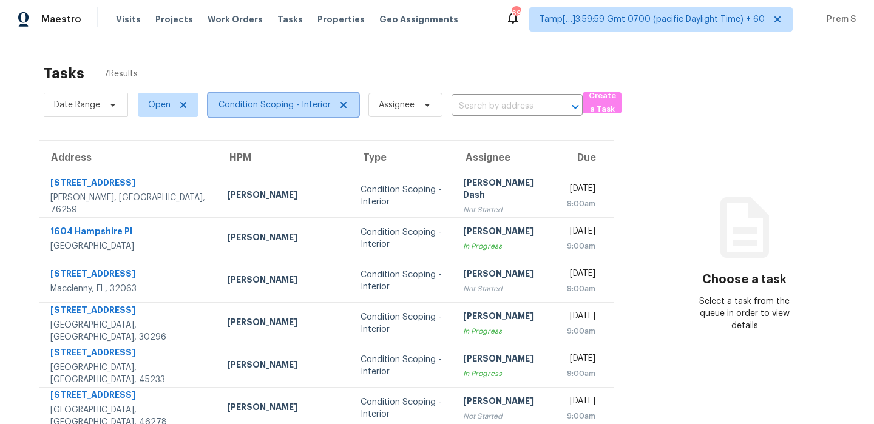
click at [265, 107] on span "Condition Scoping - Interior" at bounding box center [274, 105] width 112 height 12
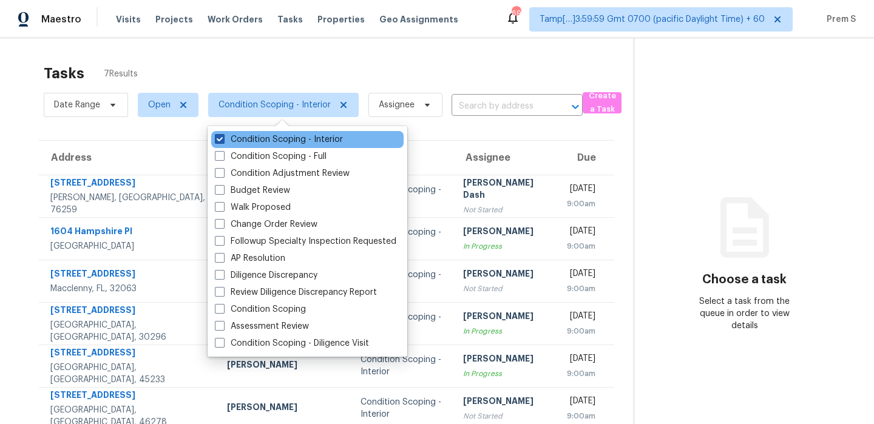
click at [258, 143] on label "Condition Scoping - Interior" at bounding box center [279, 139] width 128 height 12
click at [223, 141] on input "Condition Scoping - Interior" at bounding box center [219, 137] width 8 height 8
checkbox input "false"
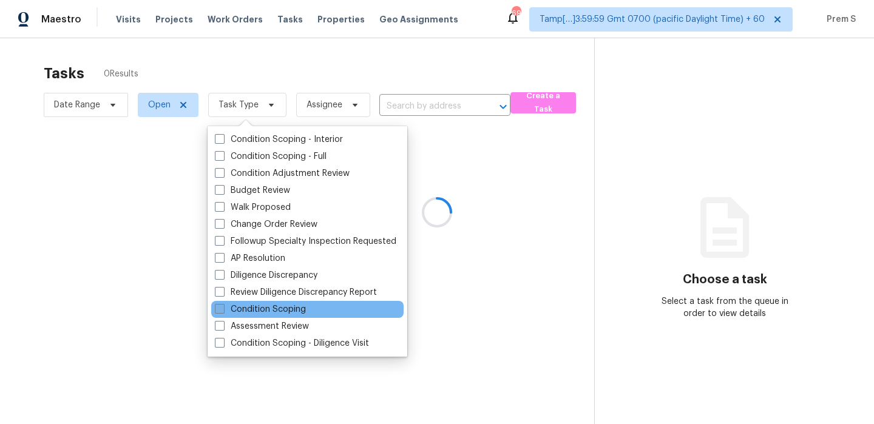
click at [302, 308] on label "Condition Scoping" at bounding box center [260, 309] width 91 height 12
click at [223, 308] on input "Condition Scoping" at bounding box center [219, 307] width 8 height 8
checkbox input "true"
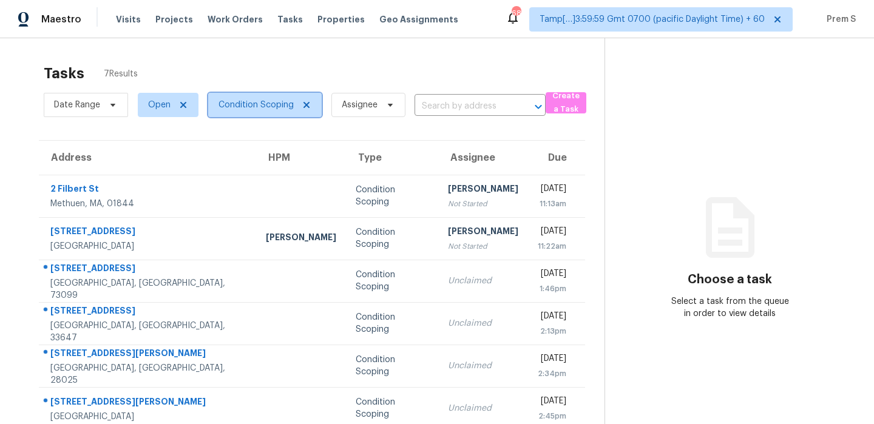
click at [267, 101] on span "Condition Scoping" at bounding box center [255, 105] width 75 height 12
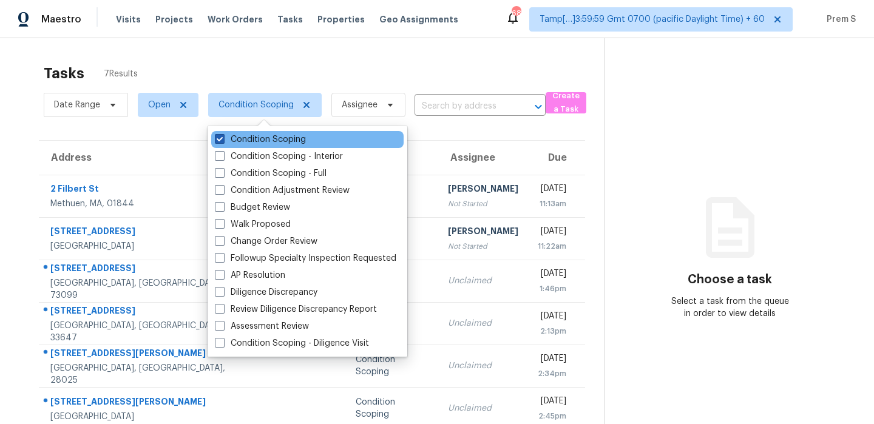
click at [248, 137] on label "Condition Scoping" at bounding box center [260, 139] width 91 height 12
click at [223, 137] on input "Condition Scoping" at bounding box center [219, 137] width 8 height 8
checkbox input "false"
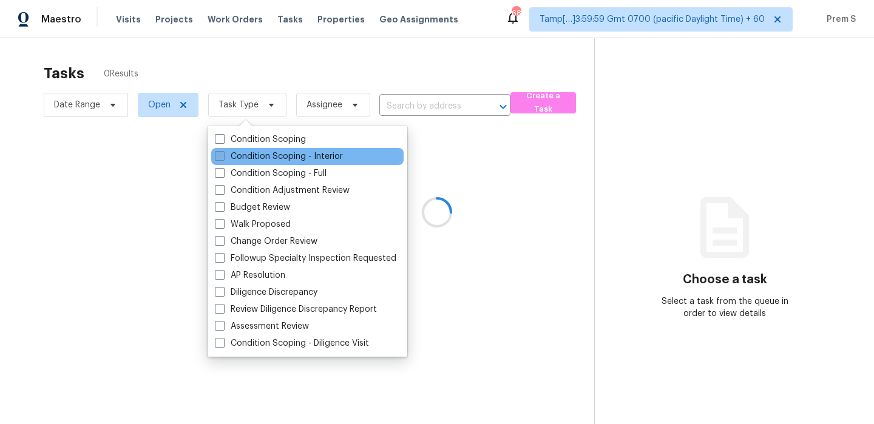
click at [241, 155] on label "Condition Scoping - Interior" at bounding box center [279, 156] width 128 height 12
click at [223, 155] on input "Condition Scoping - Interior" at bounding box center [219, 154] width 8 height 8
checkbox input "true"
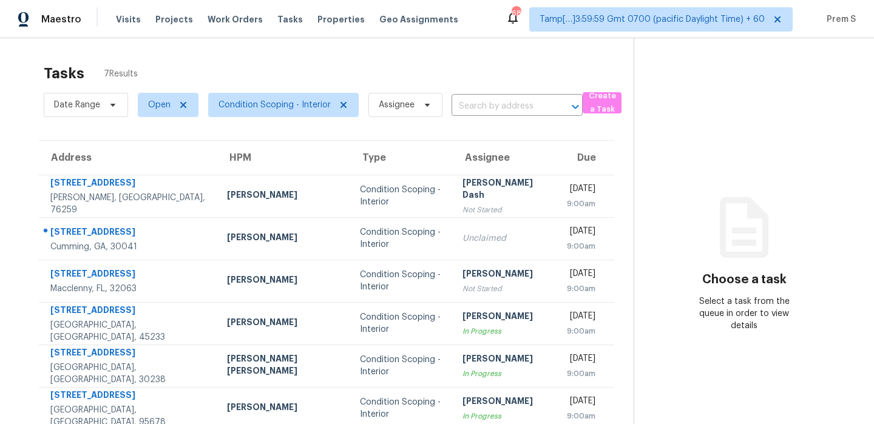
click at [456, 79] on div "Tasks 7 Results" at bounding box center [339, 74] width 590 height 32
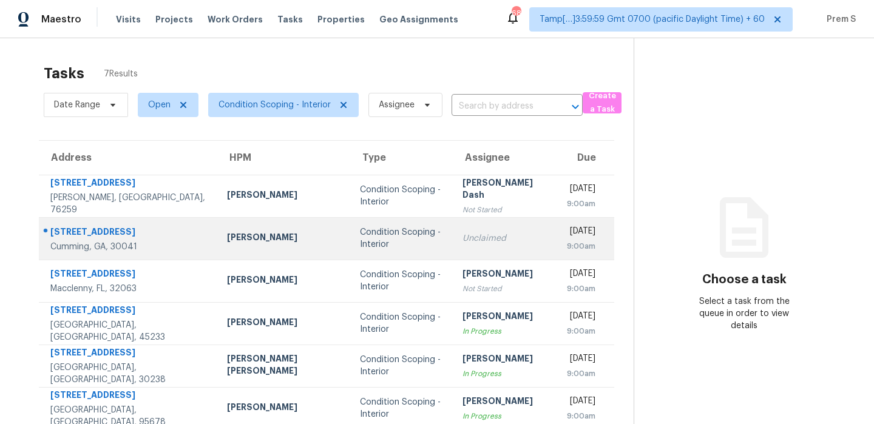
click at [453, 231] on td "Unclaimed" at bounding box center [505, 238] width 104 height 42
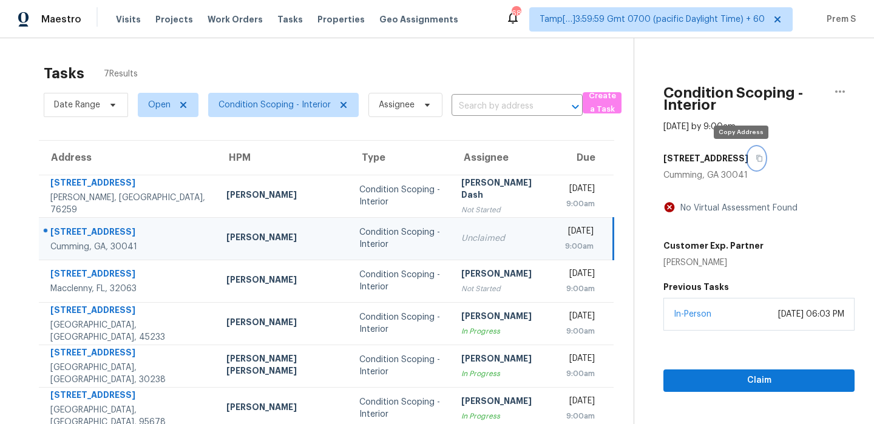
click at [755, 160] on icon "button" at bounding box center [758, 158] width 7 height 7
click at [317, 107] on span "Condition Scoping - Interior" at bounding box center [274, 105] width 112 height 12
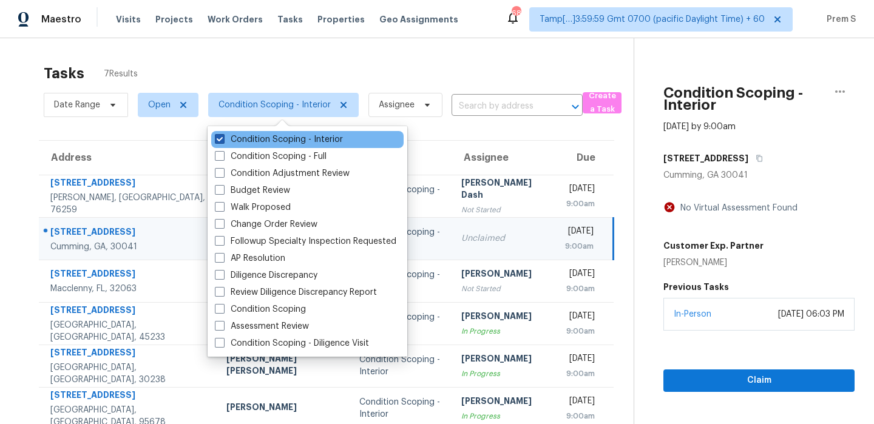
click at [291, 137] on label "Condition Scoping - Interior" at bounding box center [279, 139] width 128 height 12
click at [223, 137] on input "Condition Scoping - Interior" at bounding box center [219, 137] width 8 height 8
checkbox input "false"
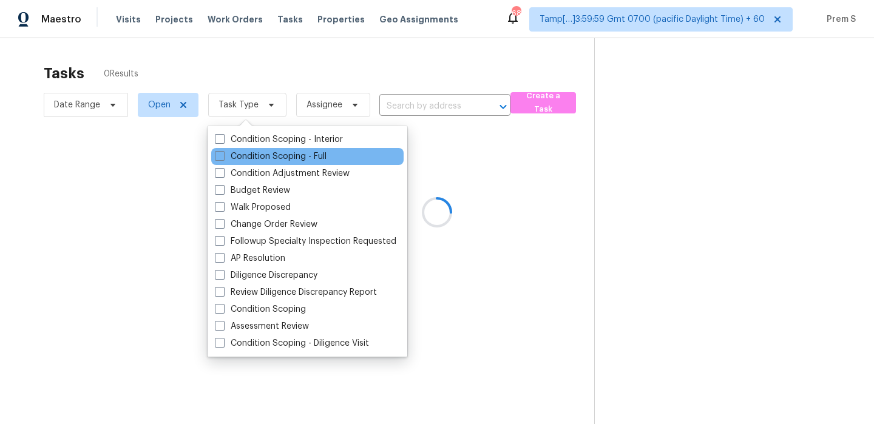
click at [296, 163] on div "Condition Scoping - Full" at bounding box center [307, 156] width 192 height 17
click at [299, 161] on label "Condition Scoping - Full" at bounding box center [271, 156] width 112 height 12
click at [223, 158] on input "Condition Scoping - Full" at bounding box center [219, 154] width 8 height 8
checkbox input "true"
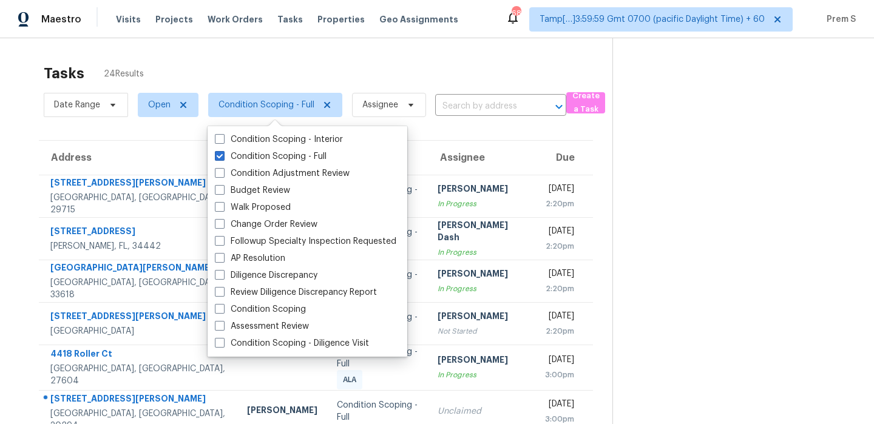
click at [326, 73] on div "Tasks 24 Results" at bounding box center [328, 74] width 569 height 32
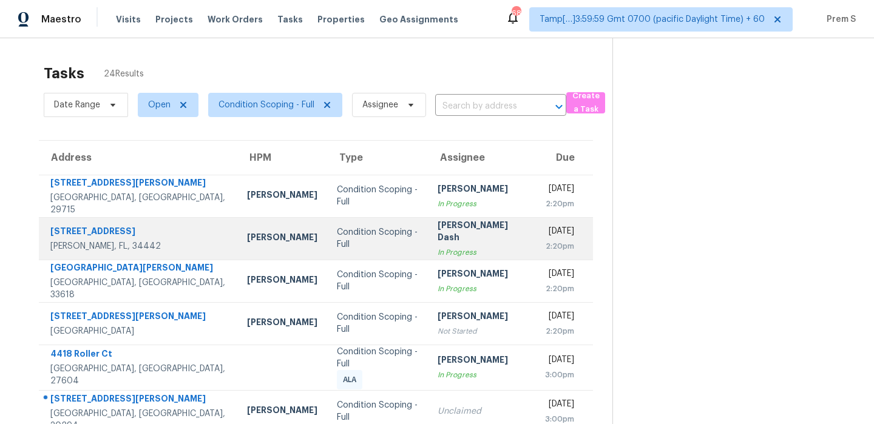
scroll to position [208, 0]
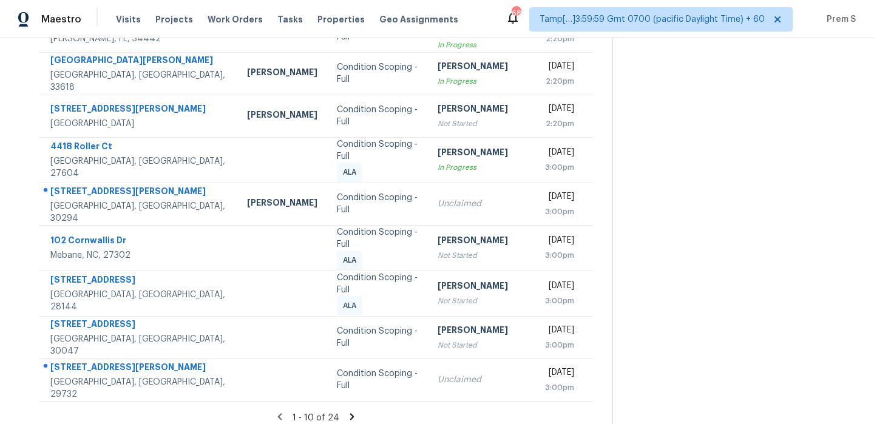
click at [346, 411] on icon at bounding box center [351, 416] width 11 height 11
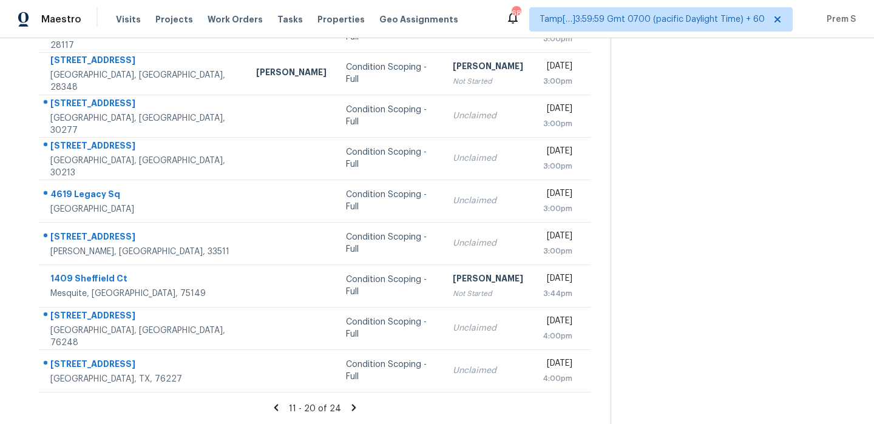
click at [352, 408] on icon at bounding box center [354, 407] width 4 height 7
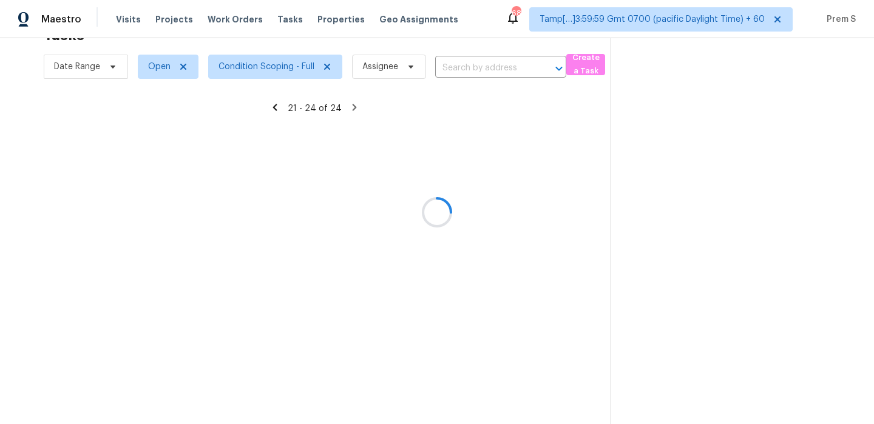
scroll to position [38, 0]
click at [274, 67] on div at bounding box center [437, 212] width 874 height 424
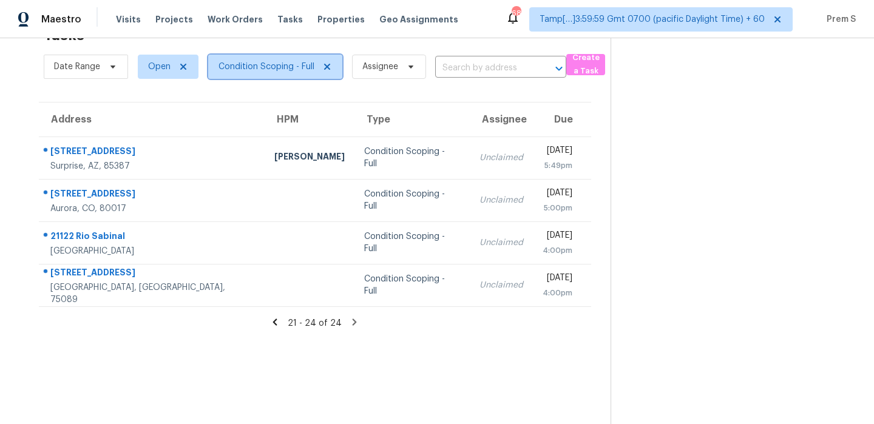
click at [274, 67] on span "Condition Scoping - Full" at bounding box center [266, 67] width 96 height 12
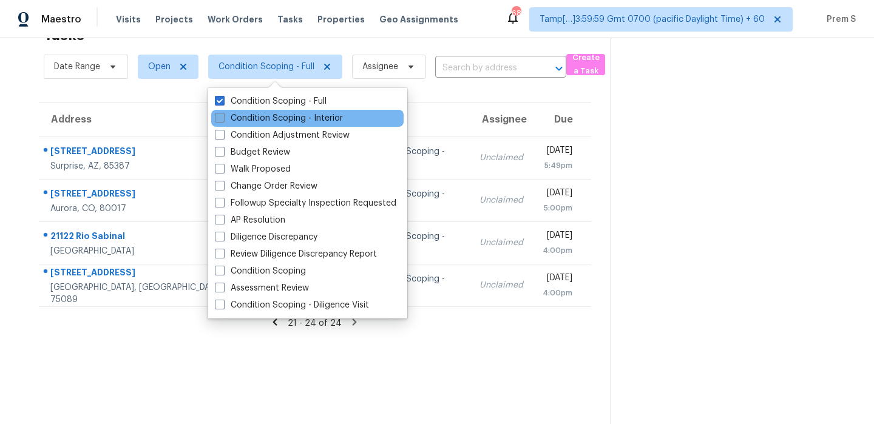
click at [273, 118] on label "Condition Scoping - Interior" at bounding box center [279, 118] width 128 height 12
click at [223, 118] on input "Condition Scoping - Interior" at bounding box center [219, 116] width 8 height 8
checkbox input "true"
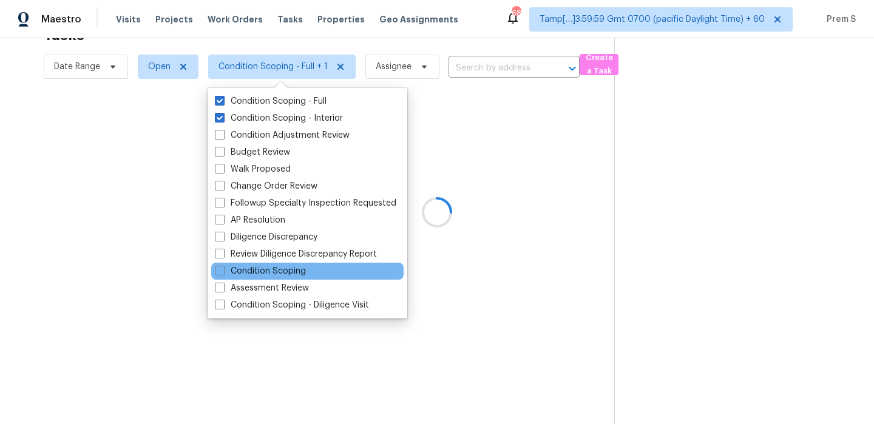
click at [283, 277] on div "Condition Scoping" at bounding box center [307, 271] width 192 height 17
click at [289, 274] on label "Condition Scoping" at bounding box center [260, 271] width 91 height 12
click at [223, 273] on input "Condition Scoping" at bounding box center [219, 269] width 8 height 8
checkbox input "true"
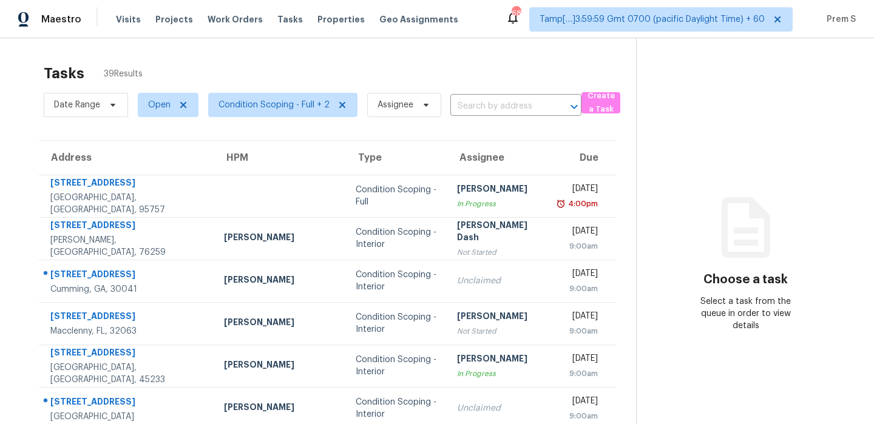
click at [282, 46] on div "Tasks 39 Results Date Range Open Condition Scoping - Full + 2 Assignee ​ Create…" at bounding box center [437, 335] width 874 height 594
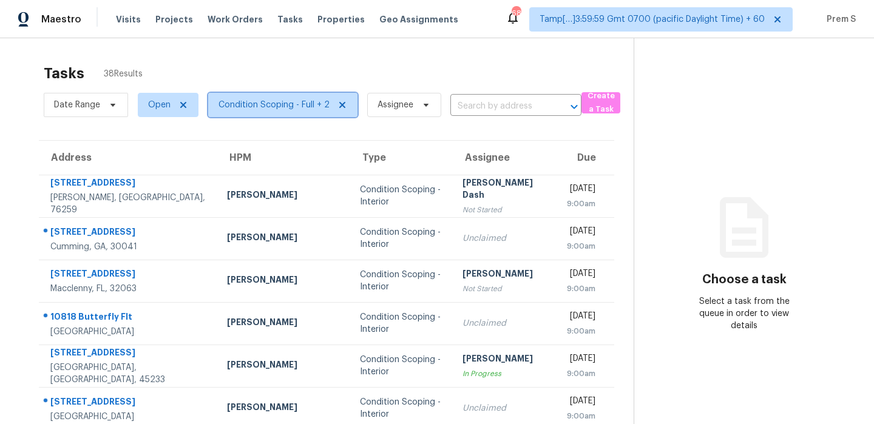
click at [283, 103] on span "Condition Scoping - Full + 2" at bounding box center [273, 105] width 111 height 12
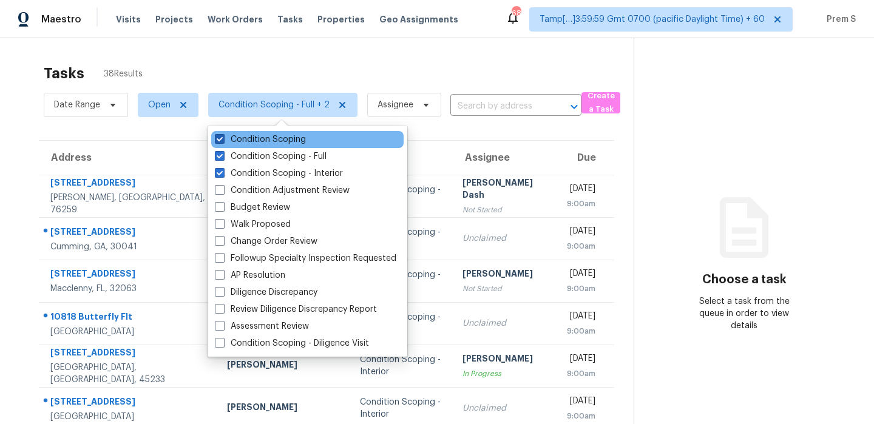
click at [264, 140] on label "Condition Scoping" at bounding box center [260, 139] width 91 height 12
click at [223, 140] on input "Condition Scoping" at bounding box center [219, 137] width 8 height 8
checkbox input "false"
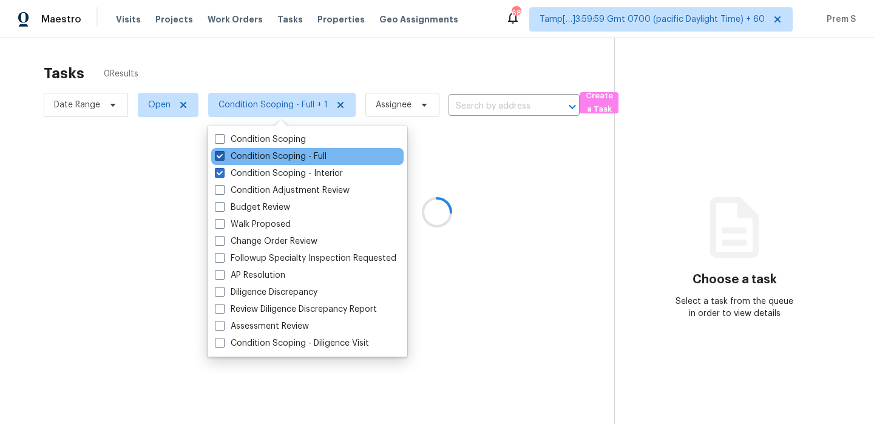
click at [249, 153] on label "Condition Scoping - Full" at bounding box center [271, 156] width 112 height 12
click at [223, 153] on input "Condition Scoping - Full" at bounding box center [219, 154] width 8 height 8
checkbox input "false"
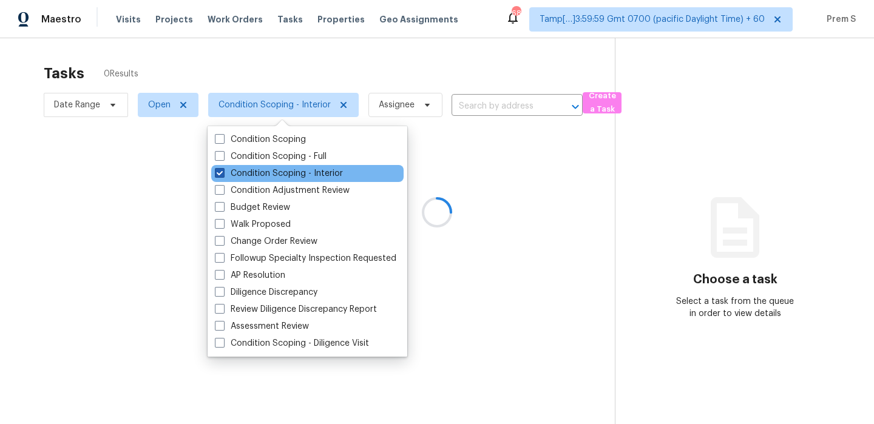
click at [235, 171] on label "Condition Scoping - Interior" at bounding box center [279, 173] width 128 height 12
click at [223, 171] on input "Condition Scoping - Interior" at bounding box center [219, 171] width 8 height 8
checkbox input "false"
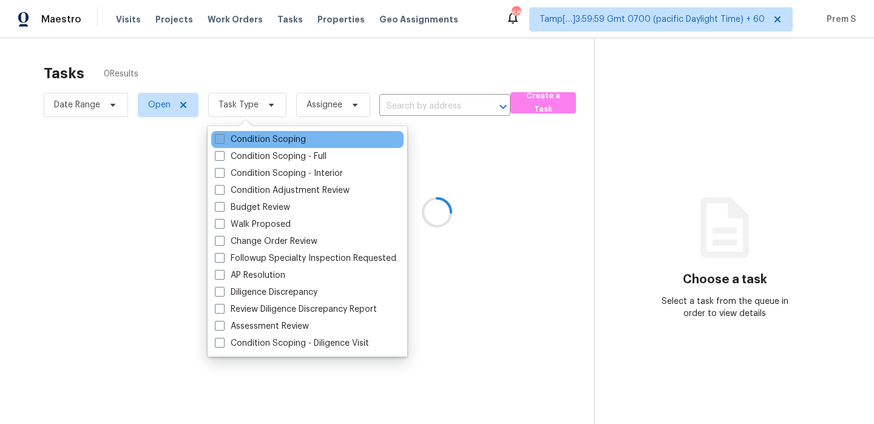
click at [253, 139] on label "Condition Scoping" at bounding box center [260, 139] width 91 height 12
click at [223, 139] on input "Condition Scoping" at bounding box center [219, 137] width 8 height 8
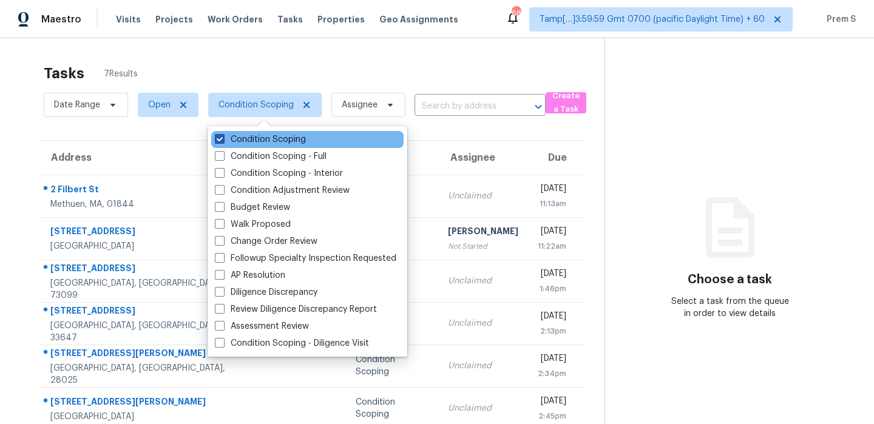
click at [282, 143] on label "Condition Scoping" at bounding box center [260, 139] width 91 height 12
click at [223, 141] on input "Condition Scoping" at bounding box center [219, 137] width 8 height 8
checkbox input "false"
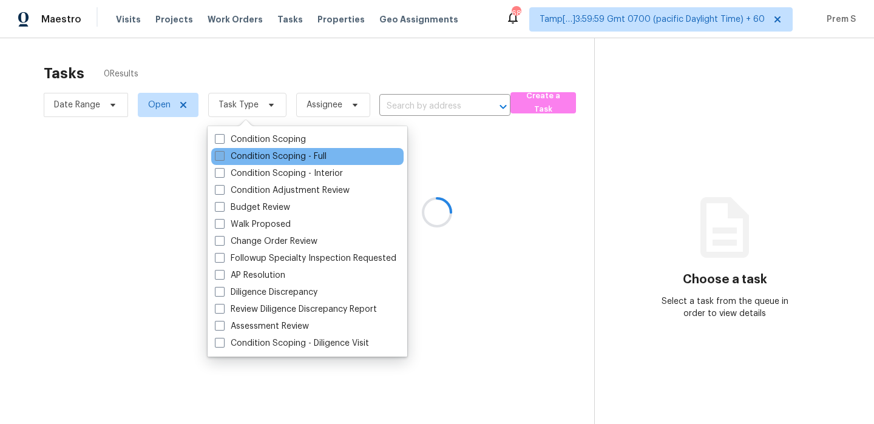
click at [273, 158] on label "Condition Scoping - Full" at bounding box center [271, 156] width 112 height 12
click at [223, 158] on input "Condition Scoping - Full" at bounding box center [219, 154] width 8 height 8
checkbox input "true"
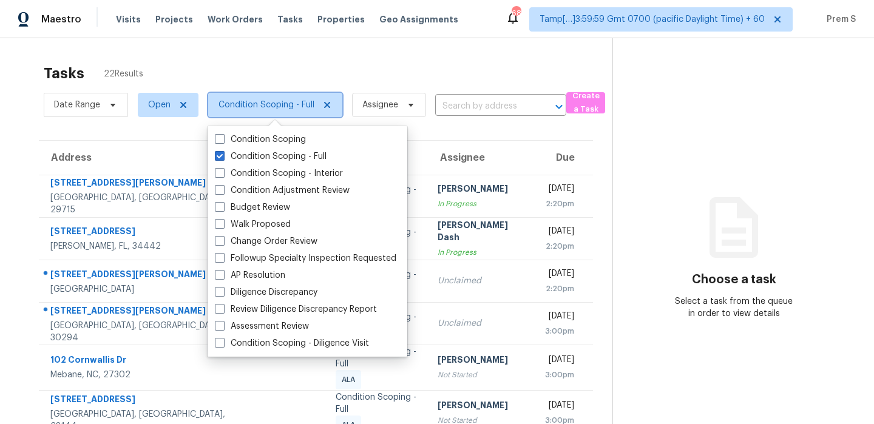
click at [289, 108] on span "Condition Scoping - Full" at bounding box center [266, 105] width 96 height 12
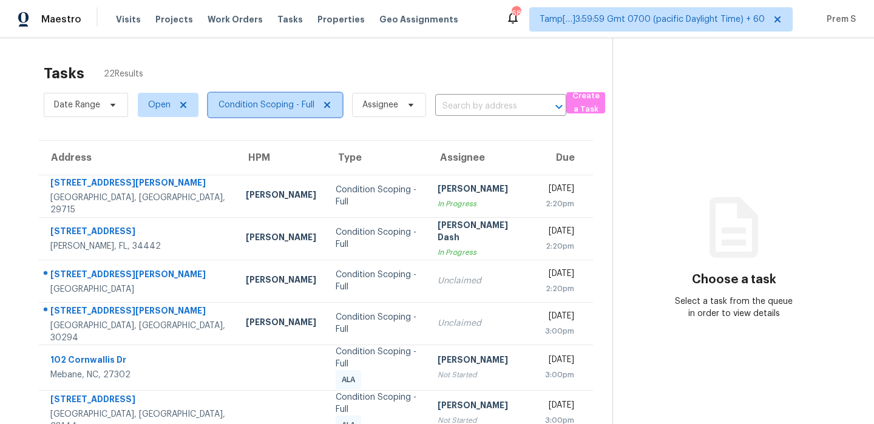
click at [286, 115] on span "Condition Scoping - Full" at bounding box center [275, 105] width 134 height 24
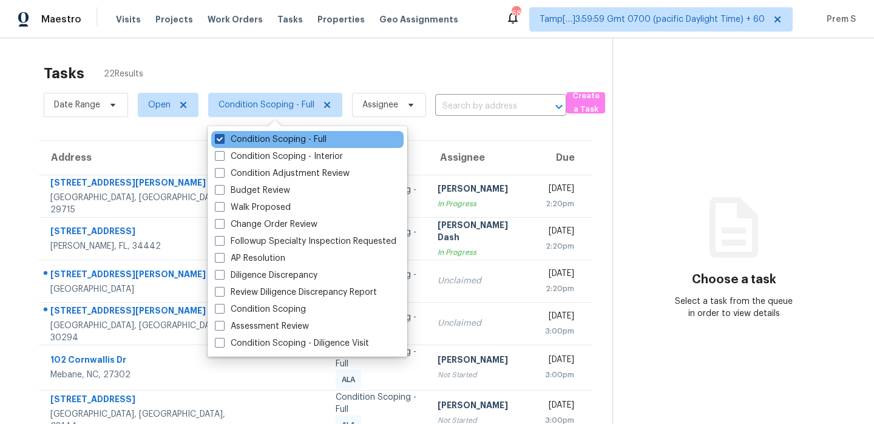
click at [284, 137] on label "Condition Scoping - Full" at bounding box center [271, 139] width 112 height 12
click at [223, 137] on input "Condition Scoping - Full" at bounding box center [219, 137] width 8 height 8
checkbox input "false"
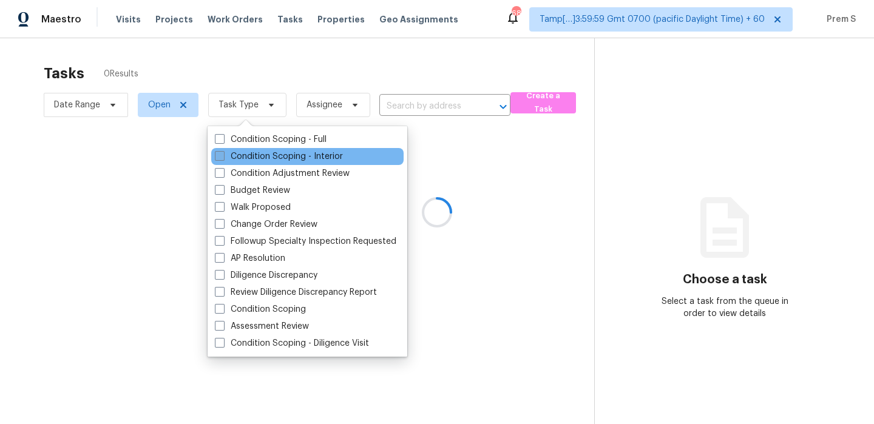
click at [267, 155] on label "Condition Scoping - Interior" at bounding box center [279, 156] width 128 height 12
click at [223, 155] on input "Condition Scoping - Interior" at bounding box center [219, 154] width 8 height 8
checkbox input "true"
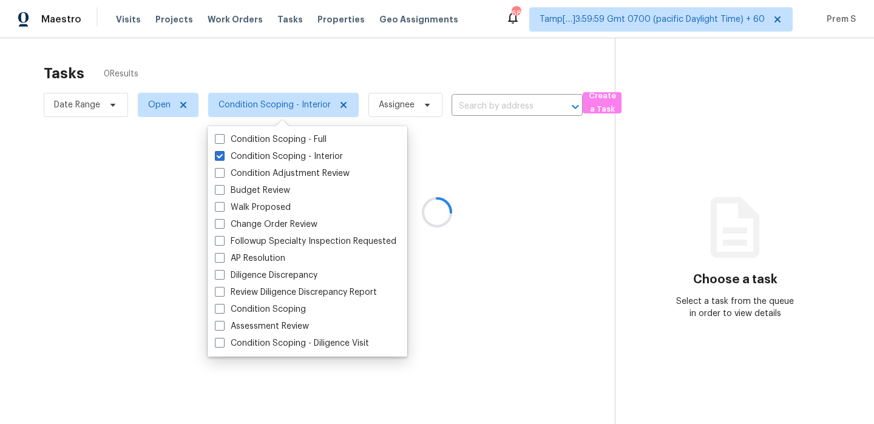
click at [313, 61] on div at bounding box center [437, 212] width 874 height 424
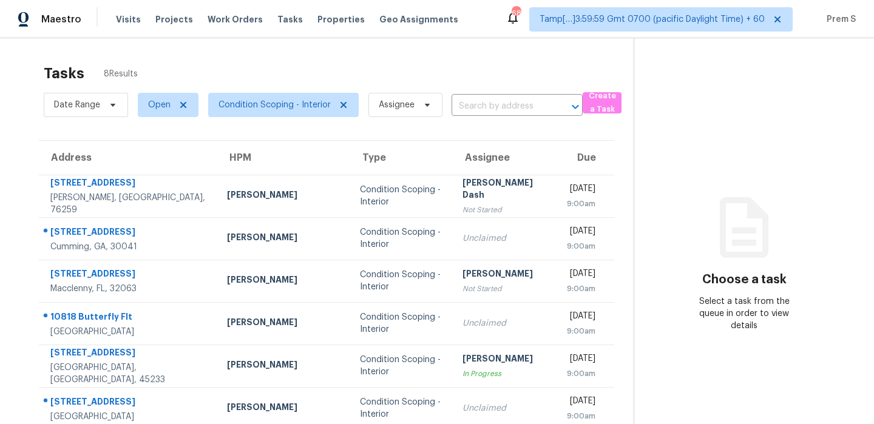
click at [391, 57] on div "Tasks 8 Results Date Range Open Condition Scoping - Interior Assignee ​ Create …" at bounding box center [437, 281] width 874 height 487
click at [284, 102] on span "Condition Scoping - Interior" at bounding box center [274, 105] width 112 height 12
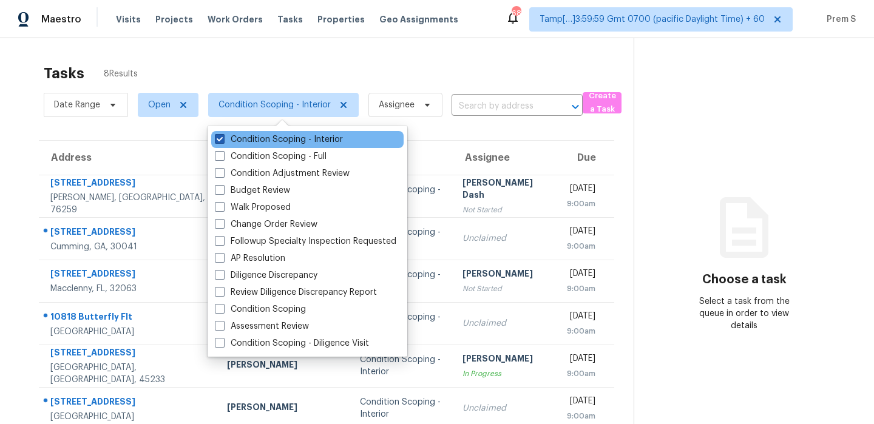
click at [268, 140] on label "Condition Scoping - Interior" at bounding box center [279, 139] width 128 height 12
click at [223, 140] on input "Condition Scoping - Interior" at bounding box center [219, 137] width 8 height 8
checkbox input "false"
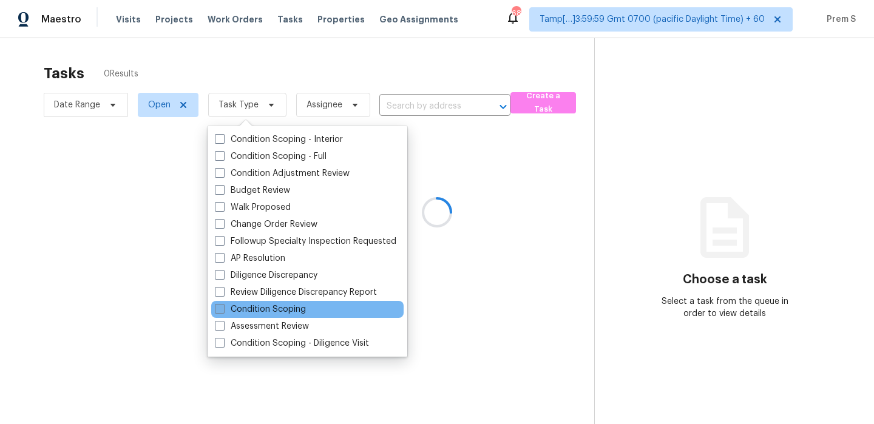
click at [294, 309] on label "Condition Scoping" at bounding box center [260, 309] width 91 height 12
click at [223, 309] on input "Condition Scoping" at bounding box center [219, 307] width 8 height 8
checkbox input "true"
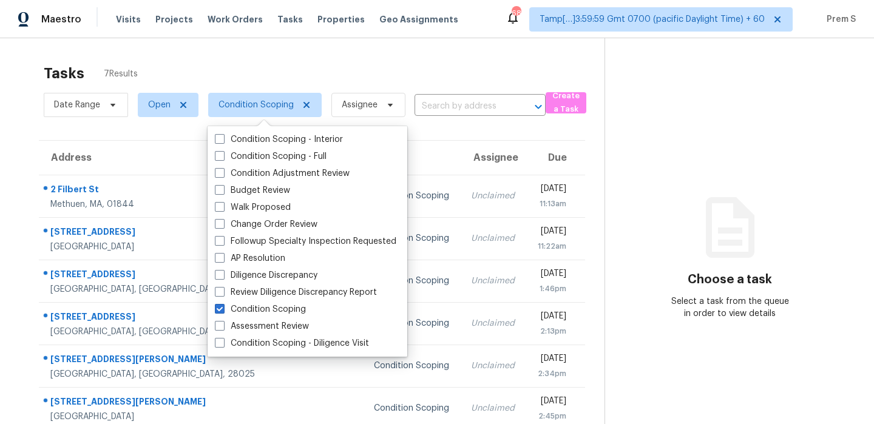
click at [427, 82] on div "Tasks 7 Results" at bounding box center [324, 74] width 561 height 32
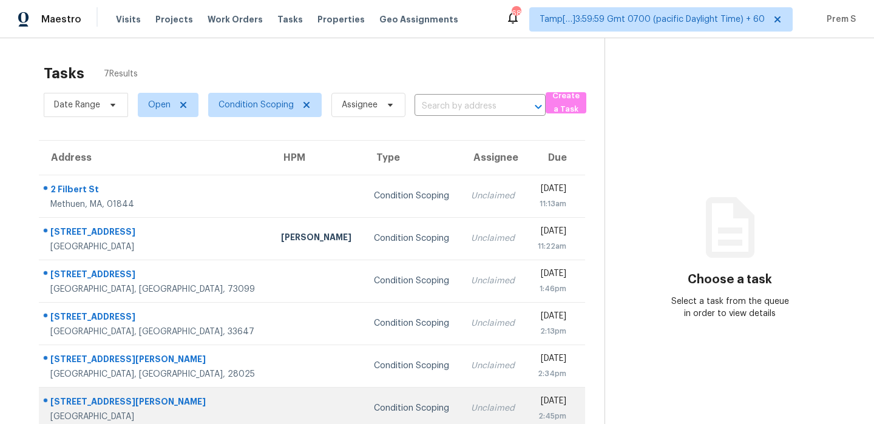
scroll to position [1, 0]
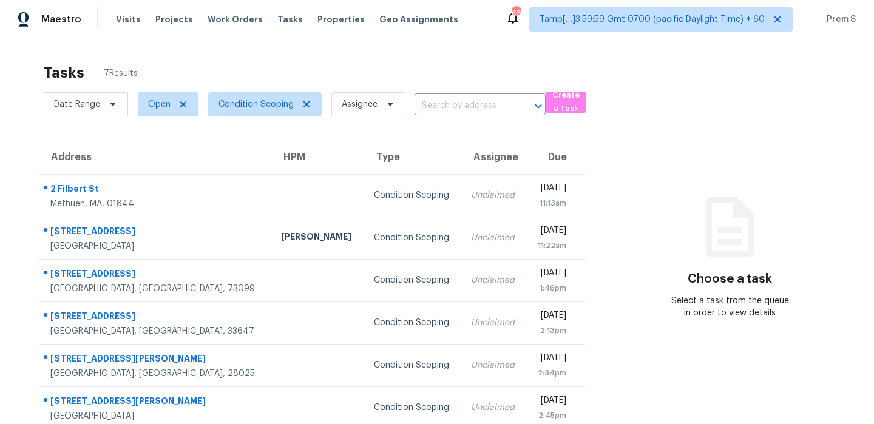
click at [343, 76] on div "Tasks 7 Results" at bounding box center [324, 73] width 561 height 32
click at [295, 78] on div "Tasks 7 Results" at bounding box center [324, 73] width 561 height 32
click at [256, 104] on span "Condition Scoping" at bounding box center [255, 104] width 75 height 12
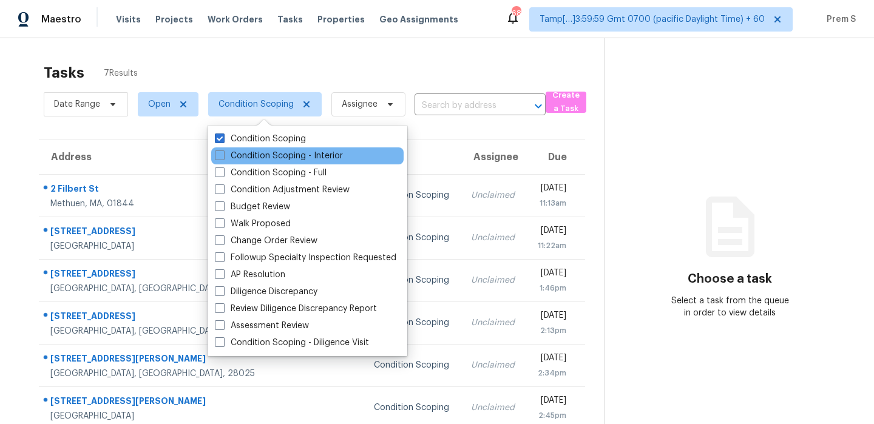
click at [245, 162] on div "Condition Scoping - Interior" at bounding box center [307, 155] width 192 height 17
click at [254, 158] on label "Condition Scoping - Interior" at bounding box center [279, 156] width 128 height 12
click at [223, 158] on input "Condition Scoping - Interior" at bounding box center [219, 154] width 8 height 8
checkbox input "true"
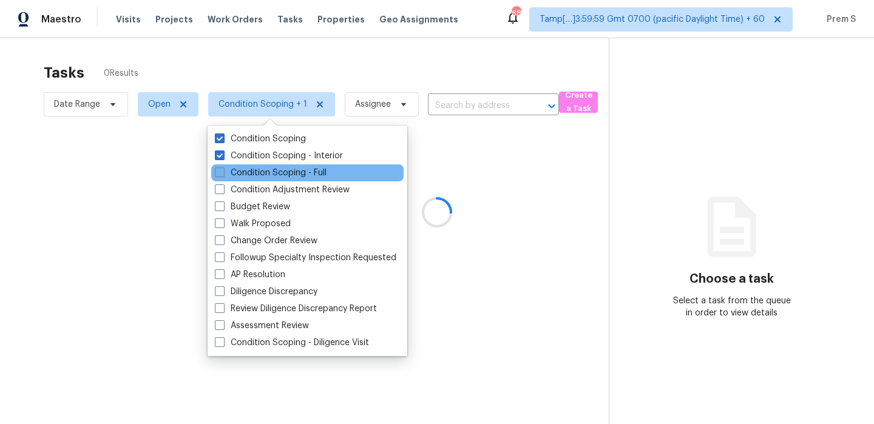
click at [245, 172] on label "Condition Scoping - Full" at bounding box center [271, 173] width 112 height 12
click at [223, 172] on input "Condition Scoping - Full" at bounding box center [219, 171] width 8 height 8
checkbox input "true"
